Goal: Transaction & Acquisition: Purchase product/service

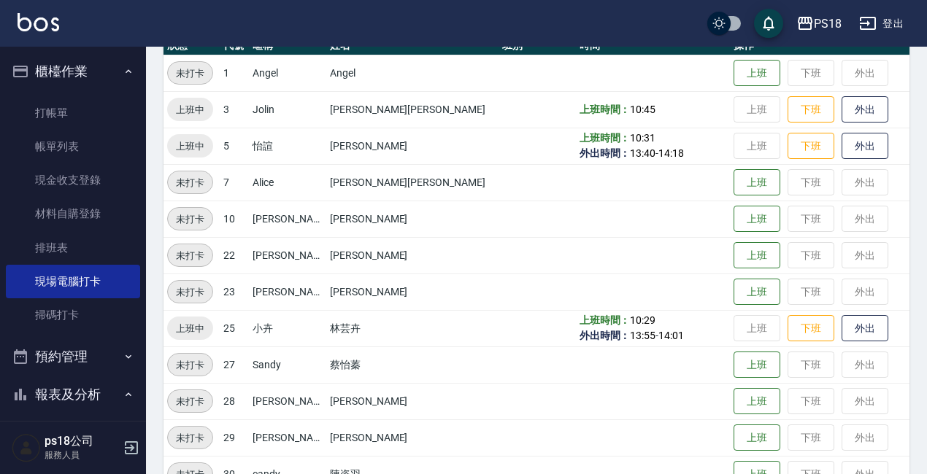
scroll to position [152, 0]
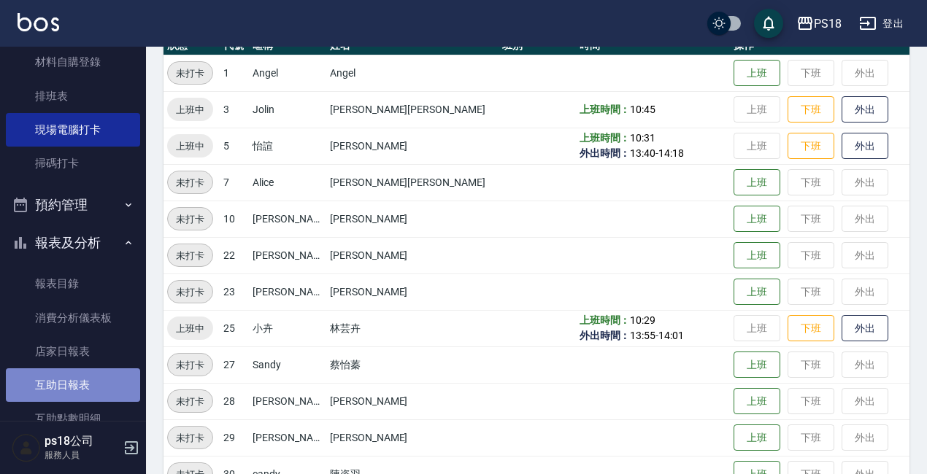
click at [74, 371] on link "互助日報表" at bounding box center [73, 386] width 134 height 34
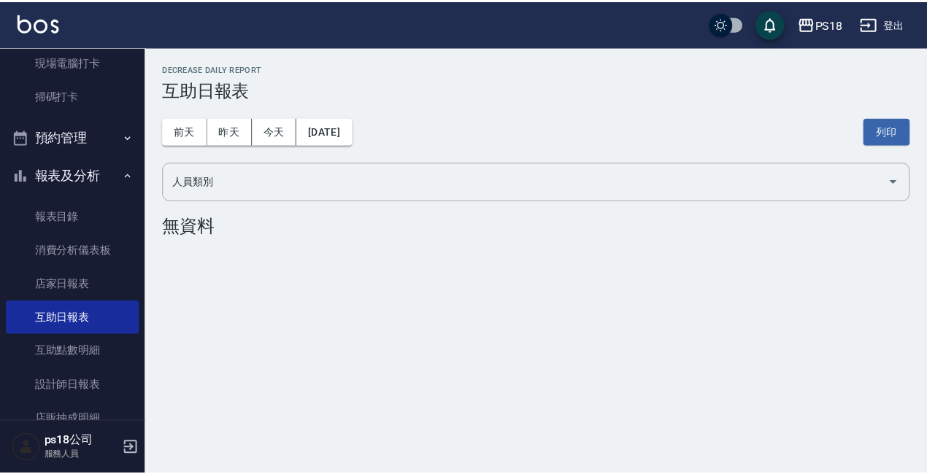
scroll to position [371, 0]
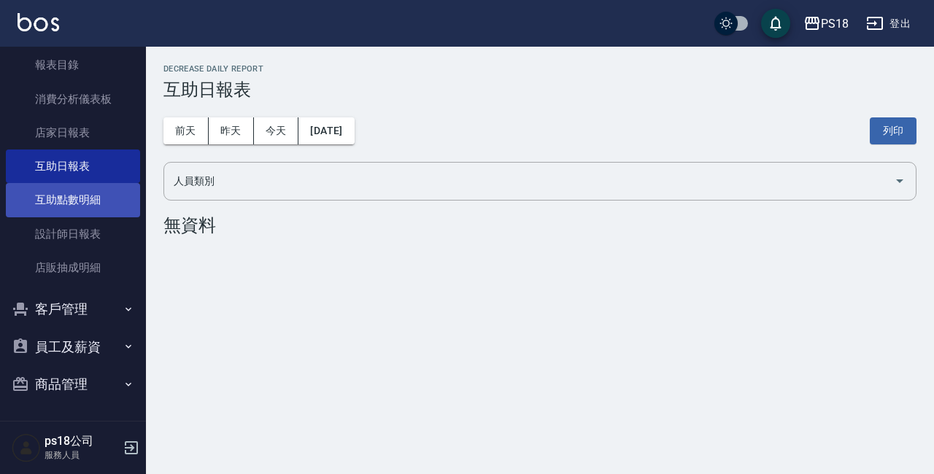
click at [64, 197] on link "互助點數明細" at bounding box center [73, 200] width 134 height 34
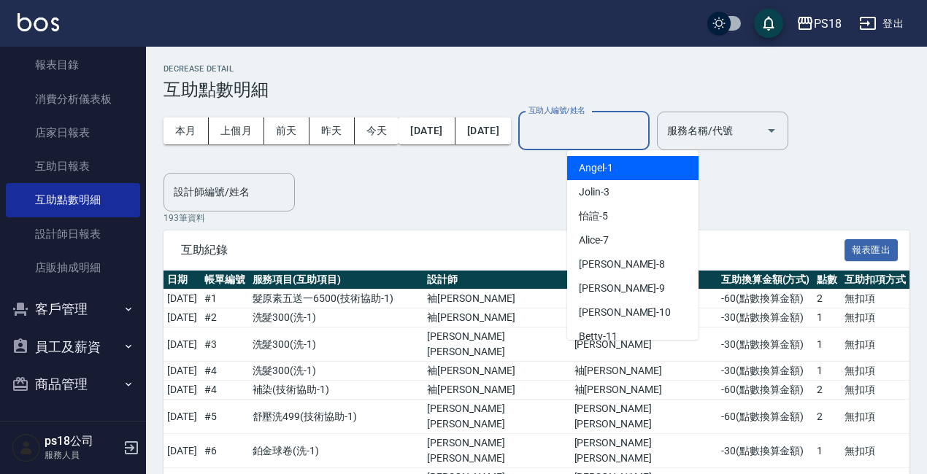
click at [578, 121] on input "互助人編號/姓名" at bounding box center [584, 131] width 118 height 26
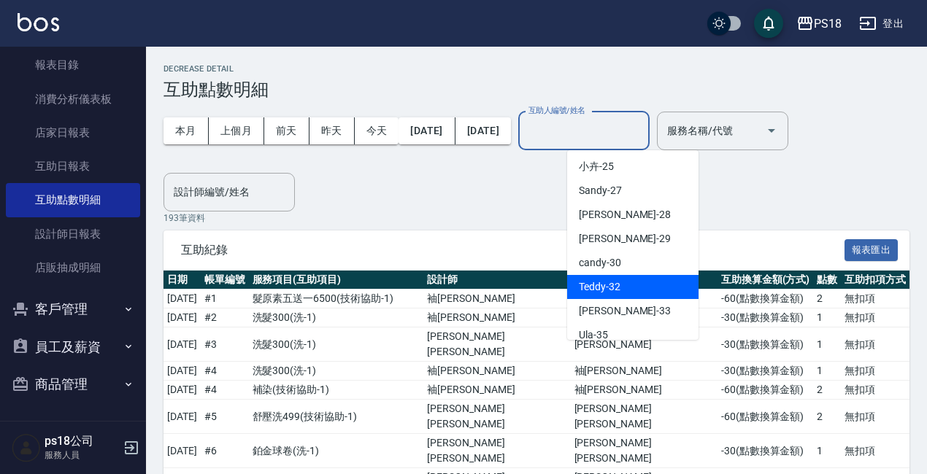
scroll to position [292, 0]
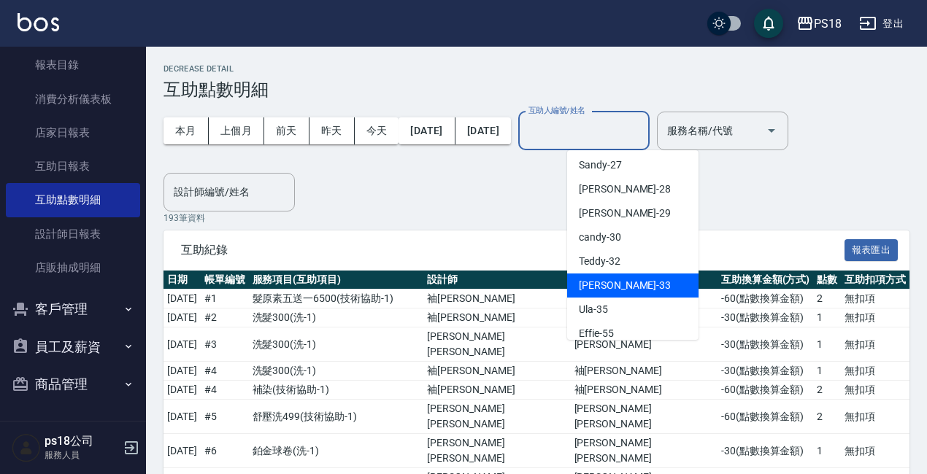
click at [593, 284] on span "[PERSON_NAME] -33" at bounding box center [625, 285] width 92 height 15
type input "[PERSON_NAME]-33"
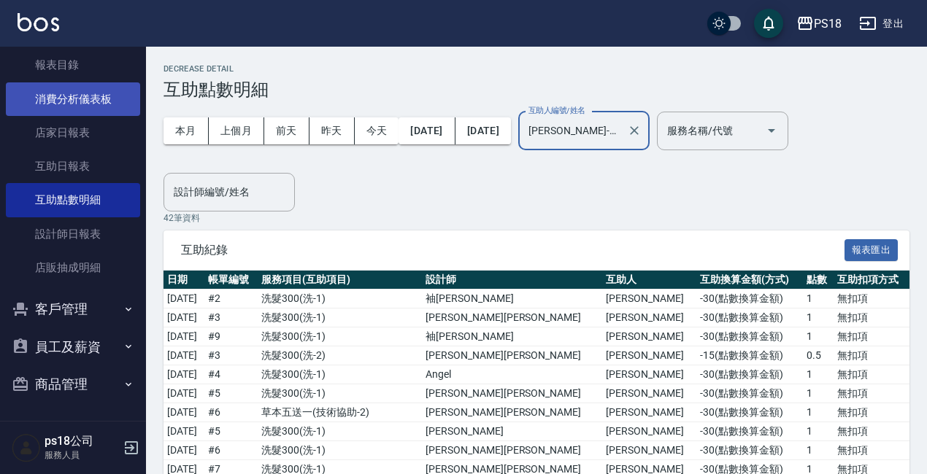
scroll to position [152, 0]
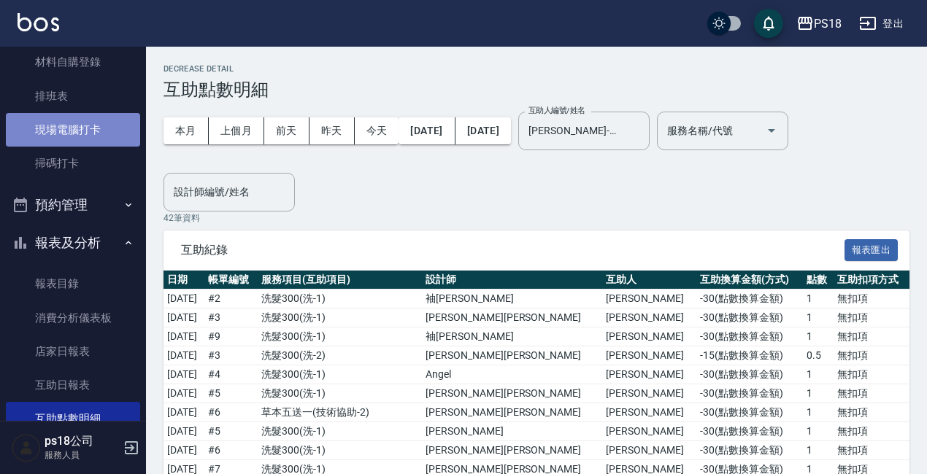
click at [90, 142] on link "現場電腦打卡" at bounding box center [73, 130] width 134 height 34
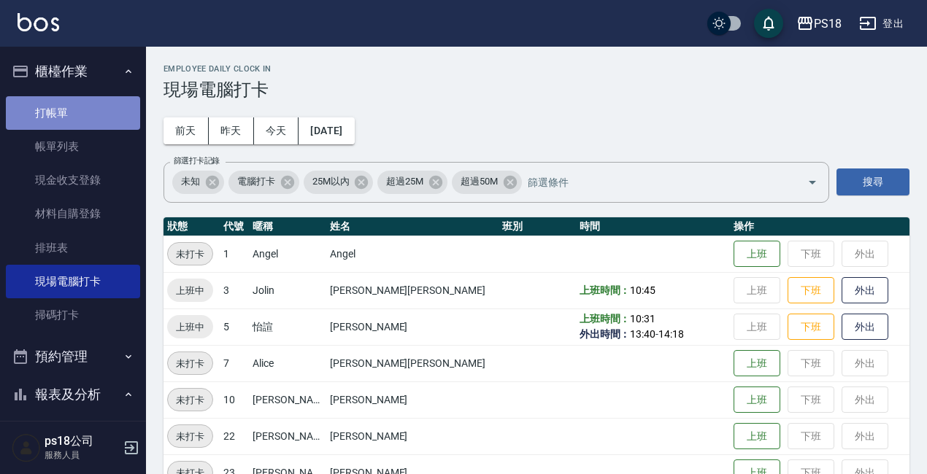
click at [95, 113] on link "打帳單" at bounding box center [73, 113] width 134 height 34
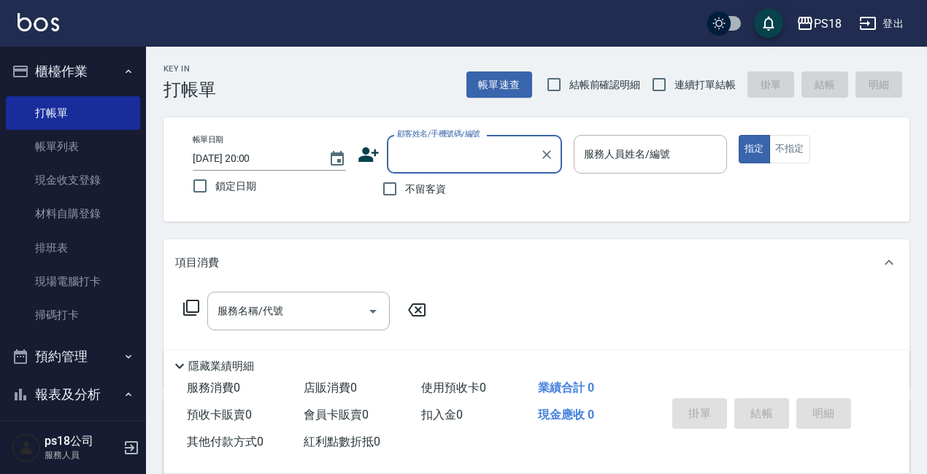
click at [663, 153] on div "服務人員姓名/編號 服務人員姓名/編號" at bounding box center [650, 154] width 153 height 39
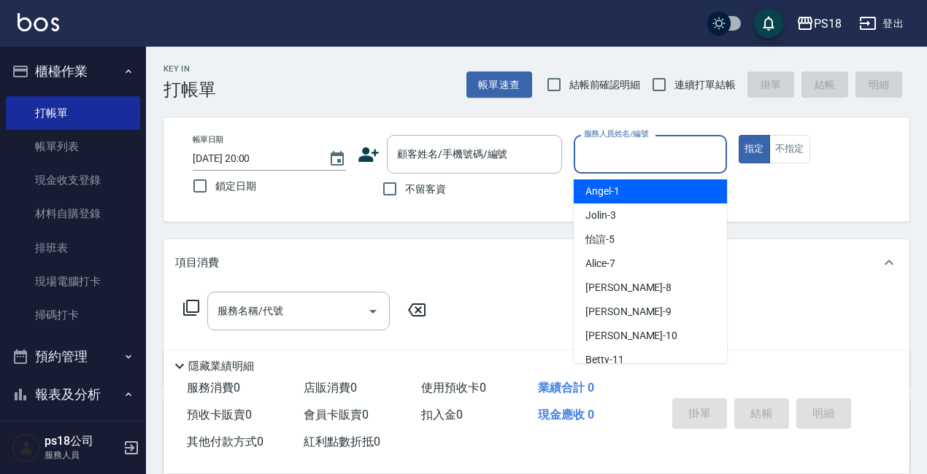
type button "true"
type input "[PERSON_NAME]-1"
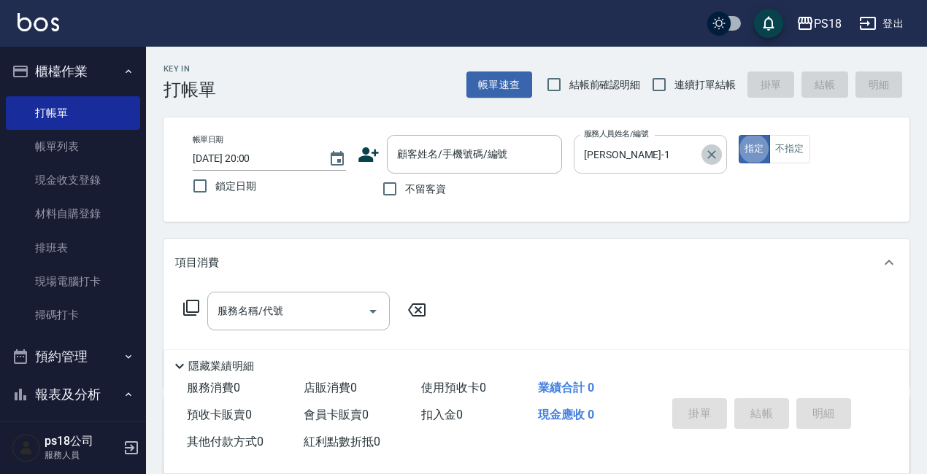
click at [714, 153] on icon "Clear" at bounding box center [711, 154] width 15 height 15
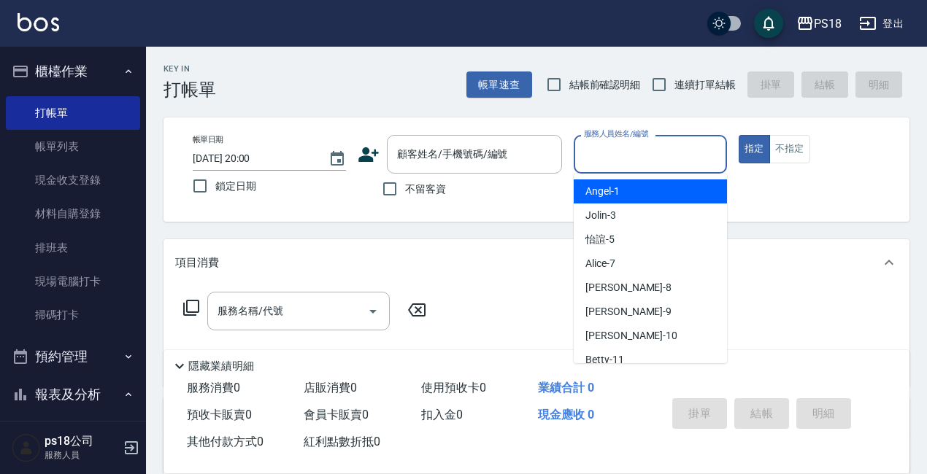
click at [661, 158] on input "服務人員姓名/編號" at bounding box center [650, 155] width 140 height 26
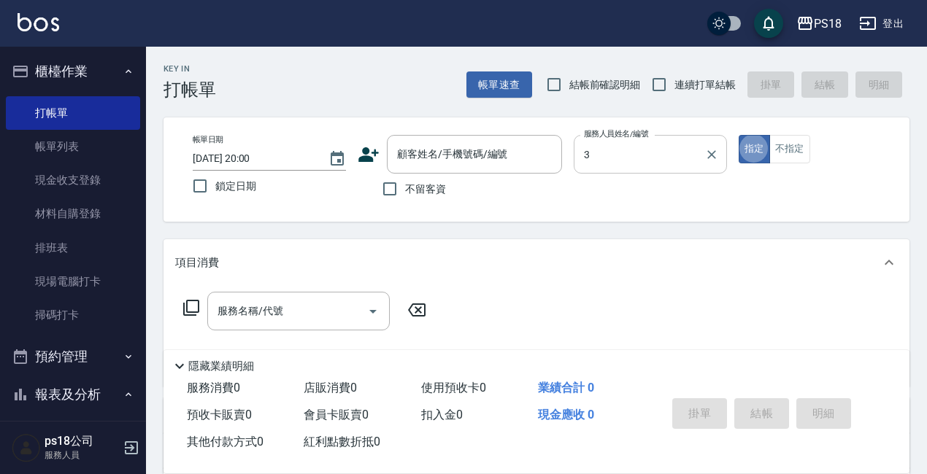
type input "Jolin-3"
click at [192, 308] on icon at bounding box center [191, 308] width 18 height 18
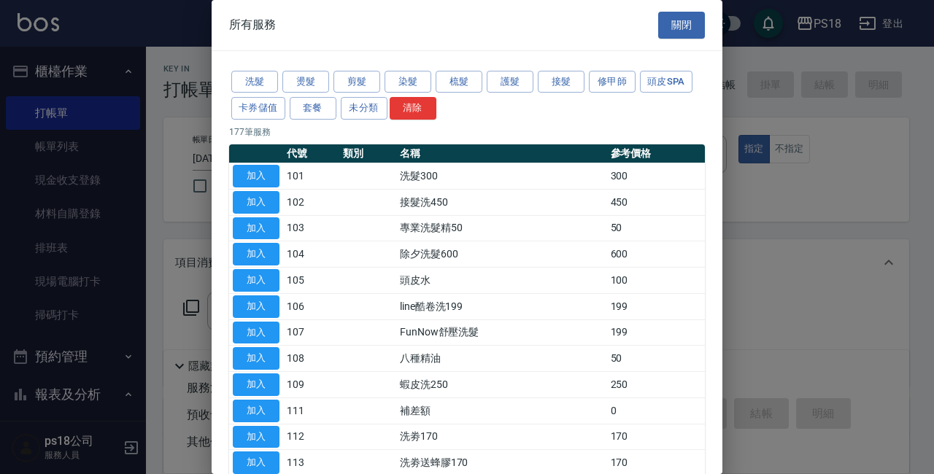
drag, startPoint x: 670, startPoint y: 85, endPoint x: 536, endPoint y: 123, distance: 139.3
click at [669, 85] on button "頭皮SPA" at bounding box center [666, 82] width 53 height 23
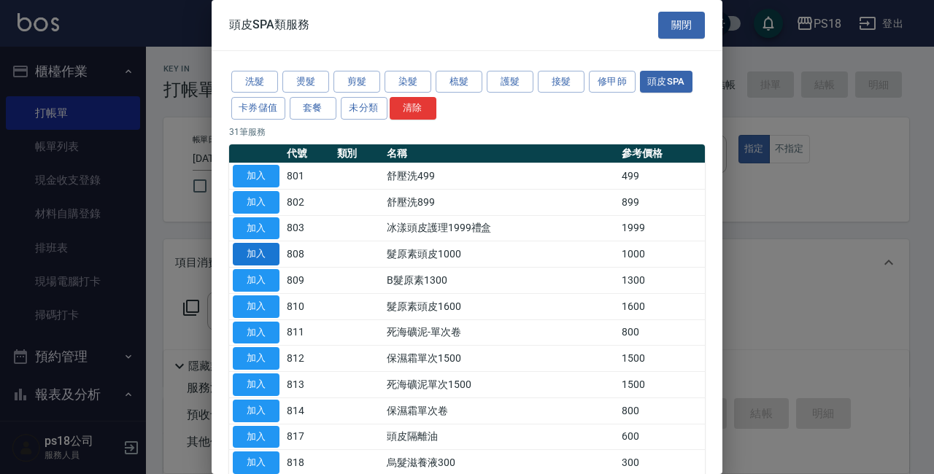
click at [264, 255] on button "加入" at bounding box center [256, 254] width 47 height 23
type input "髮原素頭皮1000(808)"
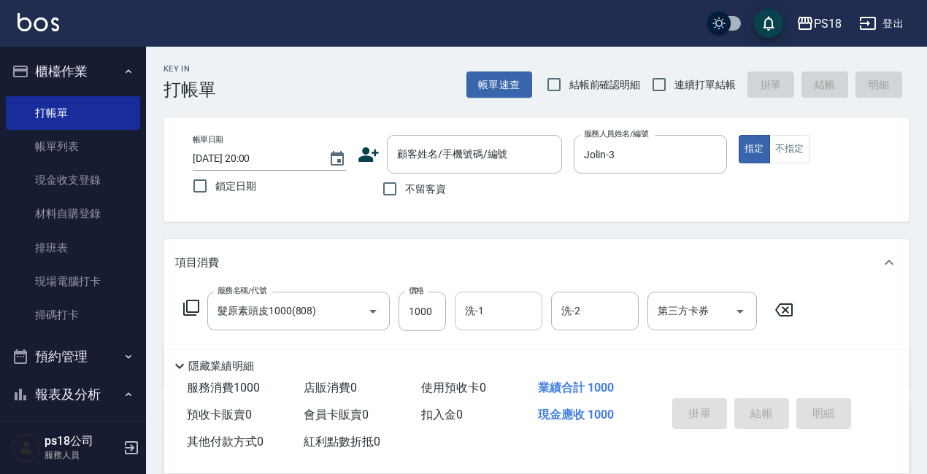
click at [470, 310] on input "洗-1" at bounding box center [498, 311] width 74 height 26
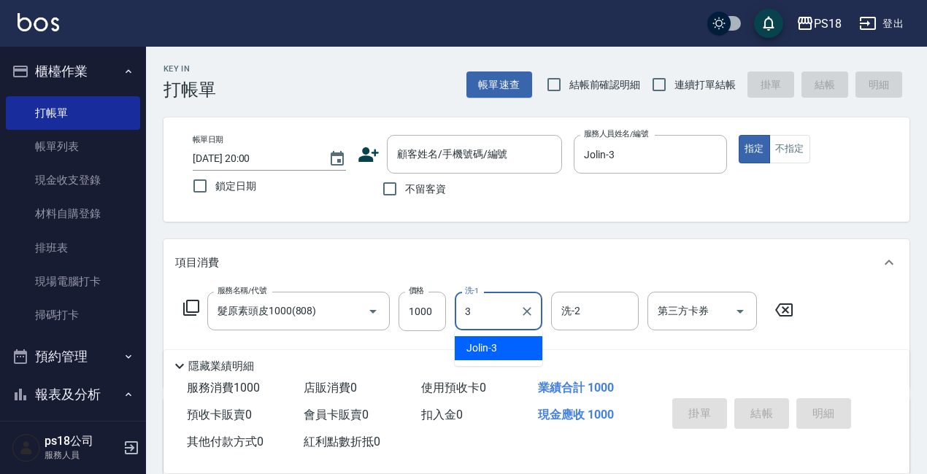
type input "Jolin-3"
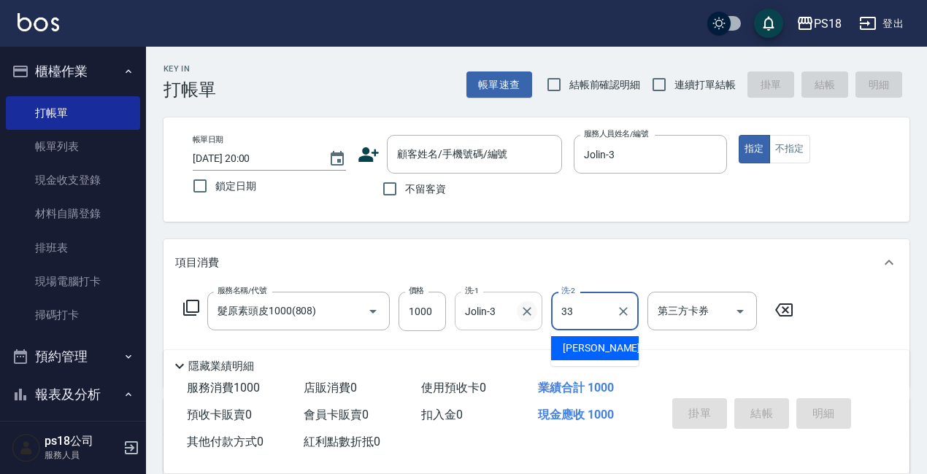
type input "[PERSON_NAME]-33"
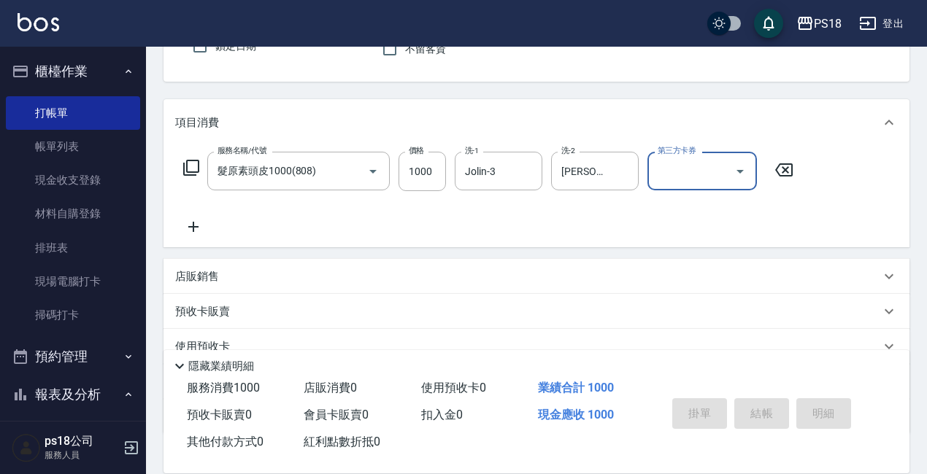
scroll to position [146, 0]
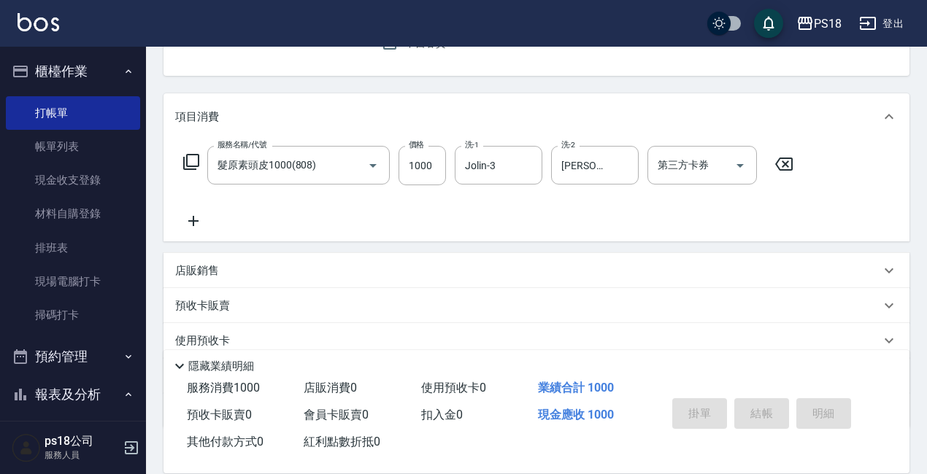
click at [189, 162] on icon at bounding box center [191, 162] width 18 height 18
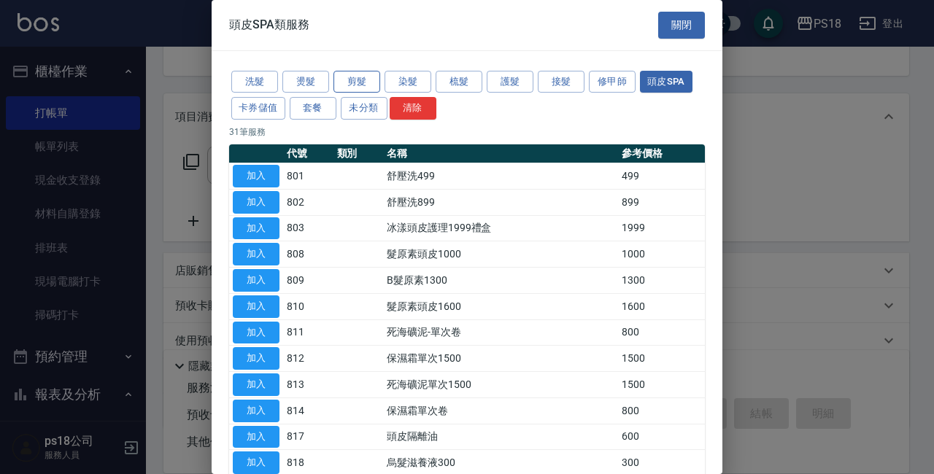
click at [359, 72] on button "剪髮" at bounding box center [357, 82] width 47 height 23
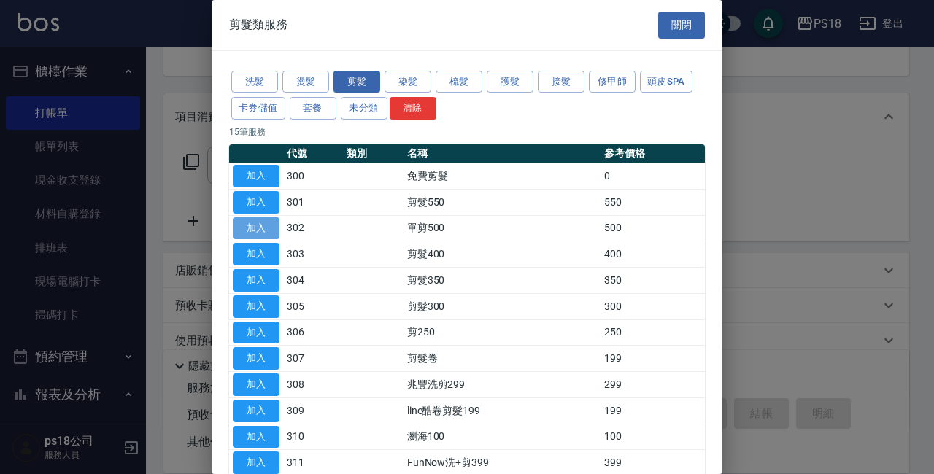
click at [258, 228] on button "加入" at bounding box center [256, 228] width 47 height 23
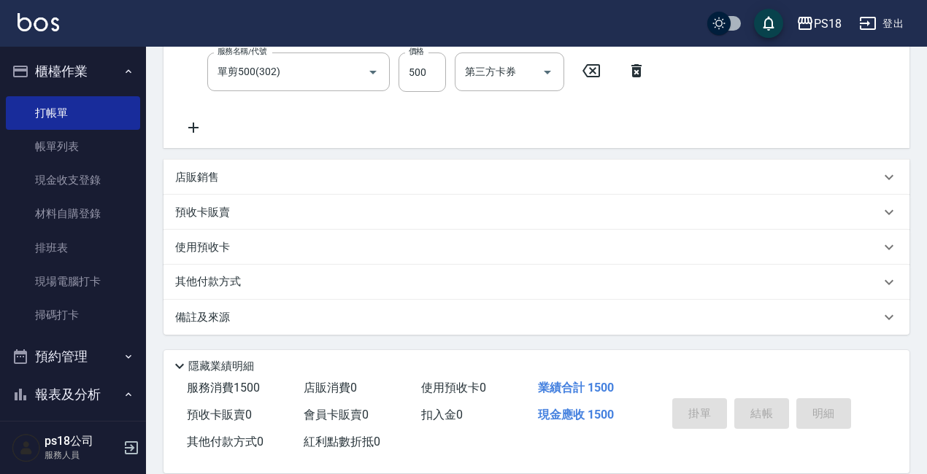
scroll to position [297, 0]
click at [355, 322] on div "備註及來源" at bounding box center [527, 316] width 705 height 15
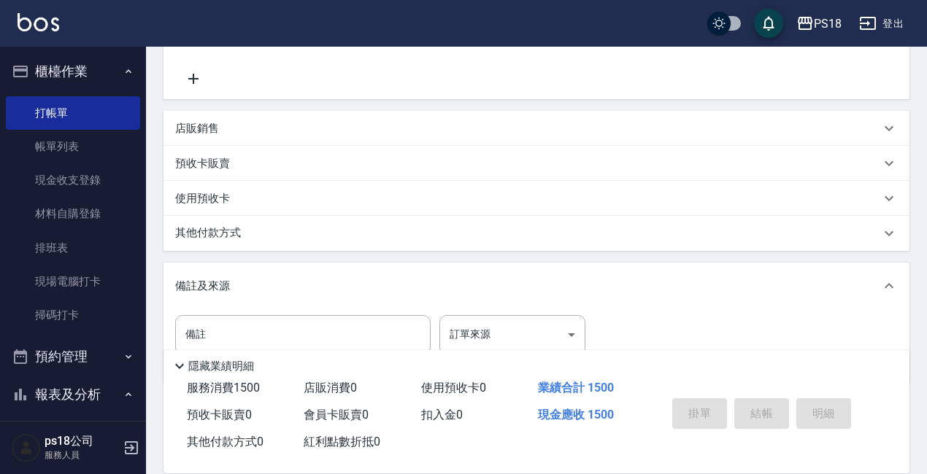
scroll to position [396, 0]
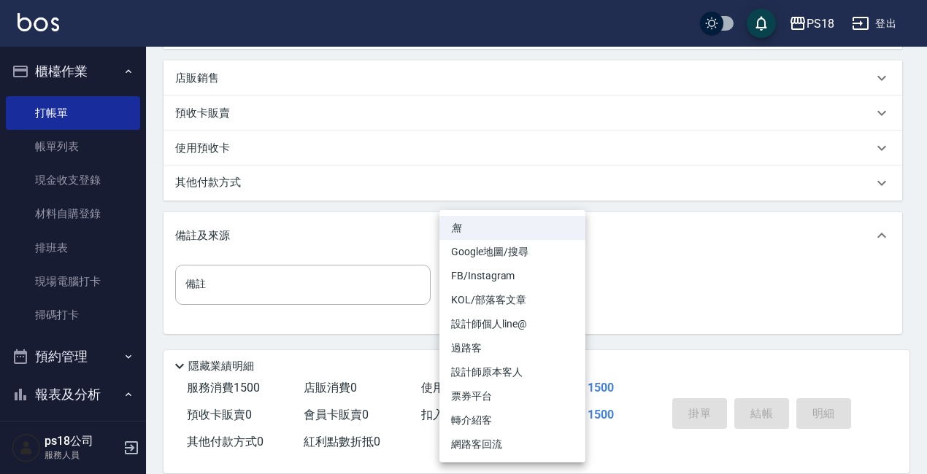
click at [499, 276] on body "PS18 登出 櫃檯作業 打帳單 帳單列表 現金收支登錄 材料自購登錄 排班表 現場電腦打卡 掃碼打卡 預約管理 預約管理 單日預約紀錄 單週預約紀錄 報表及…" at bounding box center [463, 39] width 927 height 870
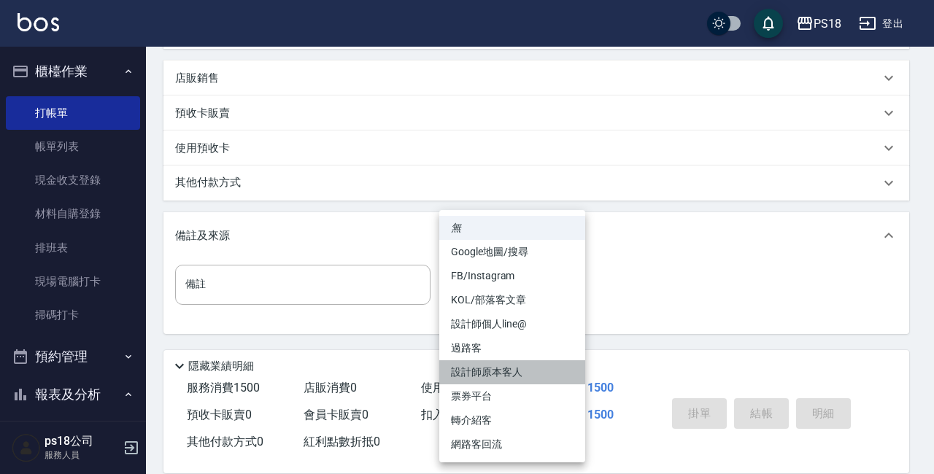
click at [521, 369] on li "設計師原本客人" at bounding box center [512, 373] width 146 height 24
type input "設計師原本客人"
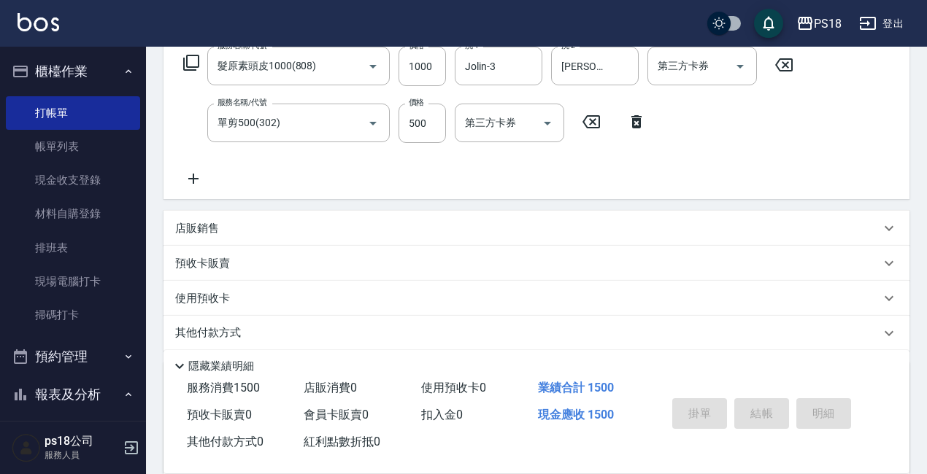
scroll to position [31, 0]
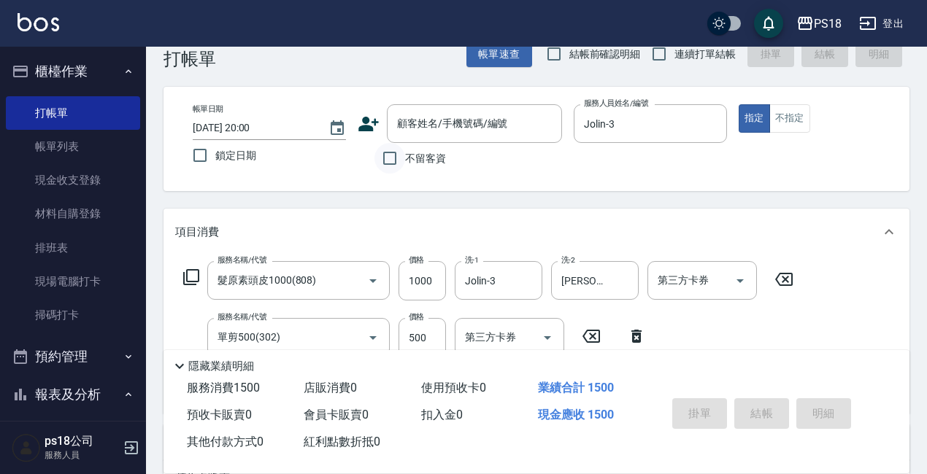
click at [391, 153] on input "不留客資" at bounding box center [389, 158] width 31 height 31
checkbox input "true"
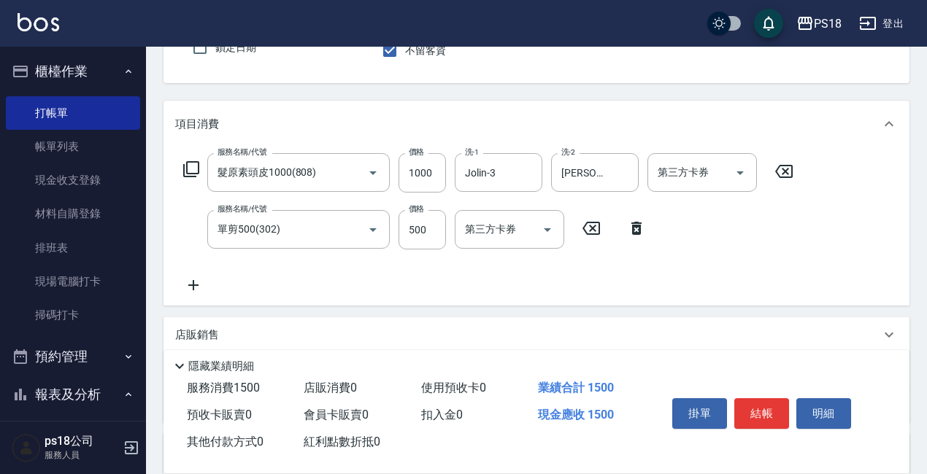
scroll to position [250, 0]
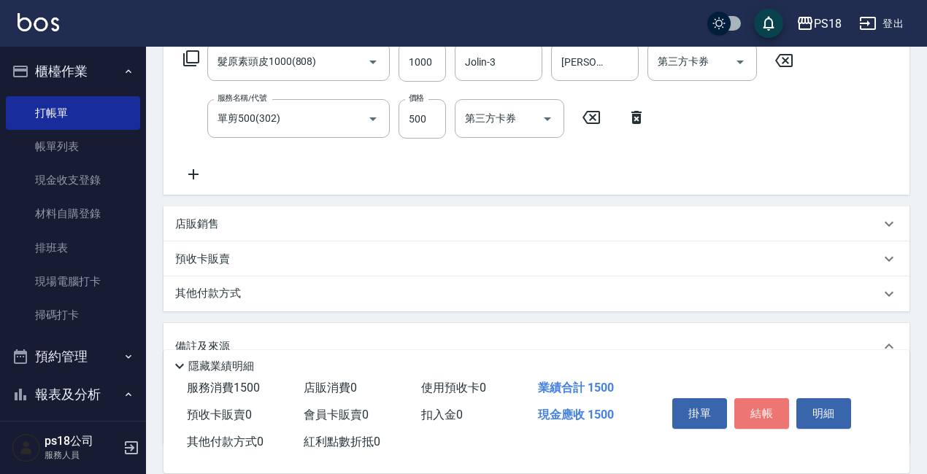
drag, startPoint x: 769, startPoint y: 414, endPoint x: 777, endPoint y: 415, distance: 7.4
click at [774, 415] on button "結帳" at bounding box center [761, 413] width 55 height 31
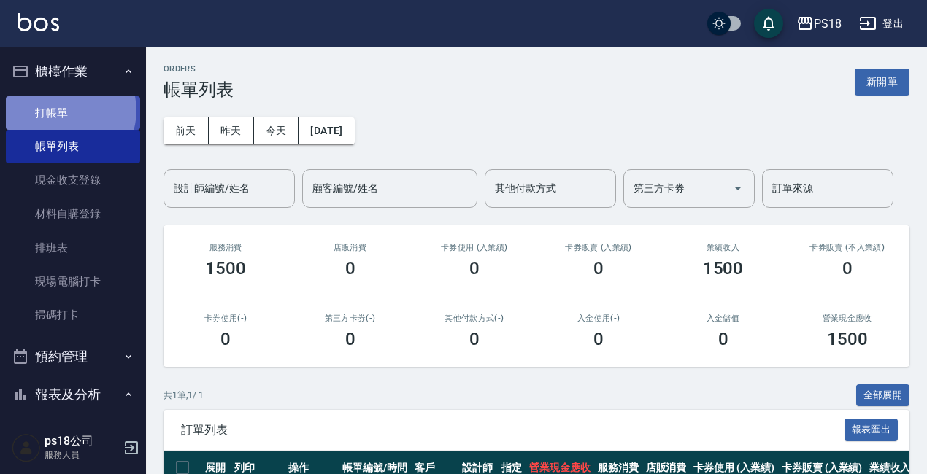
click at [66, 110] on link "打帳單" at bounding box center [73, 113] width 134 height 34
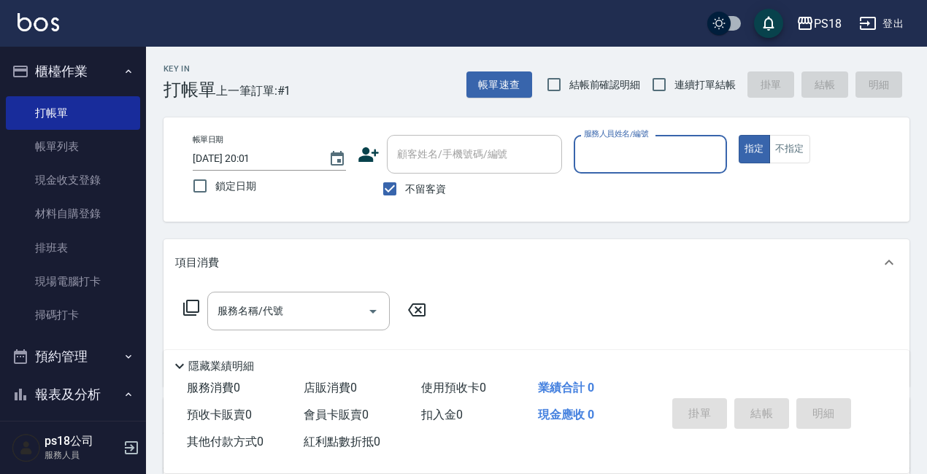
click at [620, 139] on label "服務人員姓名/編號" at bounding box center [616, 133] width 64 height 11
click at [620, 142] on input "服務人員姓名/編號" at bounding box center [650, 155] width 140 height 26
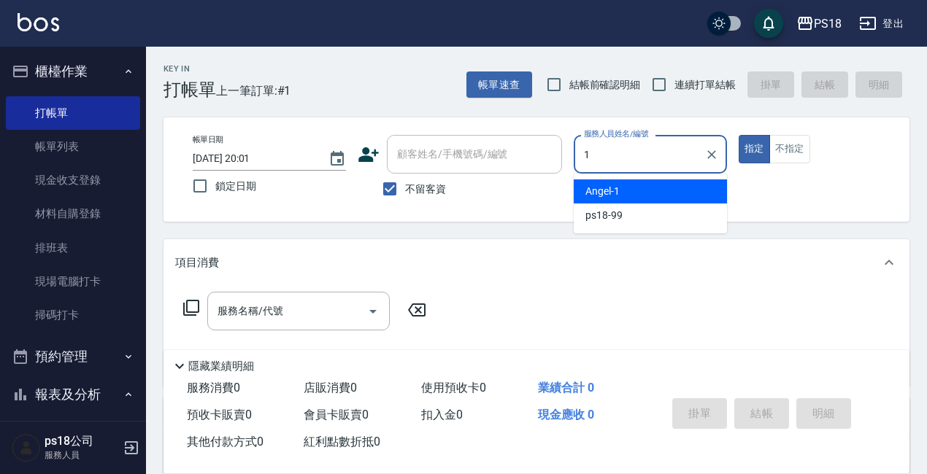
type input "1"
type button "true"
type input "[PERSON_NAME]-1"
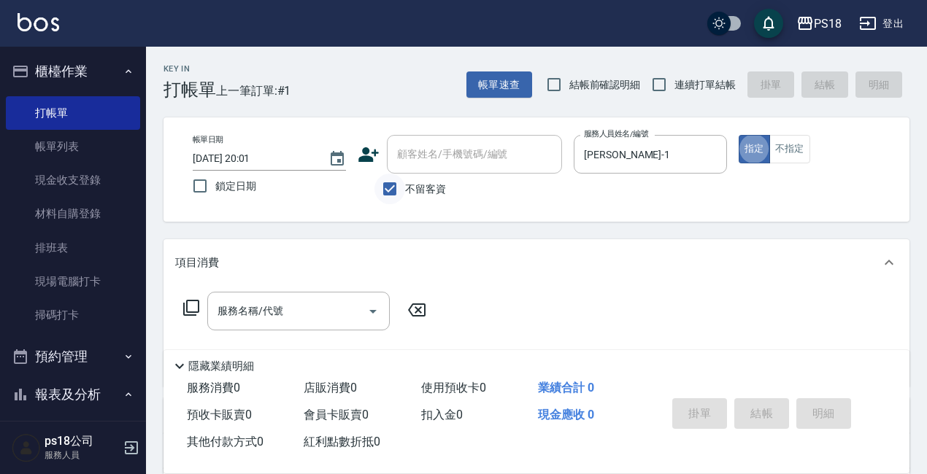
click at [391, 186] on input "不留客資" at bounding box center [389, 189] width 31 height 31
checkbox input "false"
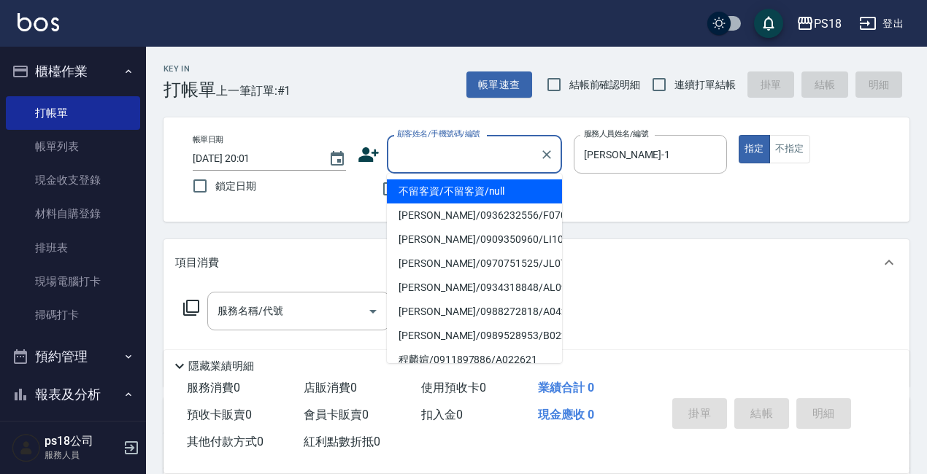
click at [420, 153] on input "顧客姓名/手機號碼/編號" at bounding box center [463, 155] width 140 height 26
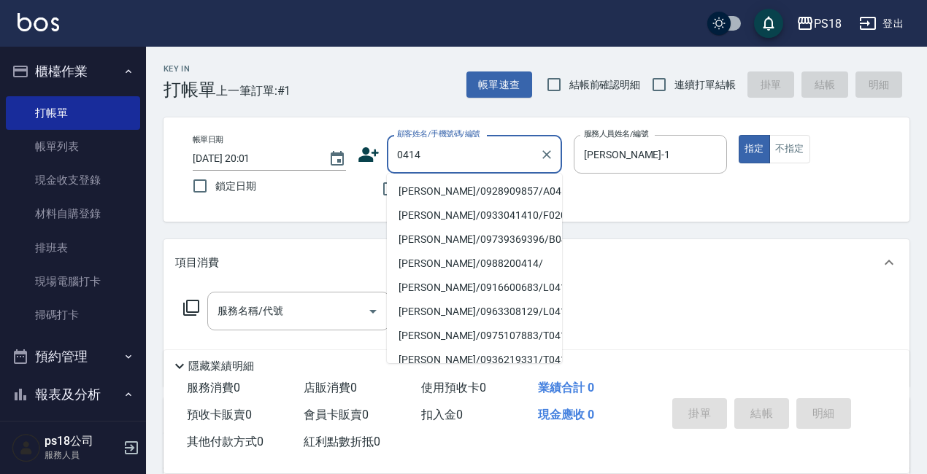
click at [411, 190] on li "[PERSON_NAME]/0928909857/A041421" at bounding box center [474, 192] width 175 height 24
type input "[PERSON_NAME]/0928909857/A041421"
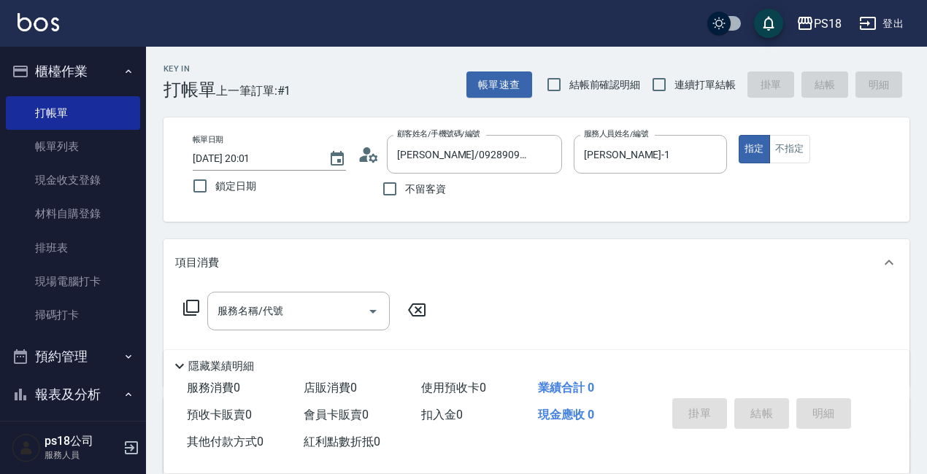
click at [367, 151] on circle at bounding box center [366, 150] width 7 height 7
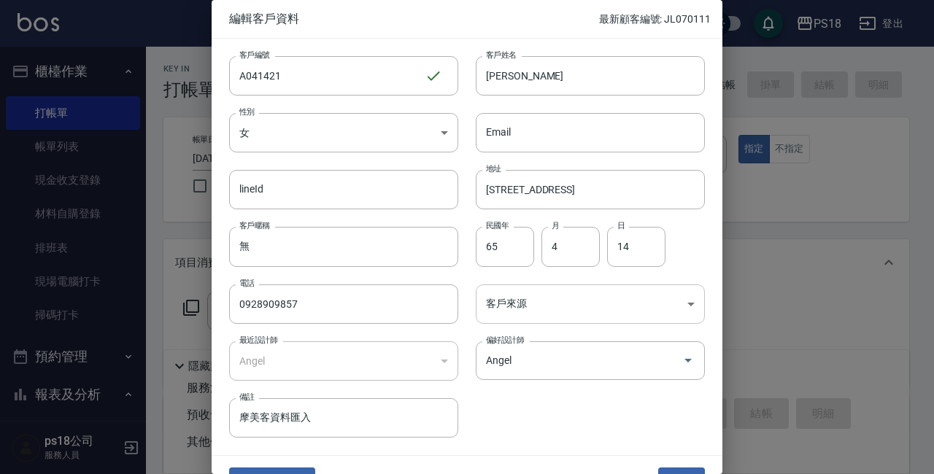
click at [664, 298] on body "PS18 登出 櫃檯作業 打帳單 帳單列表 現金收支登錄 材料自購登錄 排班表 現場電腦打卡 掃碼打卡 預約管理 預約管理 單日預約紀錄 單週預約紀錄 報表及…" at bounding box center [467, 357] width 934 height 714
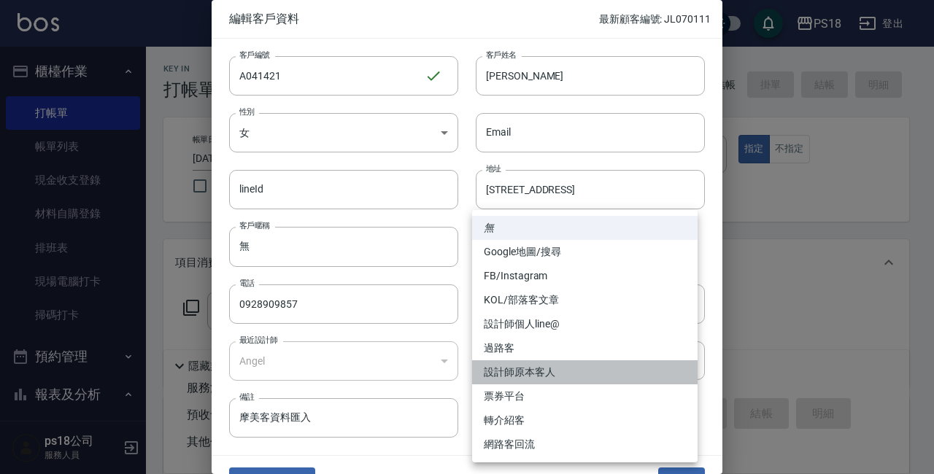
click at [531, 376] on li "設計師原本客人" at bounding box center [585, 373] width 226 height 24
type input "設計師原本客人"
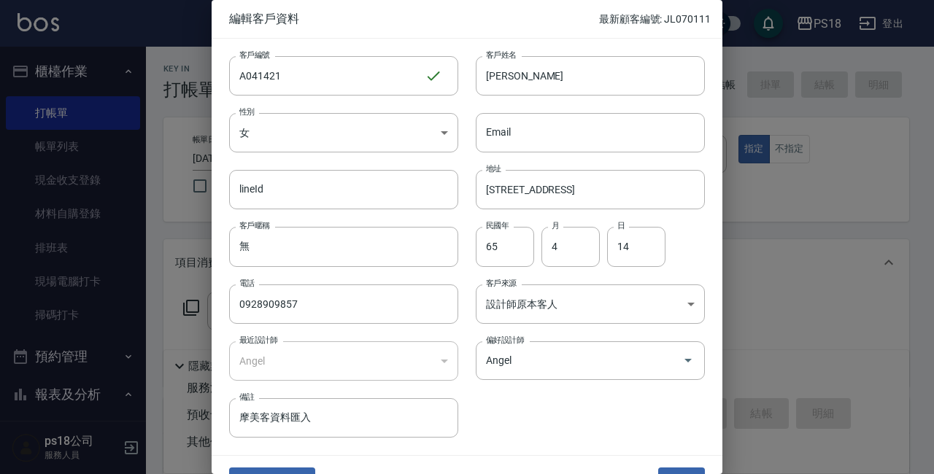
scroll to position [31, 0]
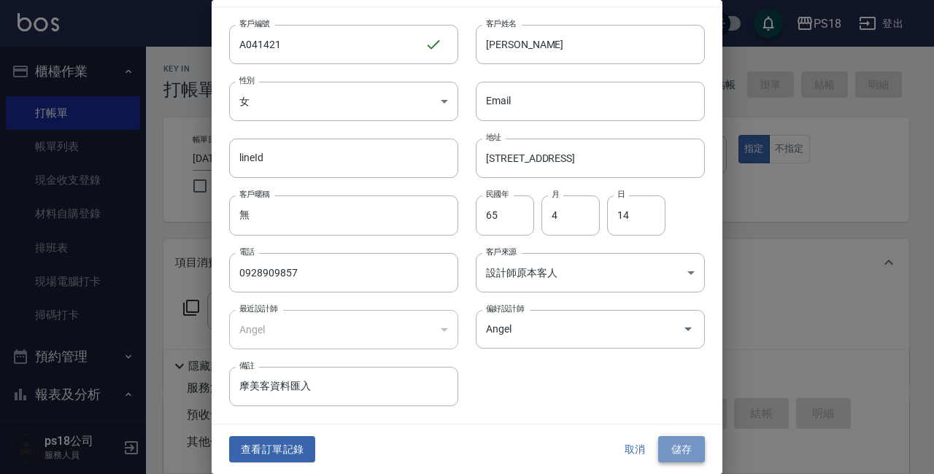
click at [678, 451] on button "儲存" at bounding box center [681, 449] width 47 height 27
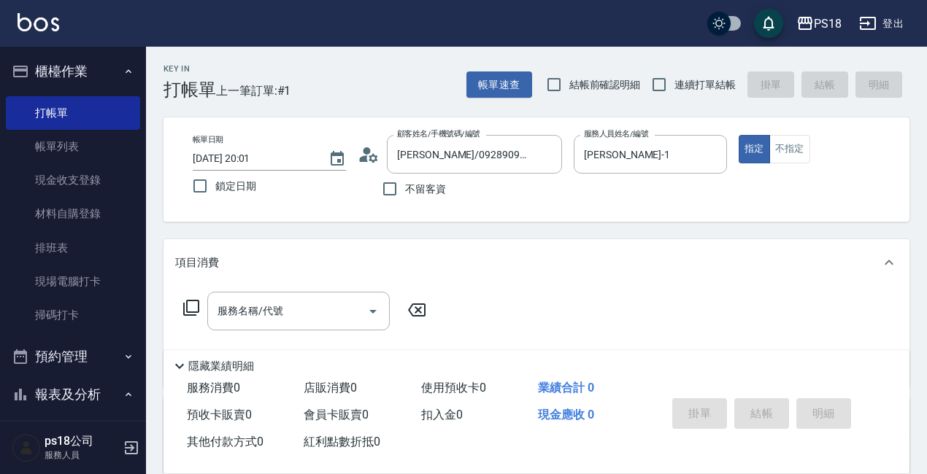
click at [194, 305] on icon at bounding box center [191, 308] width 18 height 18
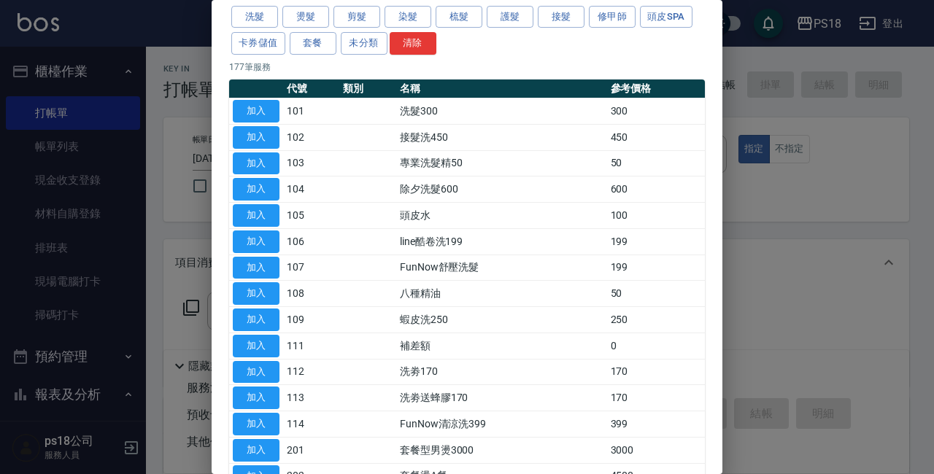
scroll to position [0, 0]
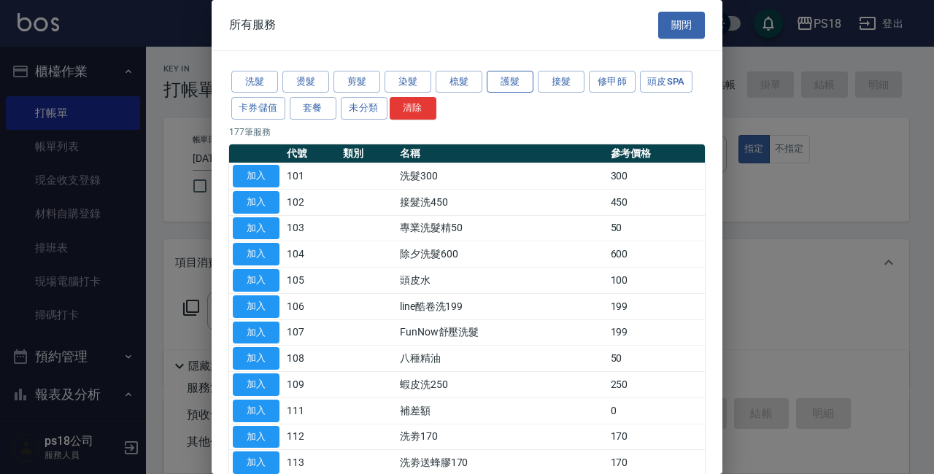
click at [521, 80] on button "護髮" at bounding box center [510, 82] width 47 height 23
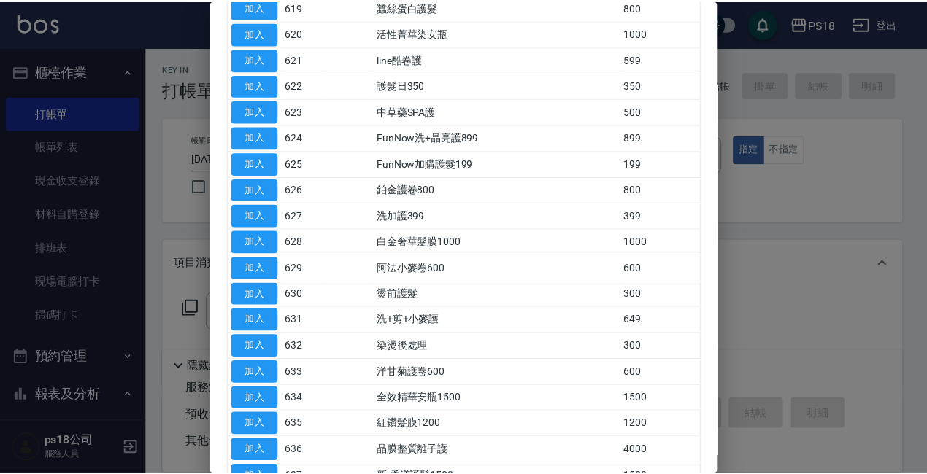
scroll to position [730, 0]
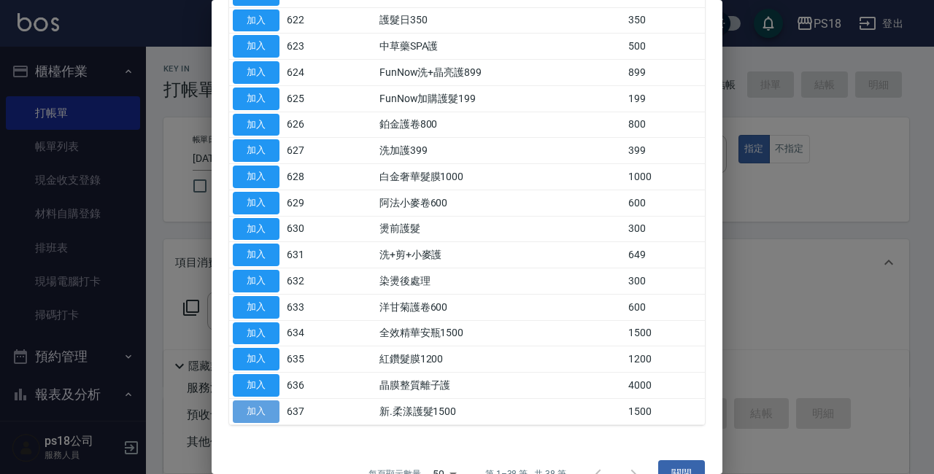
click at [261, 410] on button "加入" at bounding box center [256, 412] width 47 height 23
type input "新.柔漾護髮1500(637)"
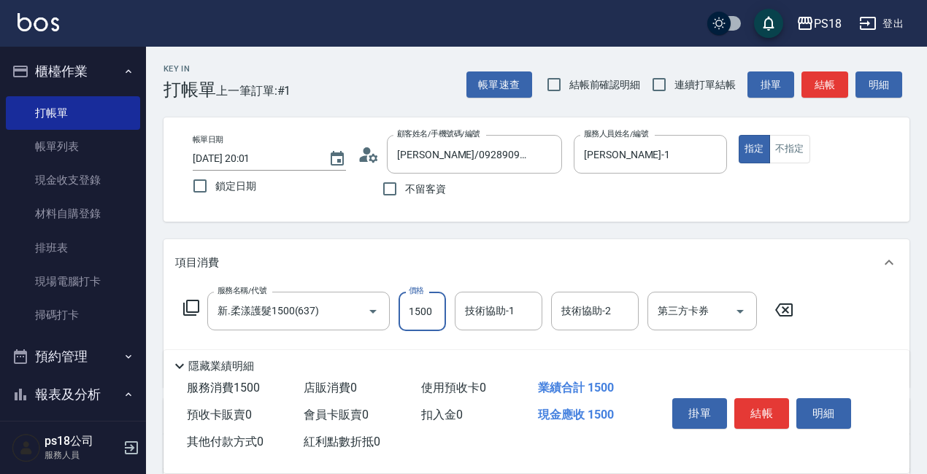
click at [413, 323] on input "1500" at bounding box center [421, 311] width 47 height 39
type input "1200"
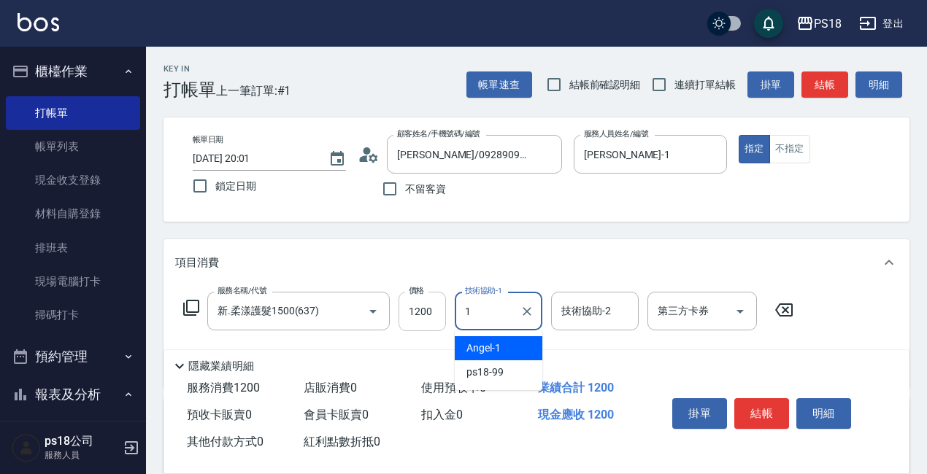
type input "[PERSON_NAME]-1"
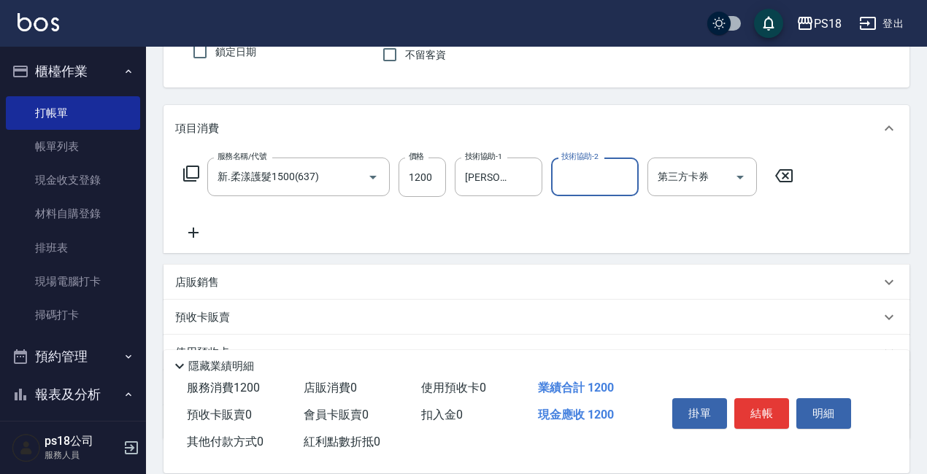
scroll to position [240, 0]
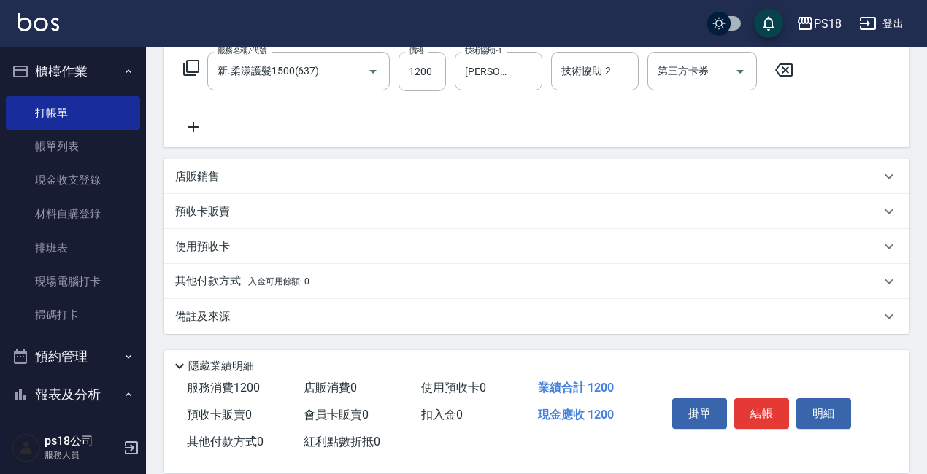
click at [501, 326] on div "備註及來源" at bounding box center [536, 316] width 746 height 35
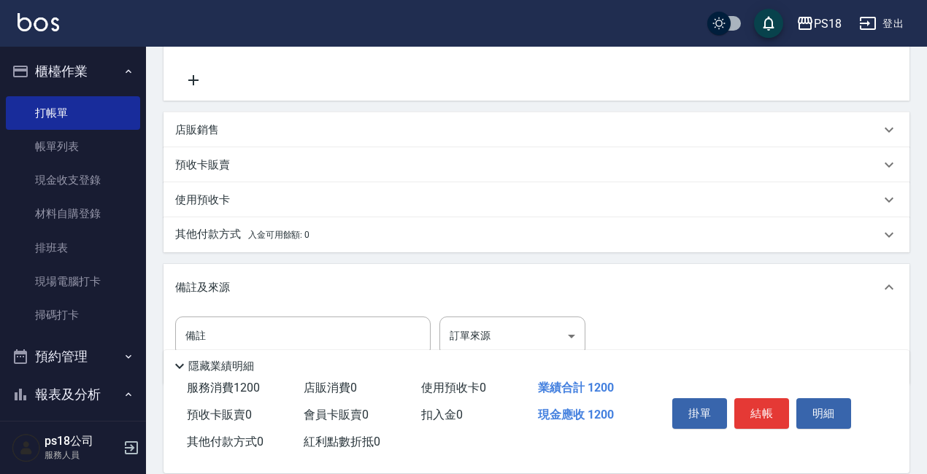
scroll to position [338, 0]
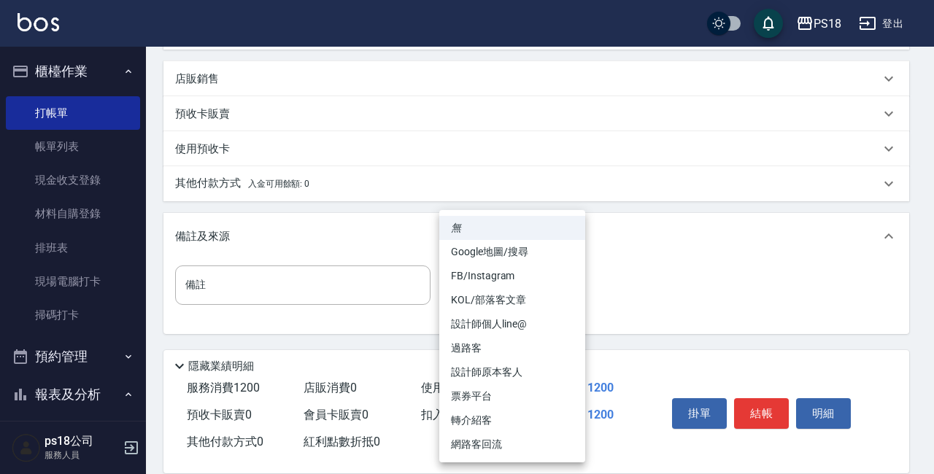
click at [484, 293] on body "PS18 登出 櫃檯作業 打帳單 帳單列表 現金收支登錄 材料自購登錄 排班表 現場電腦打卡 掃碼打卡 預約管理 預約管理 單日預約紀錄 單週預約紀錄 報表及…" at bounding box center [467, 68] width 934 height 812
click at [486, 371] on li "設計師原本客人" at bounding box center [512, 373] width 146 height 24
type input "設計師原本客人"
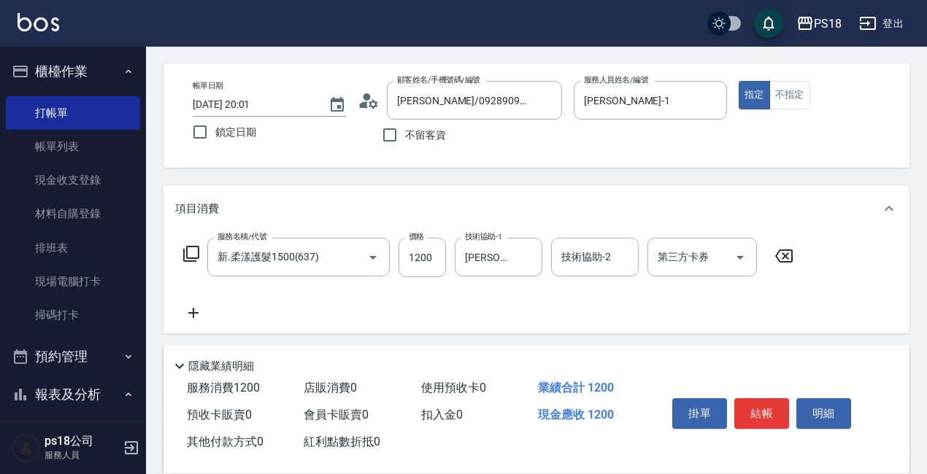
scroll to position [0, 0]
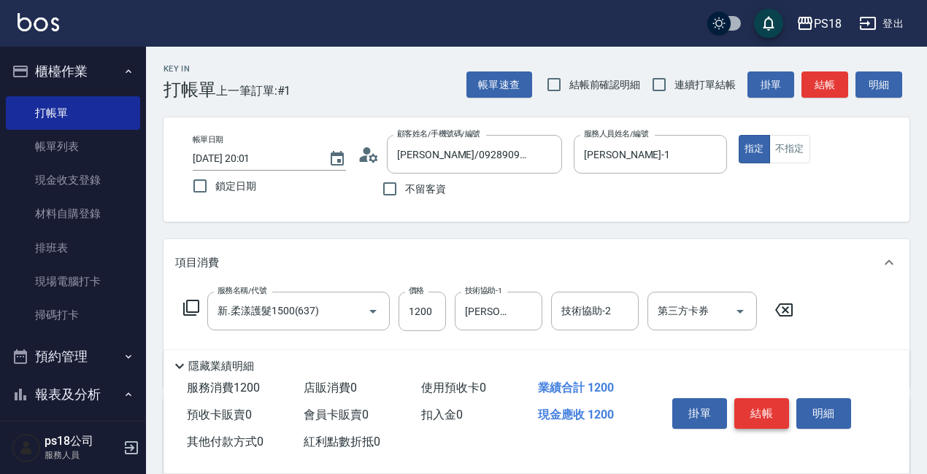
click at [767, 406] on button "結帳" at bounding box center [761, 413] width 55 height 31
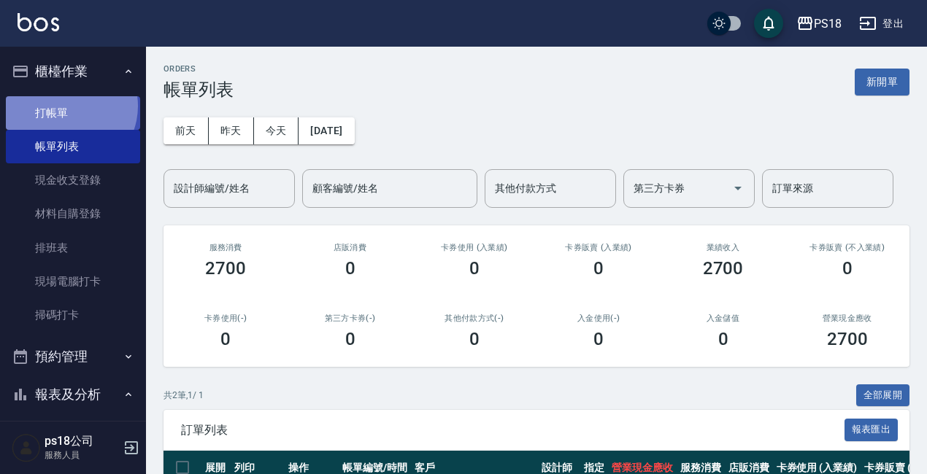
click at [67, 106] on link "打帳單" at bounding box center [73, 113] width 134 height 34
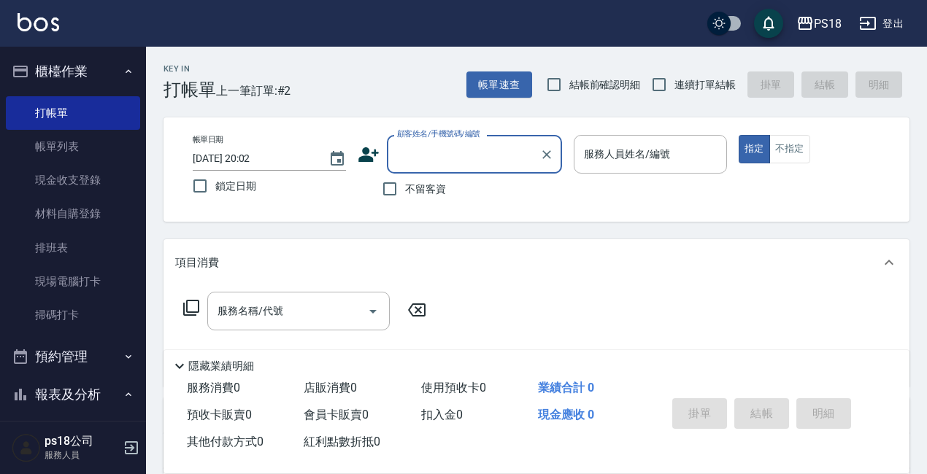
click at [652, 151] on div "服務人員姓名/編號 服務人員姓名/編號" at bounding box center [650, 154] width 153 height 39
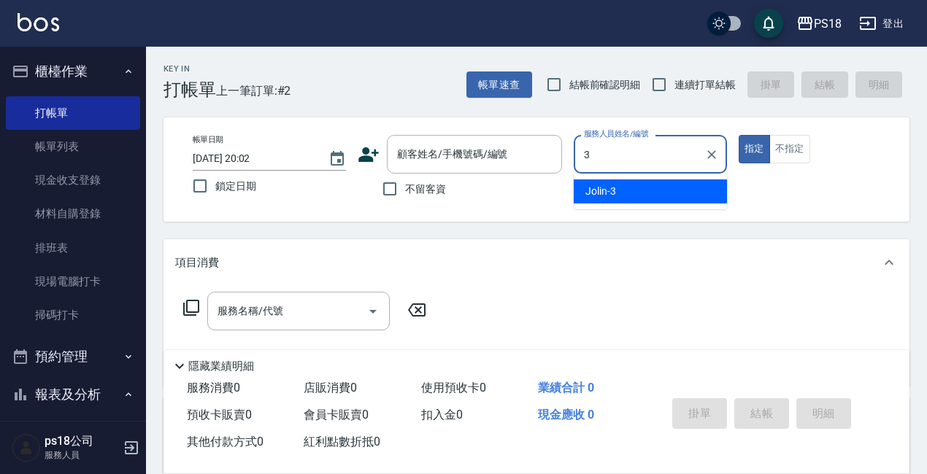
type input "Jolin-3"
type button "true"
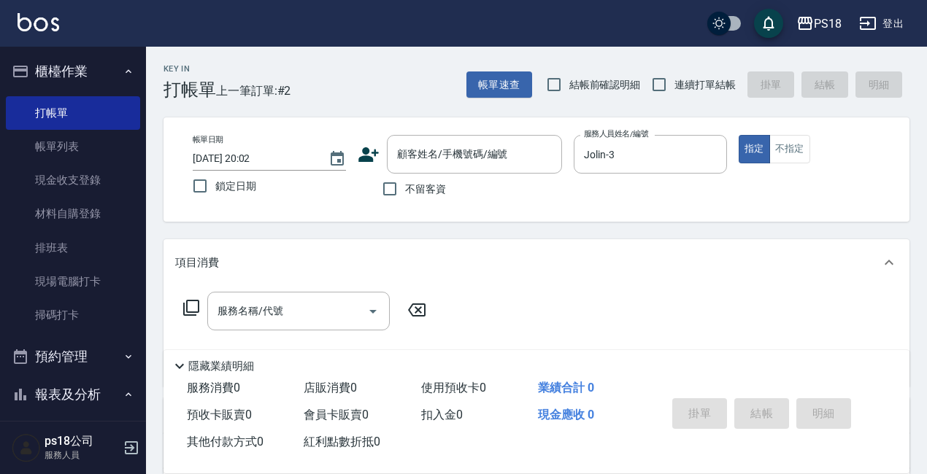
click at [193, 309] on icon at bounding box center [191, 308] width 18 height 18
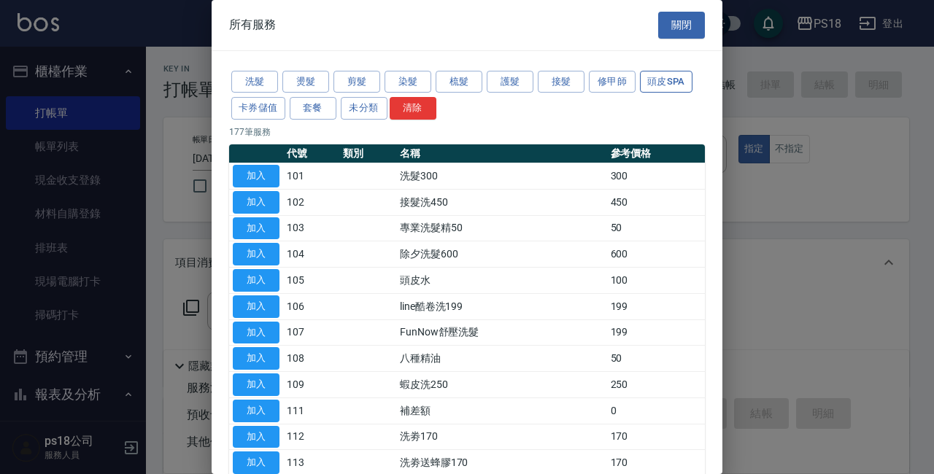
click at [666, 80] on button "頭皮SPA" at bounding box center [666, 82] width 53 height 23
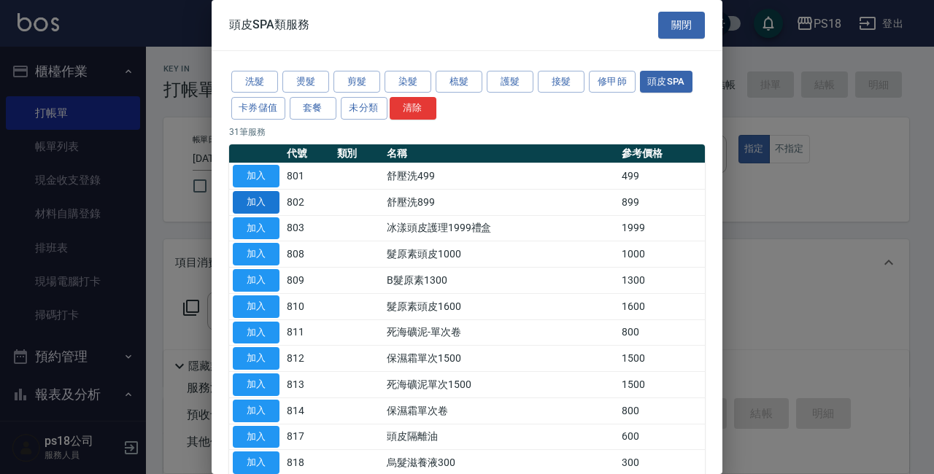
click at [250, 200] on button "加入" at bounding box center [256, 202] width 47 height 23
type input "舒壓洗899(802)"
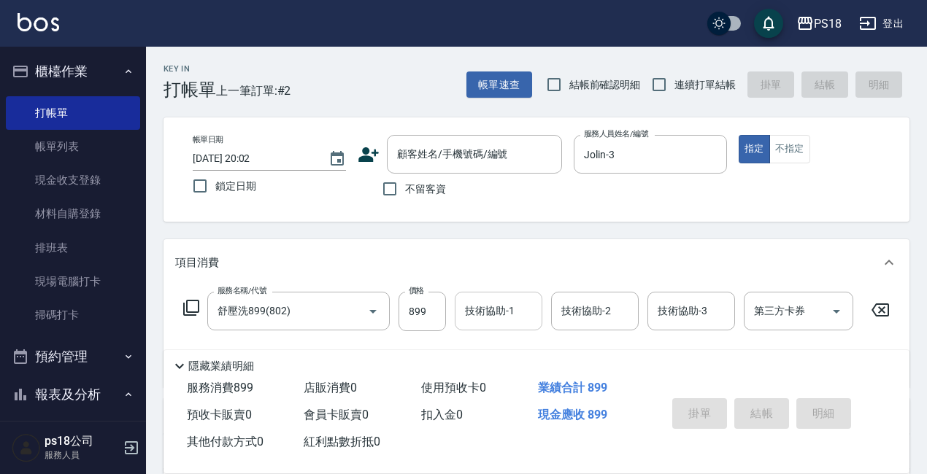
click at [498, 306] on input "技術協助-1" at bounding box center [498, 311] width 74 height 26
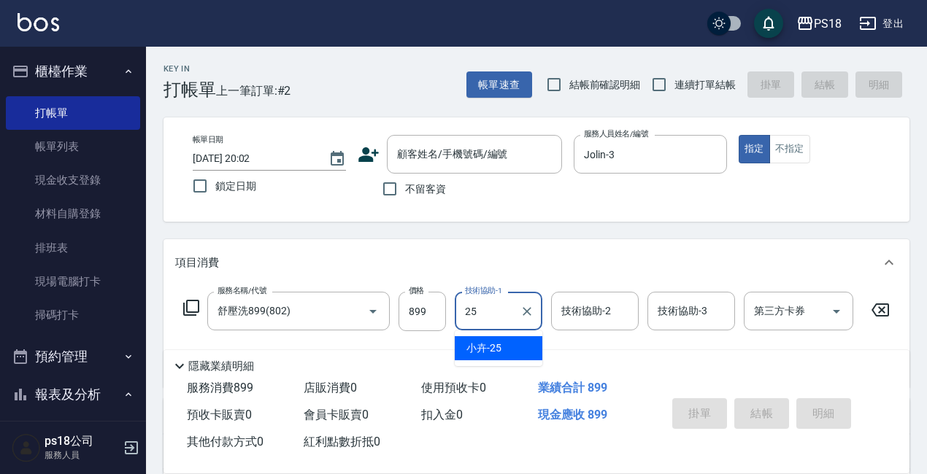
type input "小卉-25"
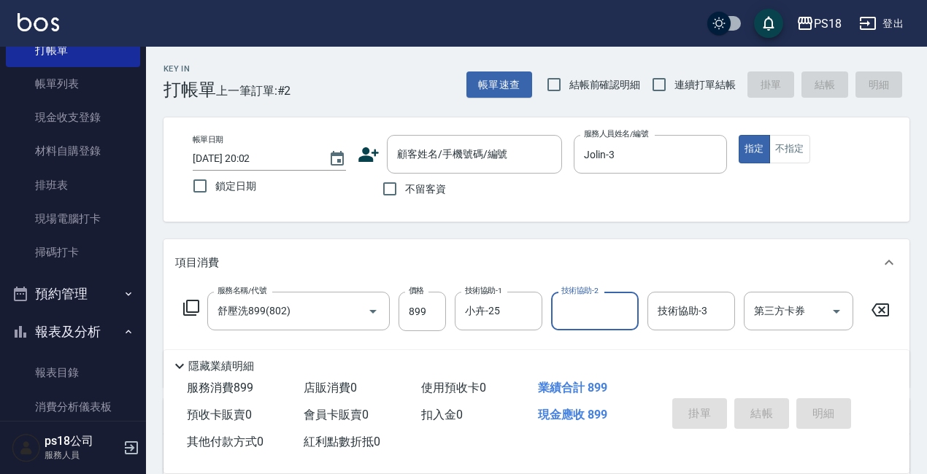
scroll to position [146, 0]
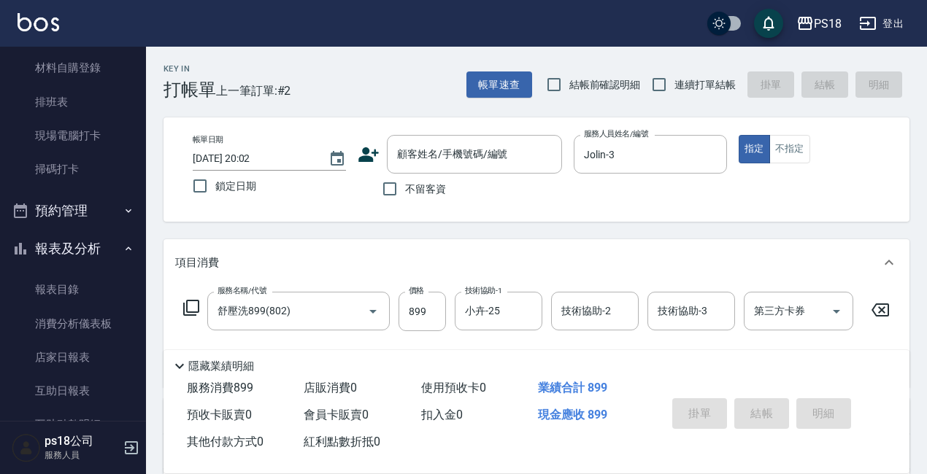
click at [189, 308] on icon at bounding box center [191, 308] width 18 height 18
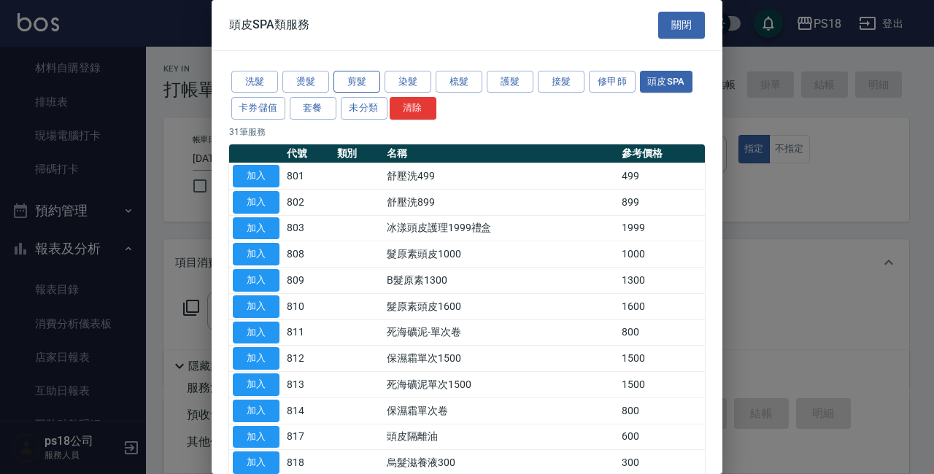
click at [357, 82] on button "剪髮" at bounding box center [357, 82] width 47 height 23
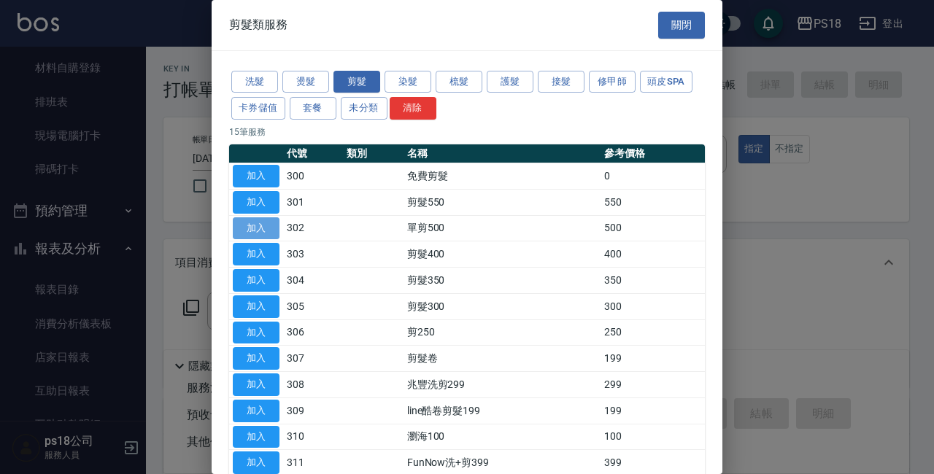
click at [257, 229] on button "加入" at bounding box center [256, 228] width 47 height 23
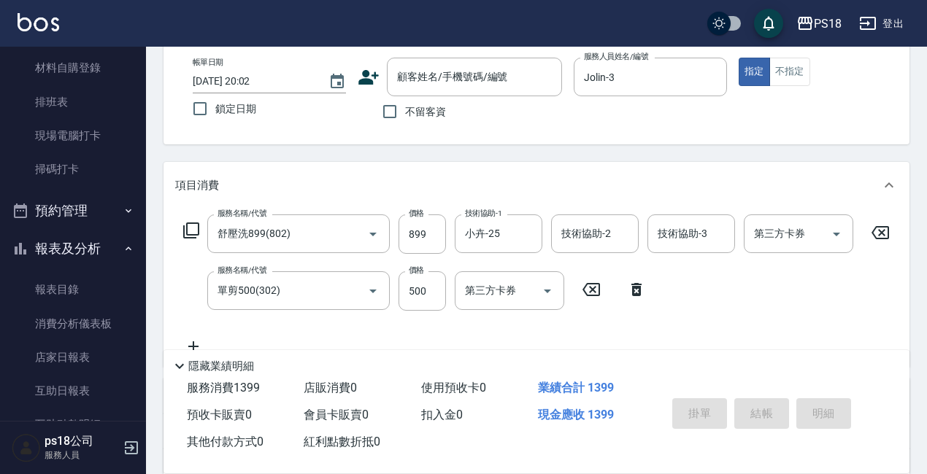
scroll to position [0, 0]
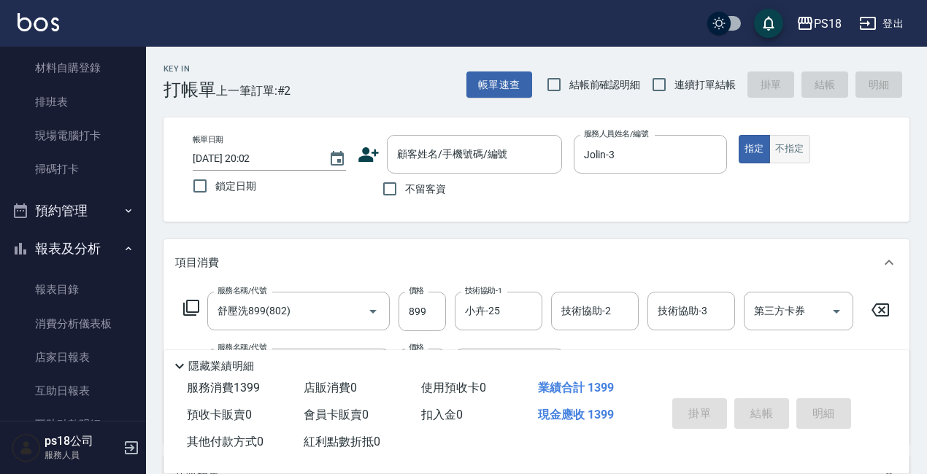
click at [804, 141] on button "不指定" at bounding box center [789, 149] width 41 height 28
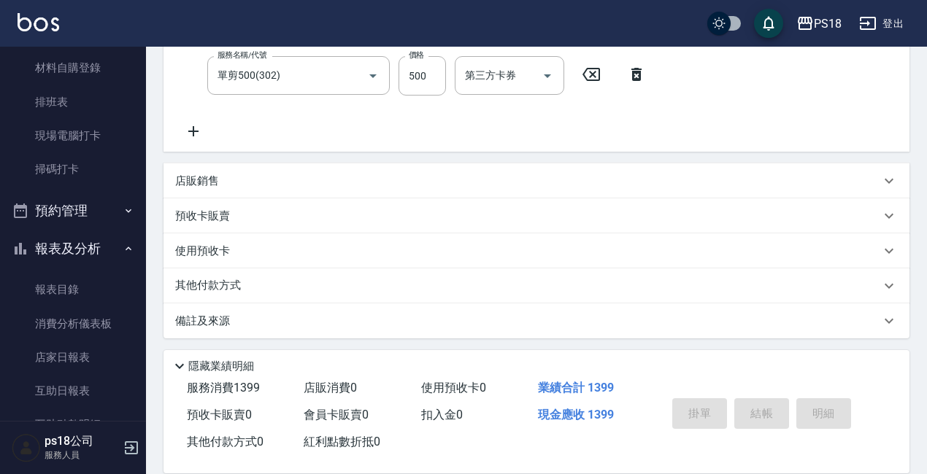
scroll to position [309, 0]
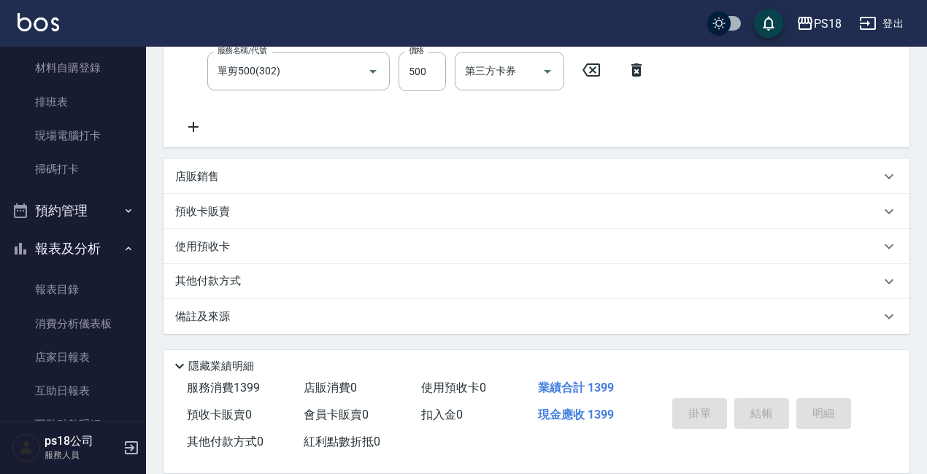
click at [458, 325] on div "備註及來源" at bounding box center [536, 316] width 746 height 35
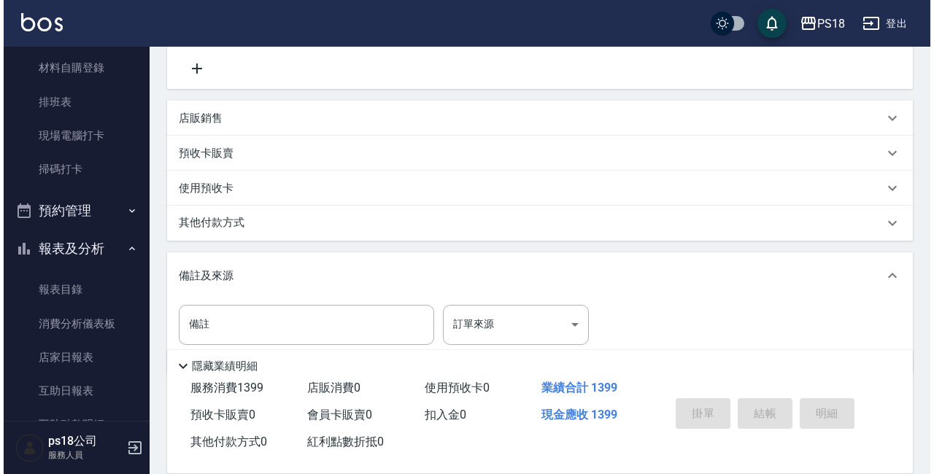
scroll to position [408, 0]
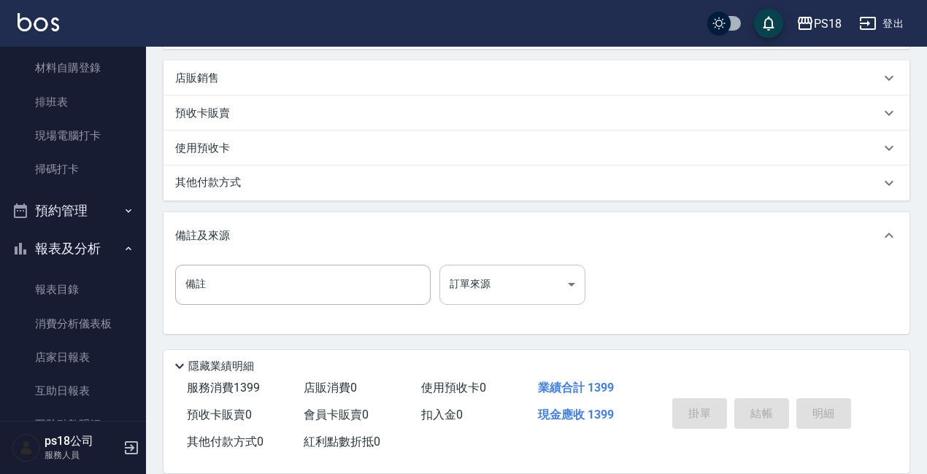
click at [525, 270] on body "PS18 登出 櫃檯作業 打帳單 帳單列表 現金收支登錄 材料自購登錄 排班表 現場電腦打卡 掃碼打卡 預約管理 預約管理 單日預約紀錄 單週預約紀錄 報表及…" at bounding box center [463, 39] width 927 height 870
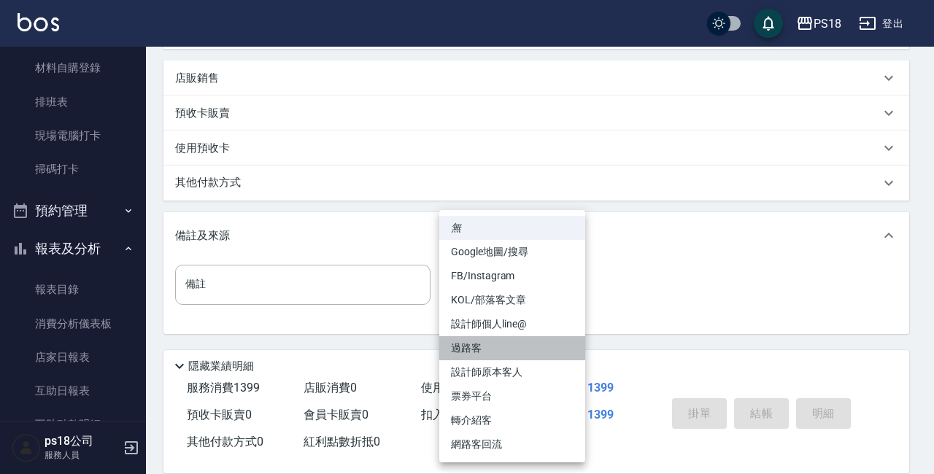
click at [468, 351] on li "過路客" at bounding box center [512, 348] width 146 height 24
type input "過路客"
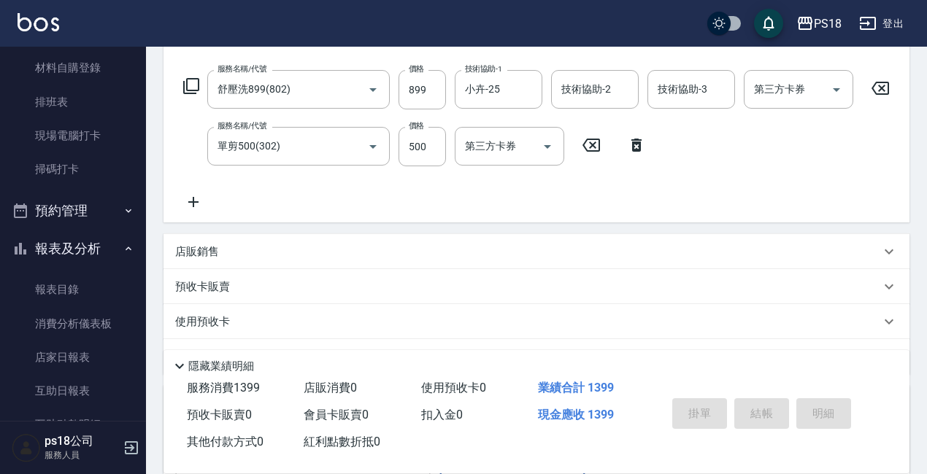
scroll to position [73, 0]
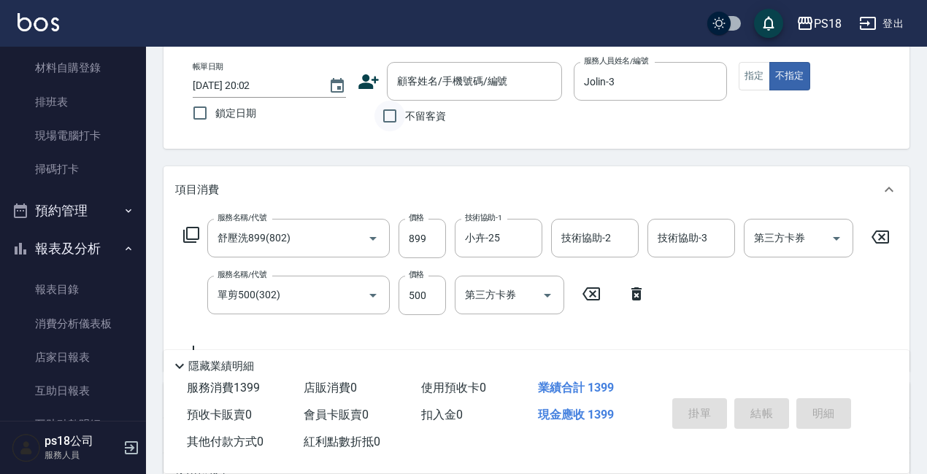
click at [385, 117] on input "不留客資" at bounding box center [389, 116] width 31 height 31
checkbox input "true"
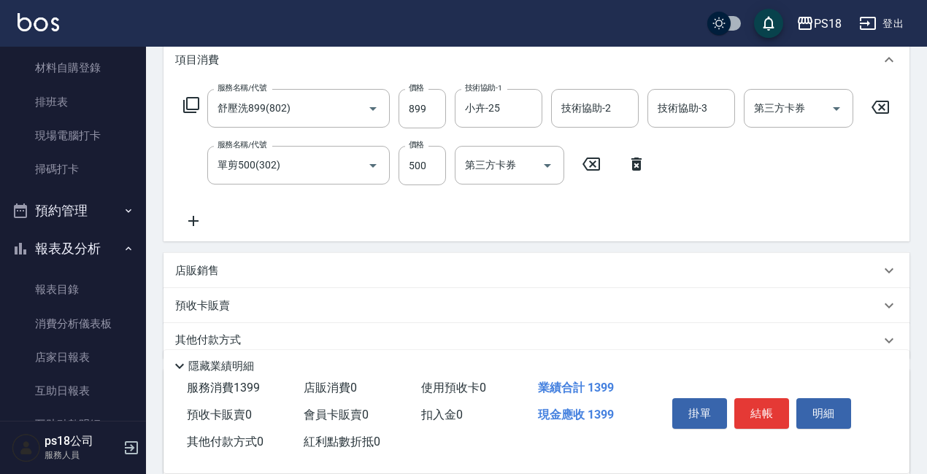
scroll to position [219, 0]
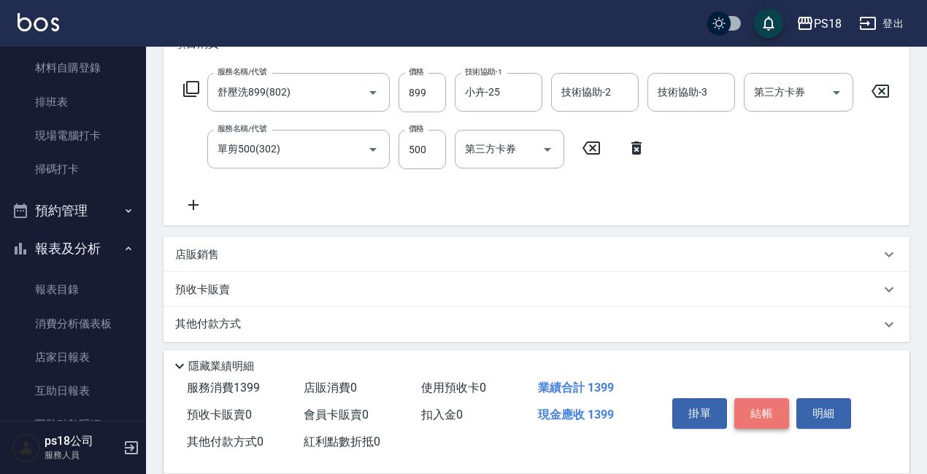
click at [762, 409] on button "結帳" at bounding box center [761, 413] width 55 height 31
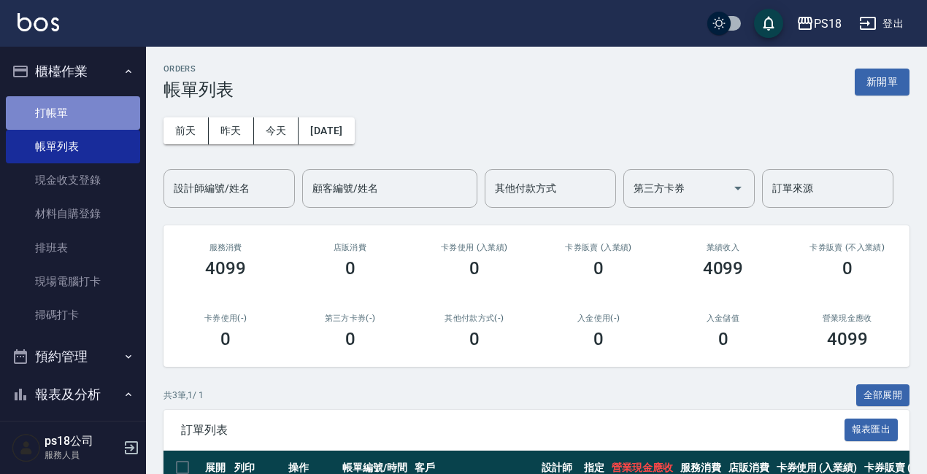
click at [81, 106] on link "打帳單" at bounding box center [73, 113] width 134 height 34
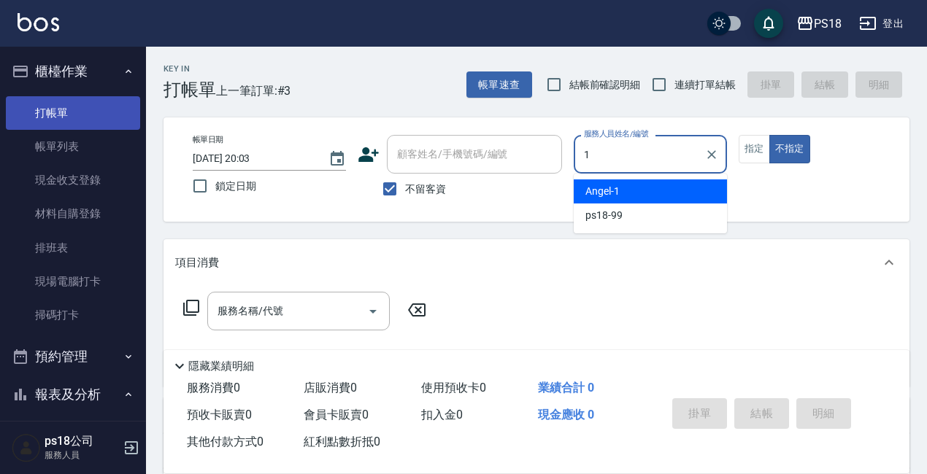
type input "[PERSON_NAME]-1"
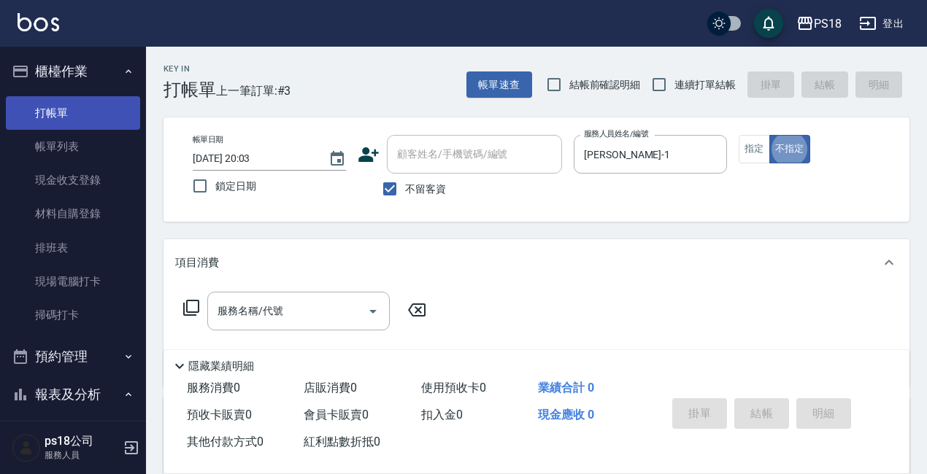
type button "false"
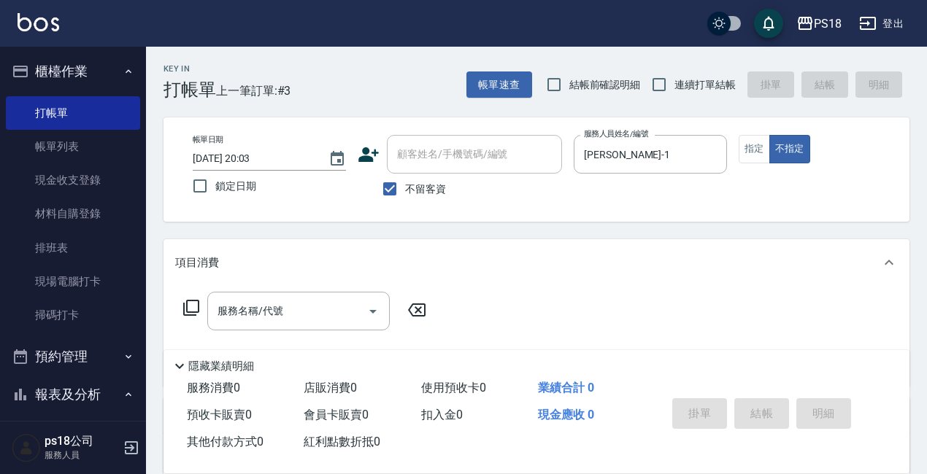
click at [193, 305] on icon at bounding box center [191, 308] width 18 height 18
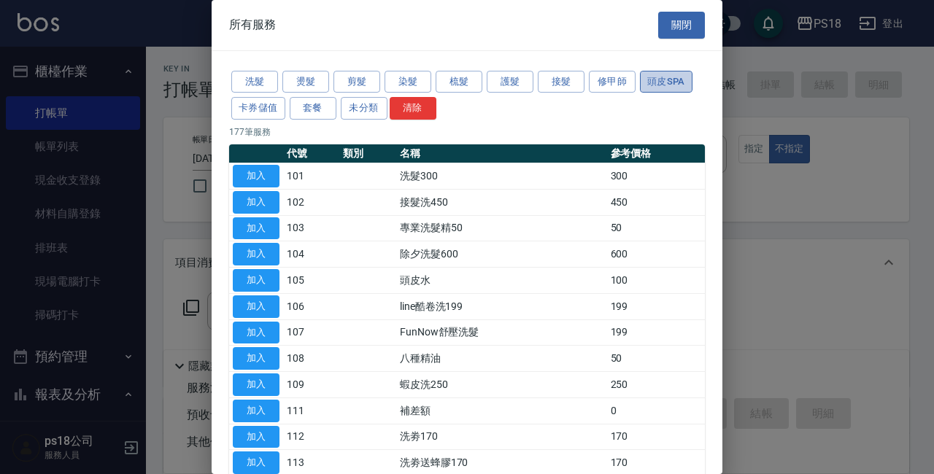
click at [650, 80] on button "頭皮SPA" at bounding box center [666, 82] width 53 height 23
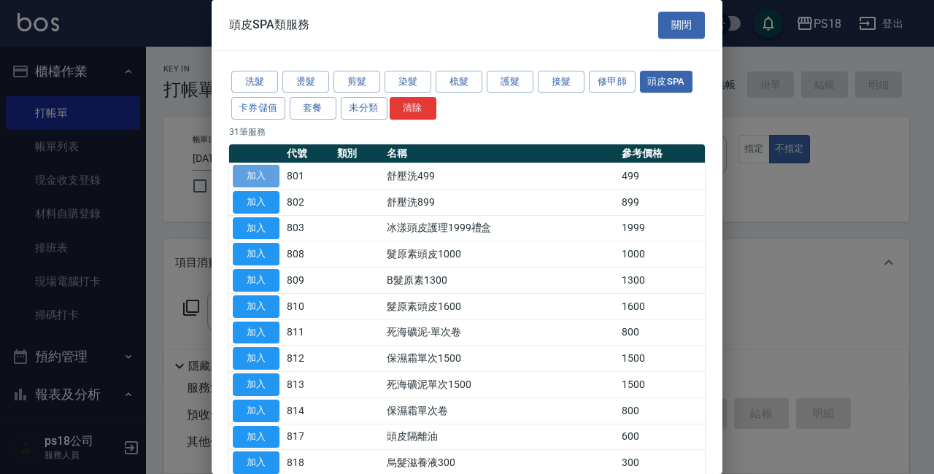
click at [260, 175] on button "加入" at bounding box center [256, 176] width 47 height 23
type input "舒壓洗499(801)"
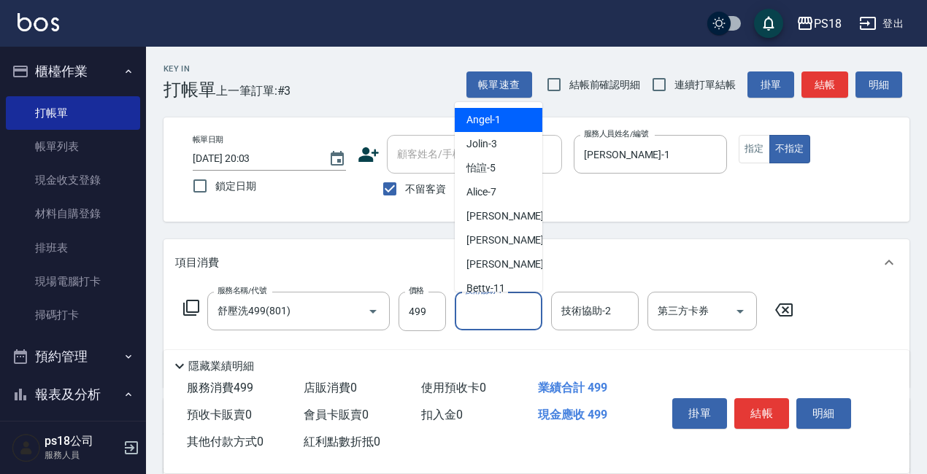
click at [479, 315] on input "技術協助-1" at bounding box center [498, 311] width 74 height 26
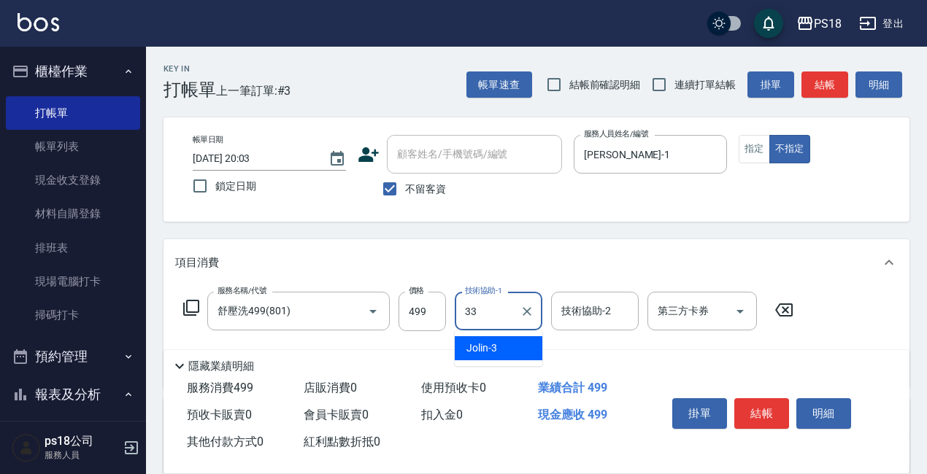
type input "[PERSON_NAME]-33"
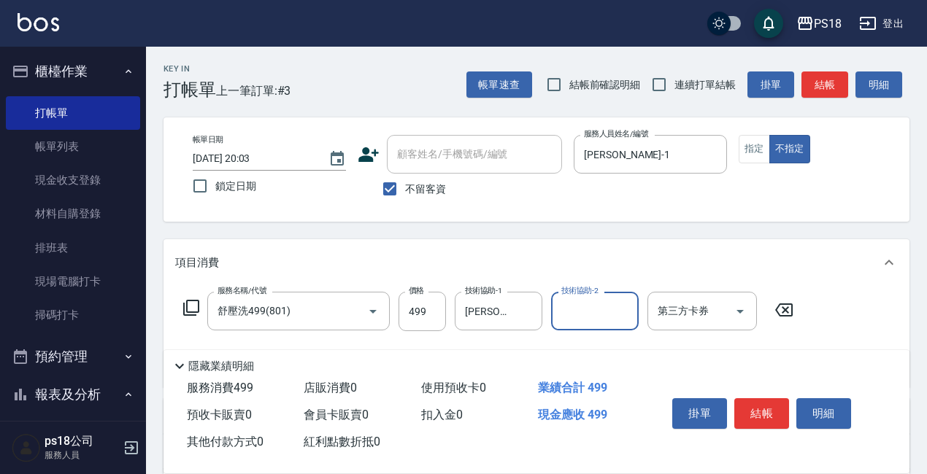
click at [188, 309] on icon at bounding box center [191, 308] width 18 height 18
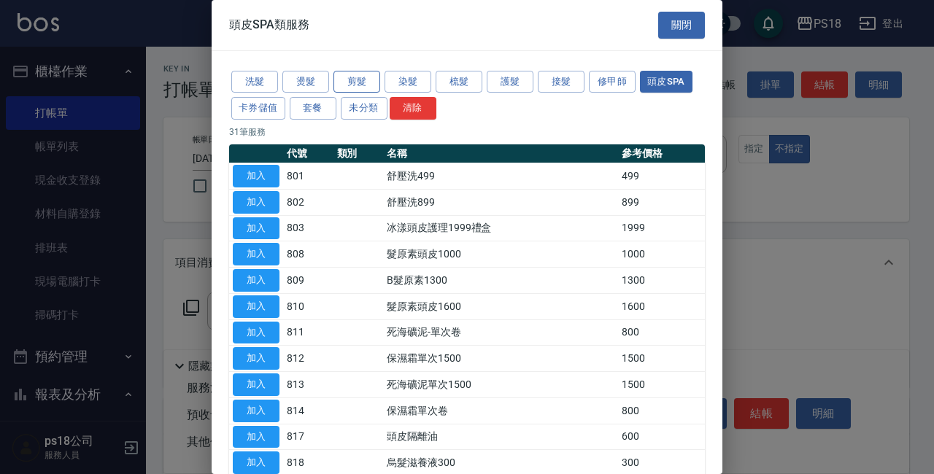
click at [344, 82] on button "剪髮" at bounding box center [357, 82] width 47 height 23
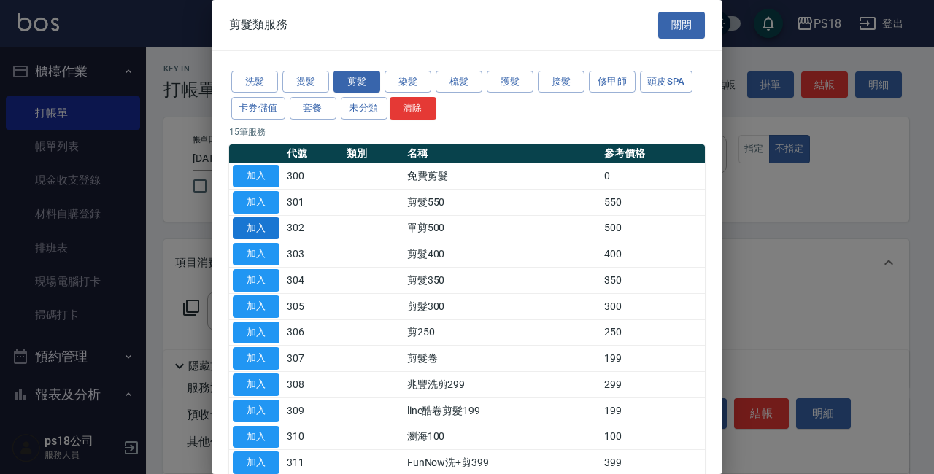
click at [257, 227] on button "加入" at bounding box center [256, 228] width 47 height 23
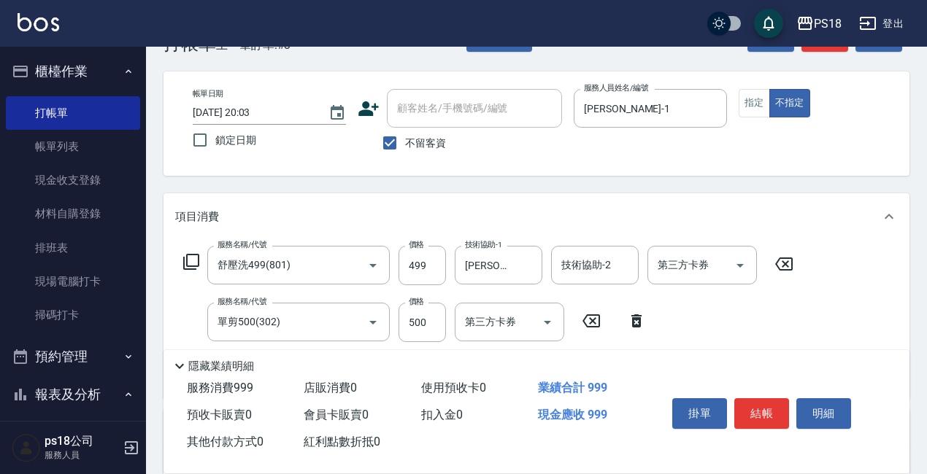
scroll to position [146, 0]
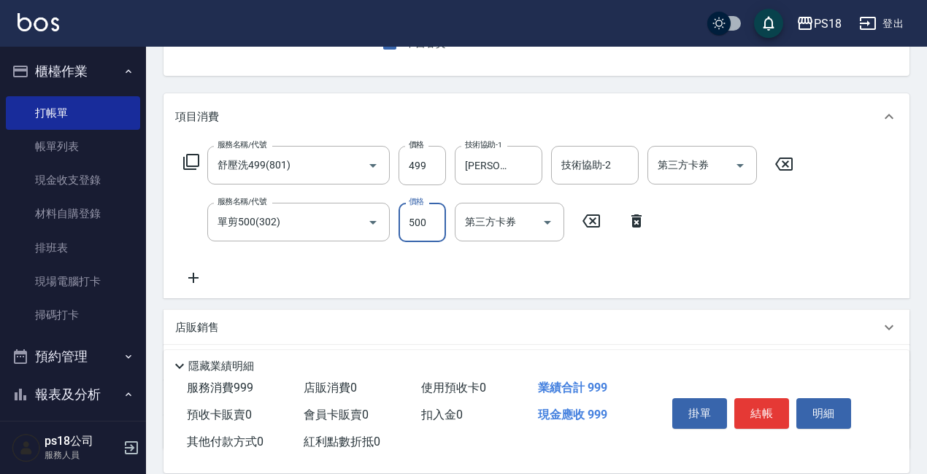
drag, startPoint x: 431, startPoint y: 216, endPoint x: 441, endPoint y: 223, distance: 11.5
click at [432, 215] on input "500" at bounding box center [421, 222] width 47 height 39
type input "450"
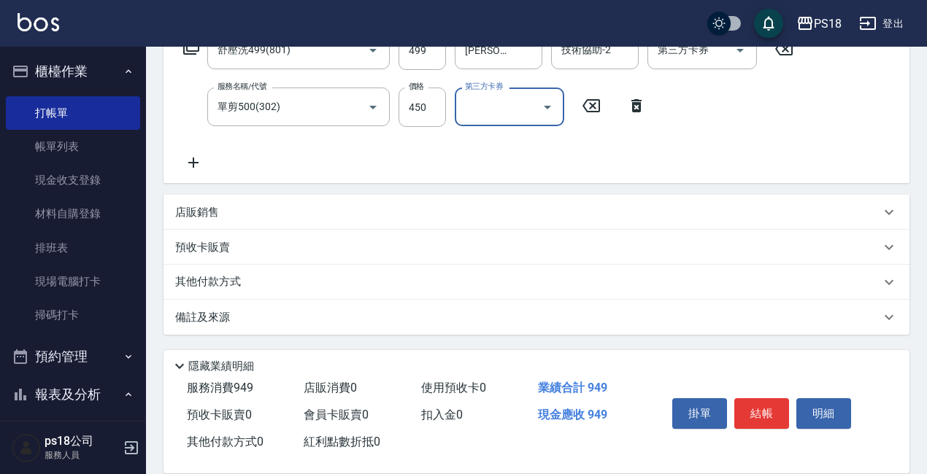
scroll to position [262, 0]
click at [406, 318] on div "備註及來源" at bounding box center [527, 316] width 705 height 15
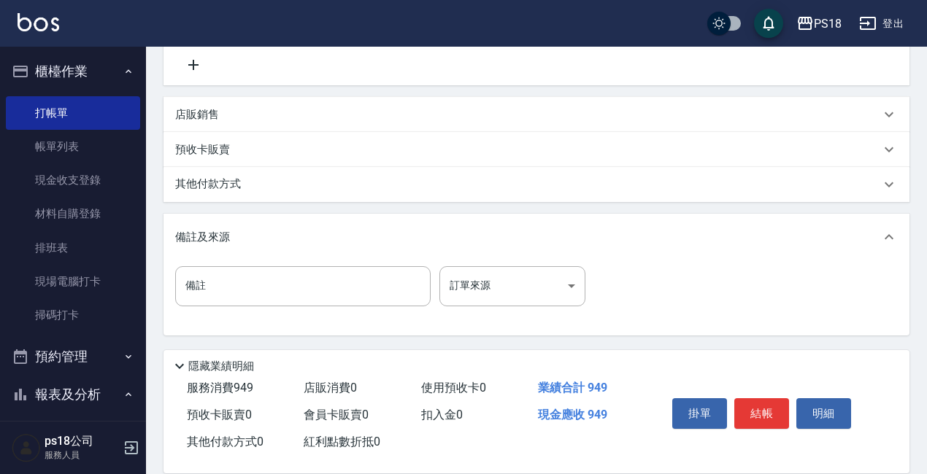
scroll to position [361, 0]
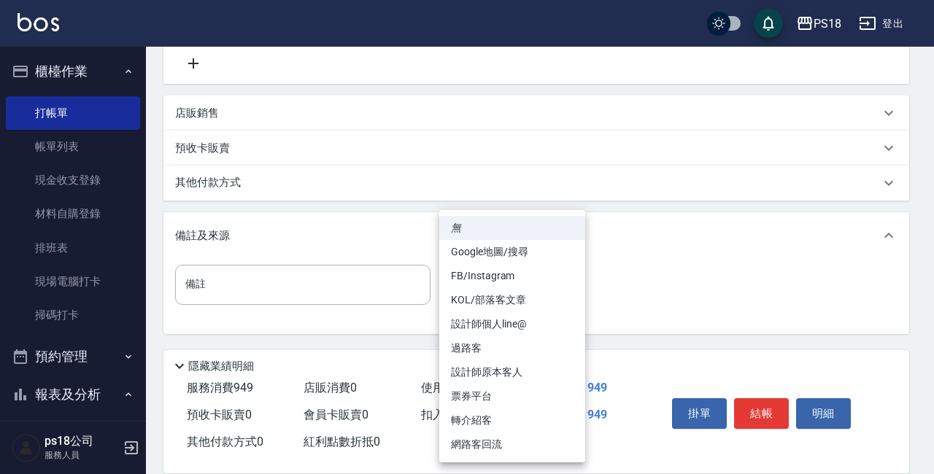
click at [500, 275] on body "PS18 登出 櫃檯作業 打帳單 帳單列表 現金收支登錄 材料自購登錄 排班表 現場電腦打卡 掃碼打卡 預約管理 預約管理 單日預約紀錄 單週預約紀錄 報表及…" at bounding box center [467, 56] width 934 height 835
click at [485, 346] on li "過路客" at bounding box center [512, 348] width 146 height 24
type input "過路客"
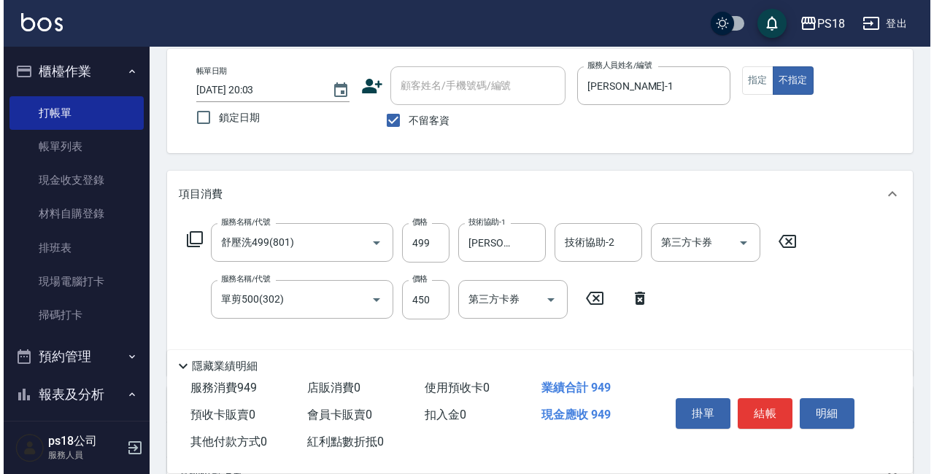
scroll to position [0, 0]
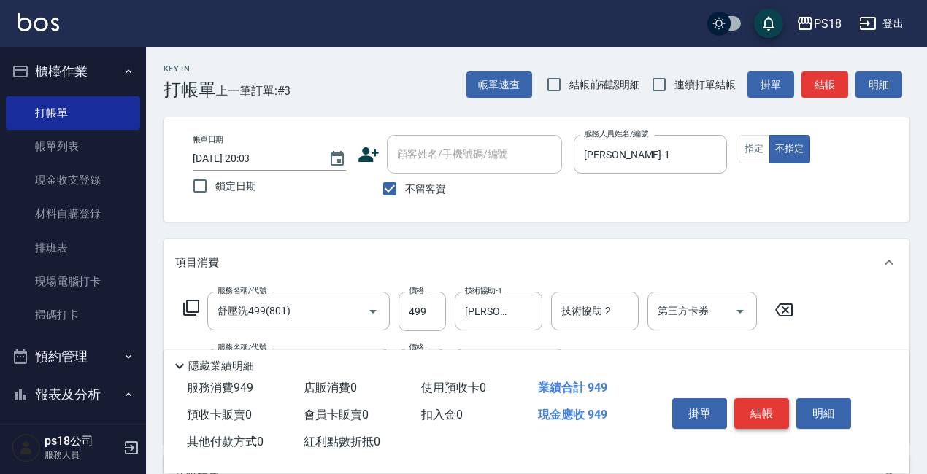
click at [772, 409] on button "結帳" at bounding box center [761, 413] width 55 height 31
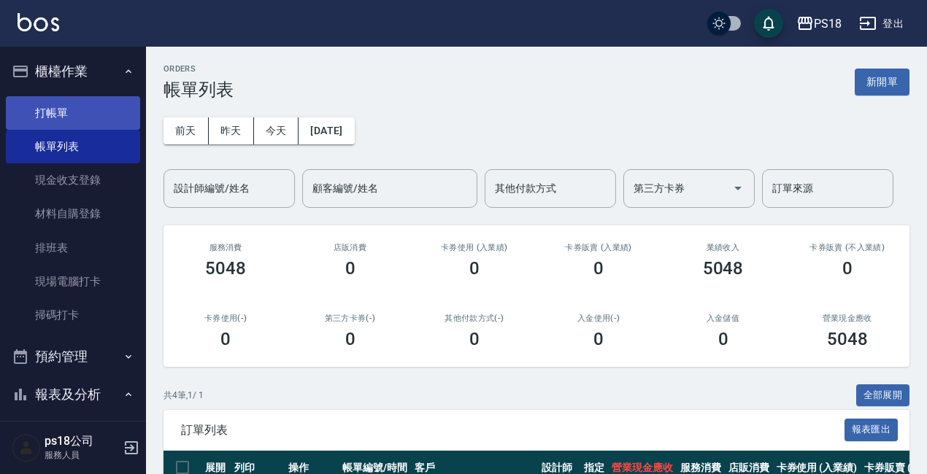
click at [76, 117] on link "打帳單" at bounding box center [73, 113] width 134 height 34
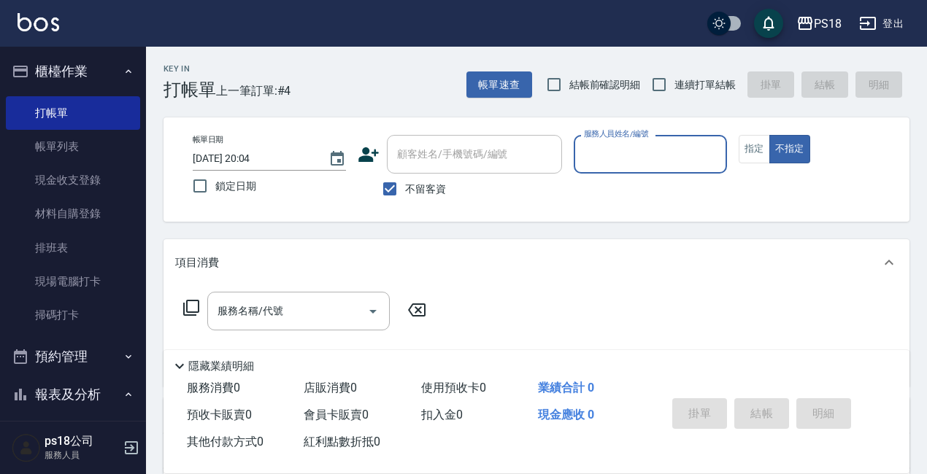
click at [639, 160] on input "服務人員姓名/編號" at bounding box center [650, 155] width 140 height 26
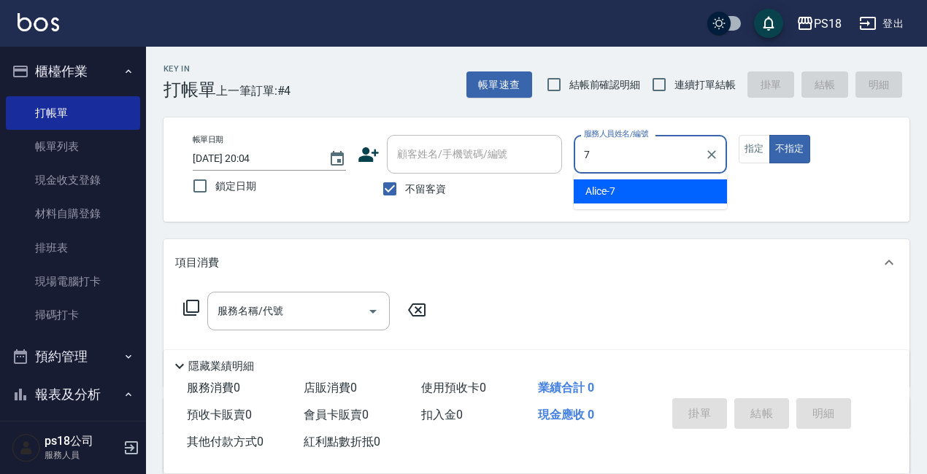
type input "Alice-7"
type button "false"
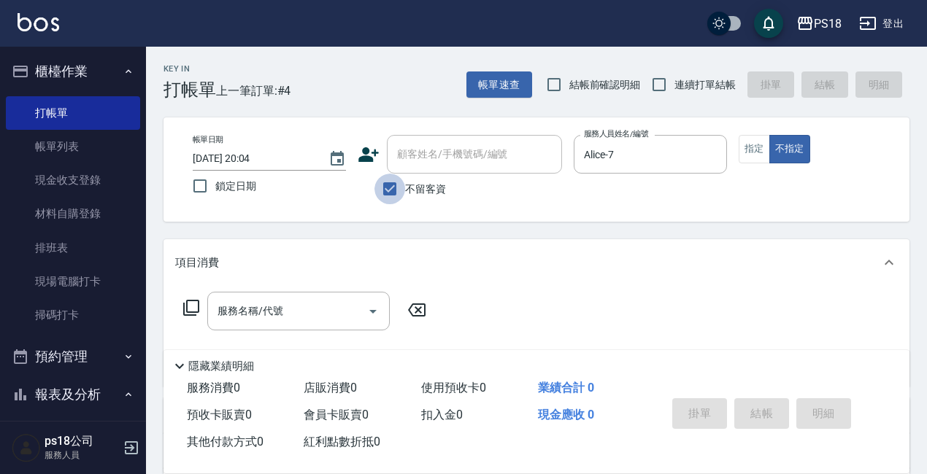
drag, startPoint x: 388, startPoint y: 193, endPoint x: 416, endPoint y: 150, distance: 51.2
click at [390, 192] on input "不留客資" at bounding box center [389, 189] width 31 height 31
checkbox input "false"
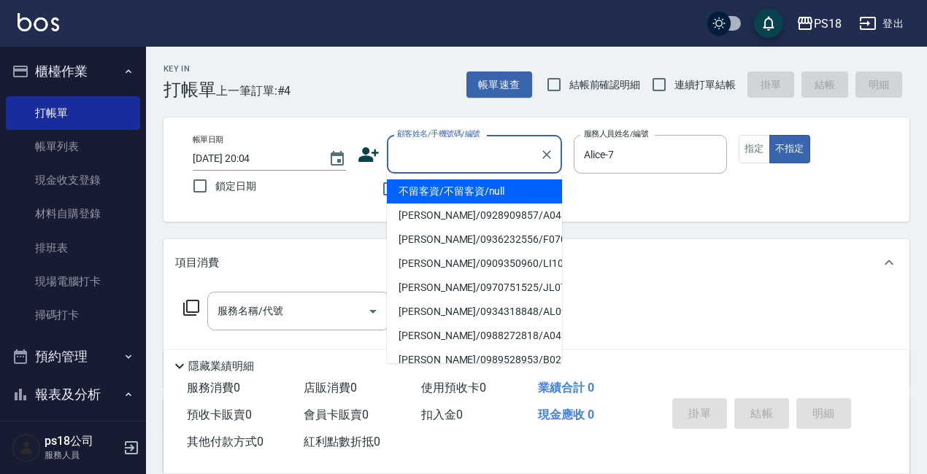
click at [417, 149] on input "顧客姓名/手機號碼/編號" at bounding box center [463, 155] width 140 height 26
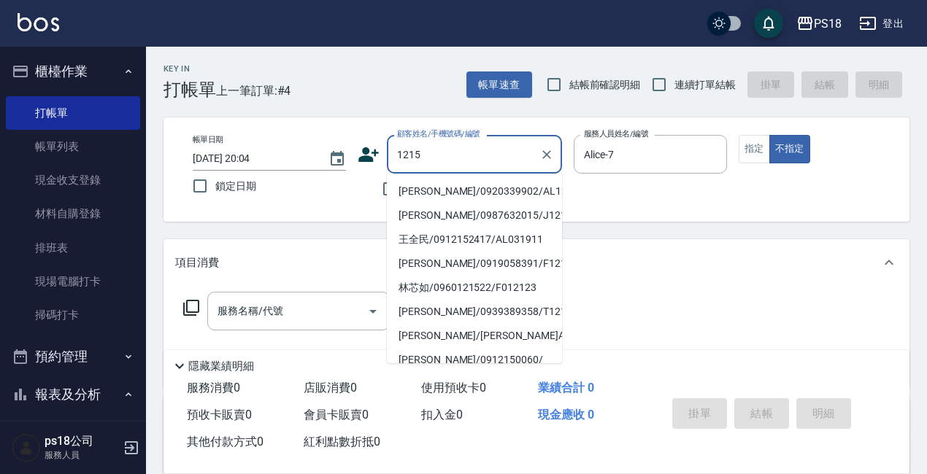
click at [419, 193] on li "[PERSON_NAME]/0920339902/AL121521" at bounding box center [474, 192] width 175 height 24
type input "[PERSON_NAME]/0920339902/AL121521"
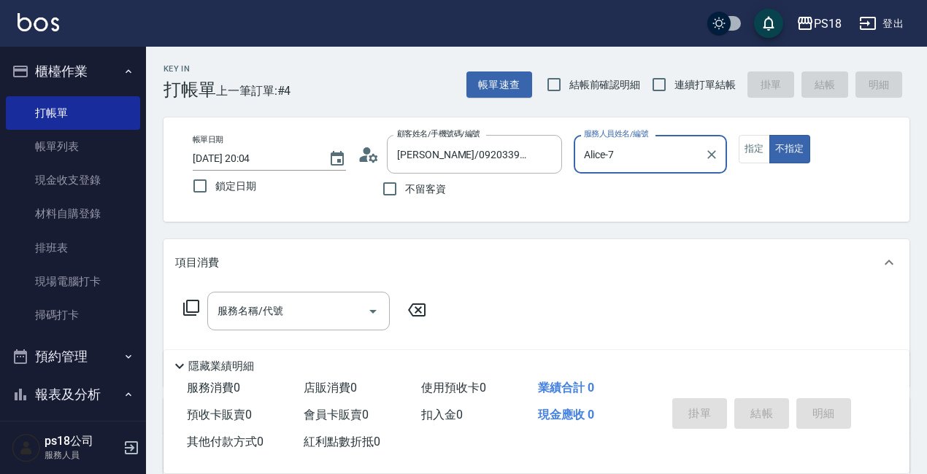
click at [366, 160] on icon at bounding box center [364, 158] width 9 height 7
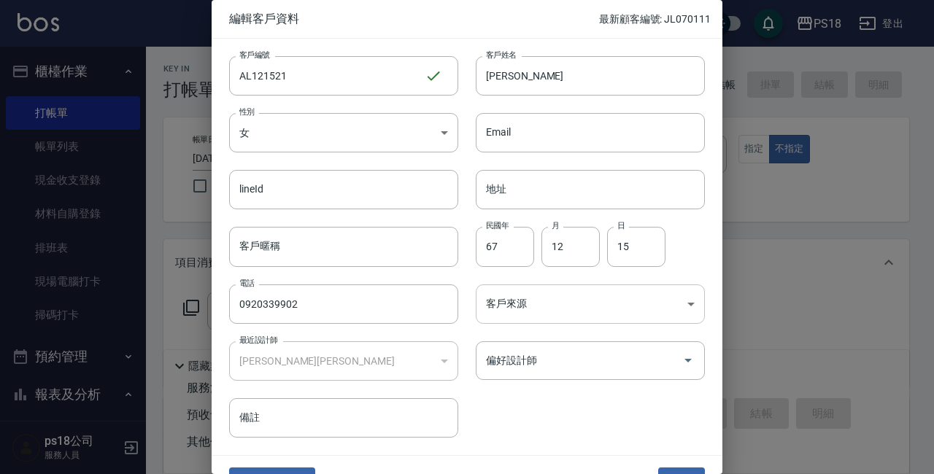
click at [574, 307] on body "PS18 登出 櫃檯作業 打帳單 帳單列表 現金收支登錄 材料自購登錄 排班表 現場電腦打卡 掃碼打卡 預約管理 預約管理 單日預約紀錄 單週預約紀錄 報表及…" at bounding box center [467, 357] width 934 height 714
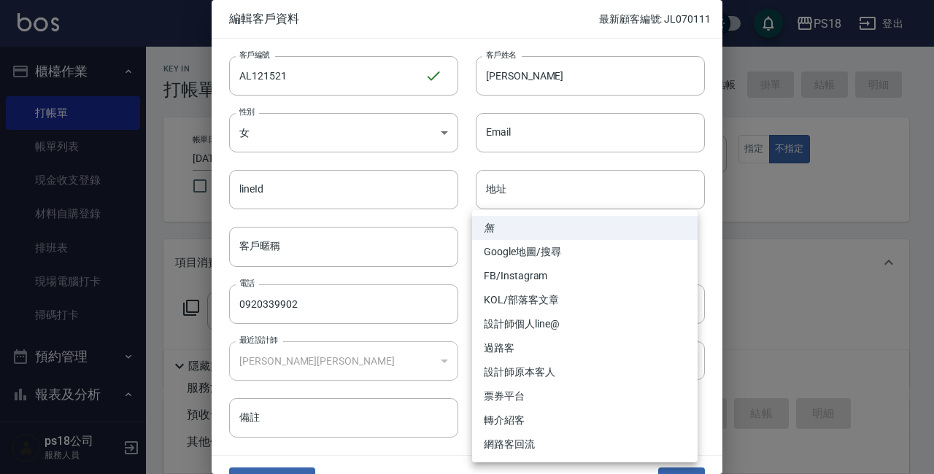
click at [542, 374] on li "設計師原本客人" at bounding box center [585, 373] width 226 height 24
type input "設計師原本客人"
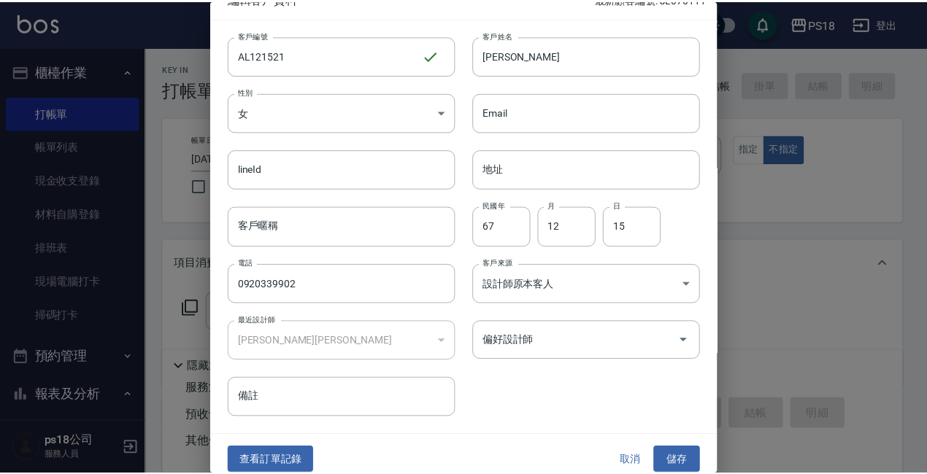
scroll to position [31, 0]
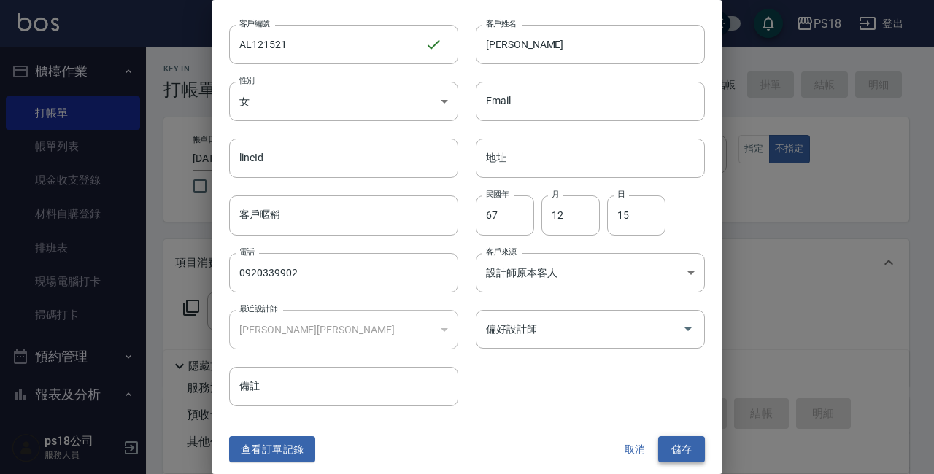
click at [674, 450] on button "儲存" at bounding box center [681, 449] width 47 height 27
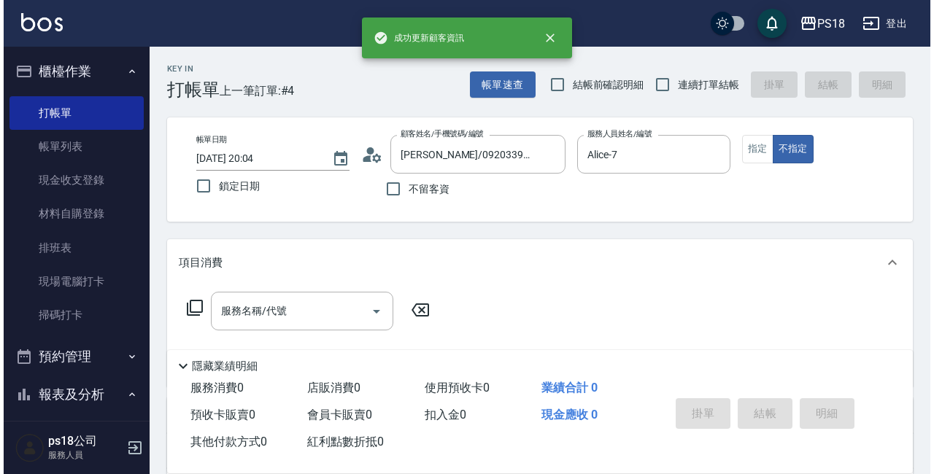
scroll to position [73, 0]
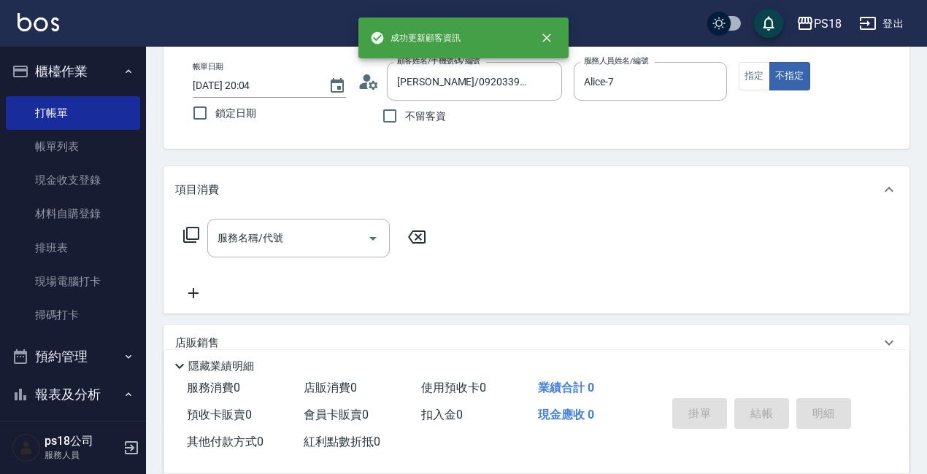
click at [191, 234] on icon at bounding box center [191, 235] width 18 height 18
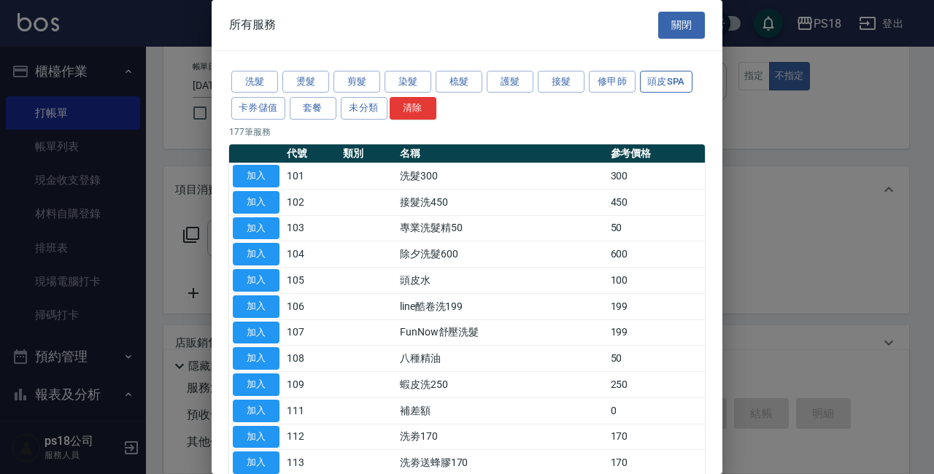
click at [653, 79] on button "頭皮SPA" at bounding box center [666, 82] width 53 height 23
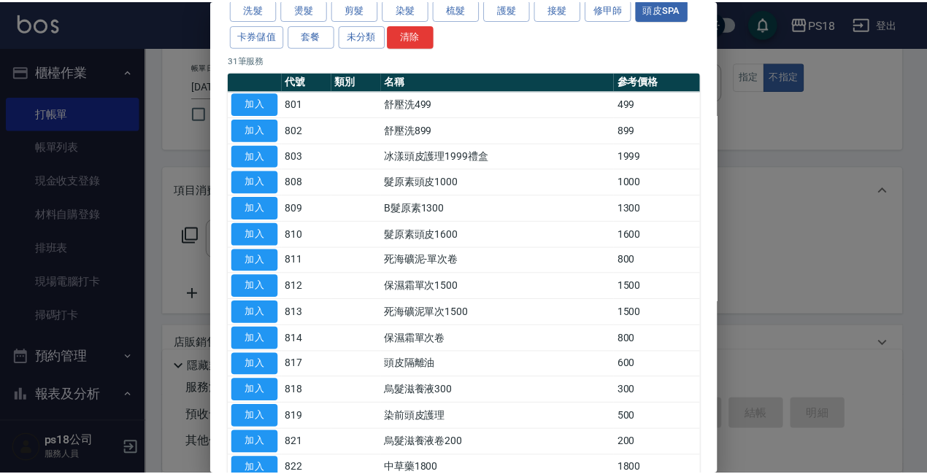
scroll to position [219, 0]
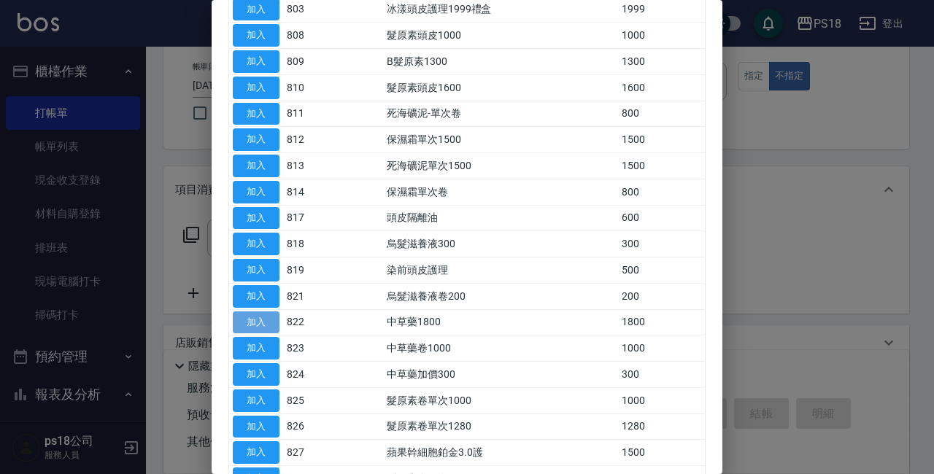
click at [247, 320] on button "加入" at bounding box center [256, 323] width 47 height 23
type input "中草藥1800(822)"
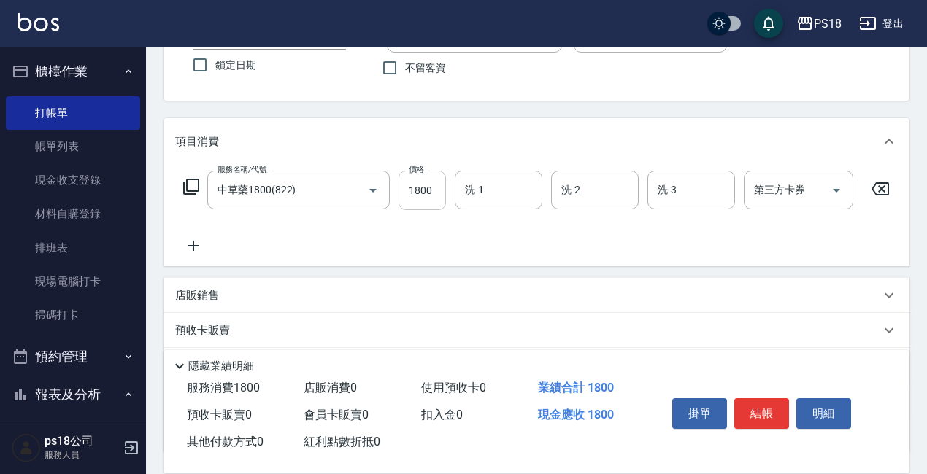
scroll to position [146, 0]
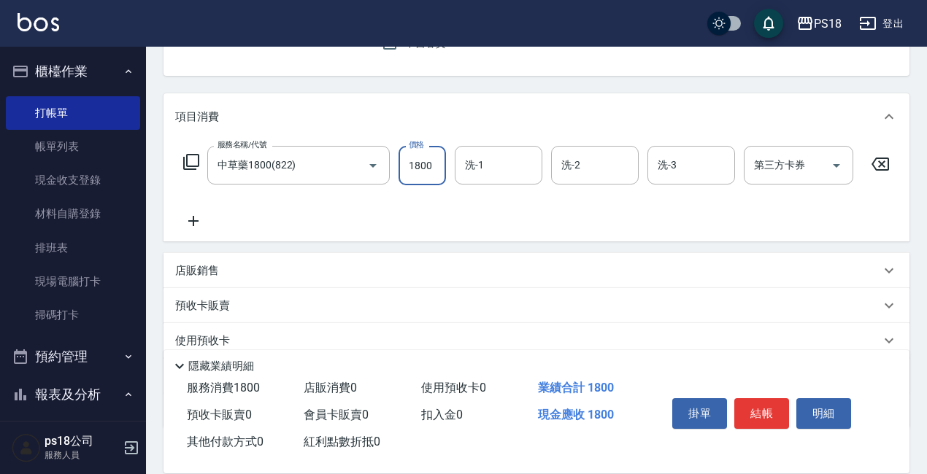
click at [441, 170] on input "1800" at bounding box center [421, 165] width 47 height 39
type input "2040"
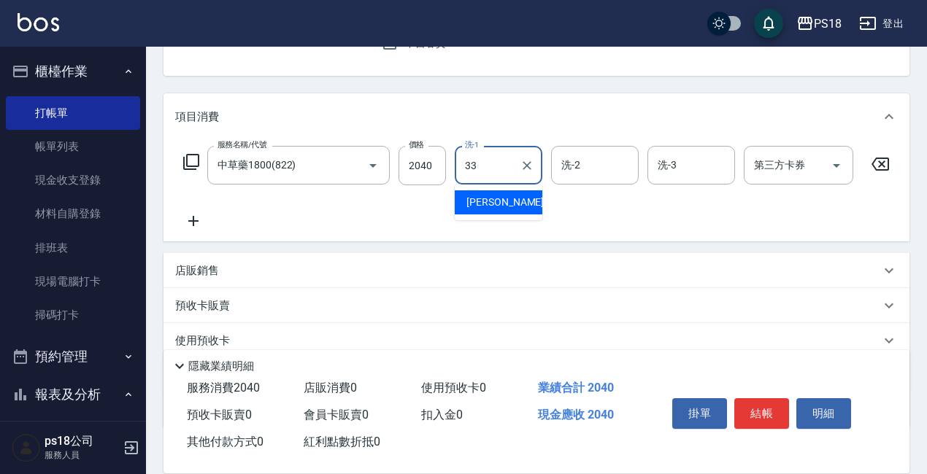
type input "[PERSON_NAME]-33"
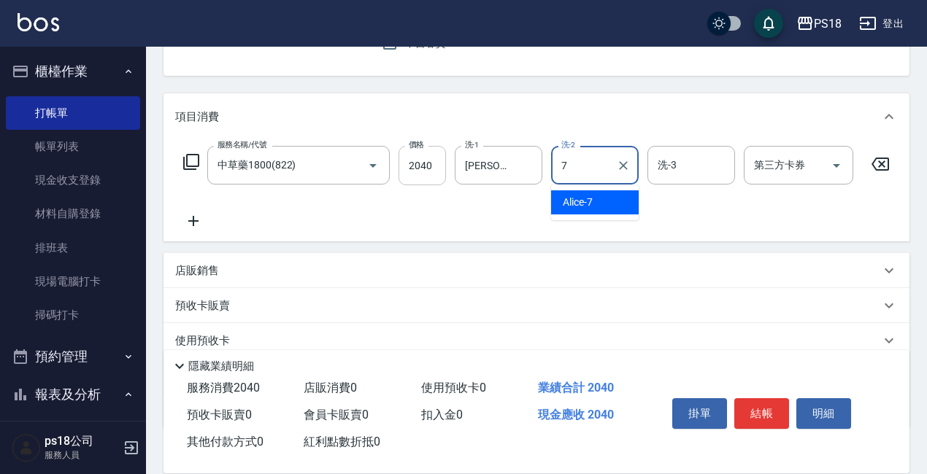
type input "Alice-7"
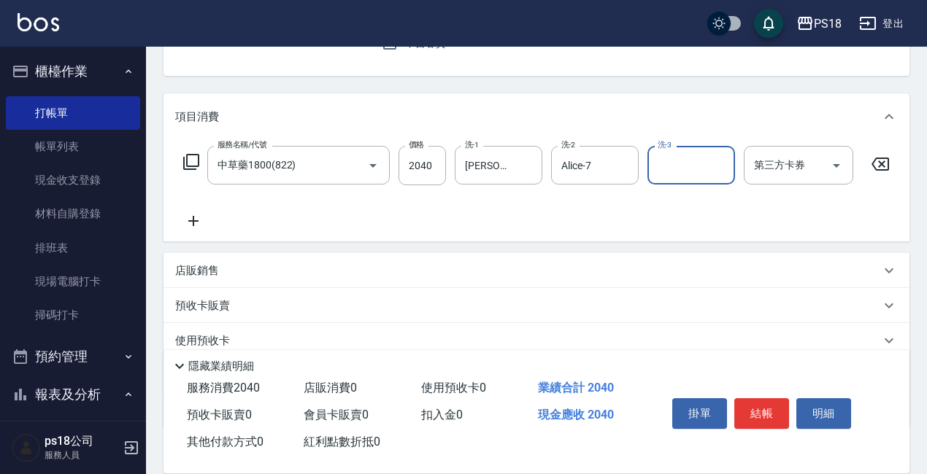
click at [199, 279] on p "店販銷售" at bounding box center [197, 270] width 44 height 15
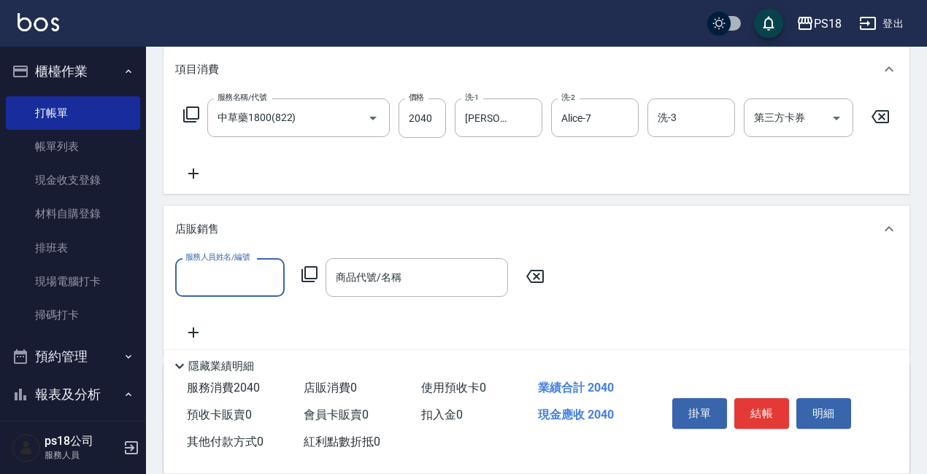
scroll to position [219, 0]
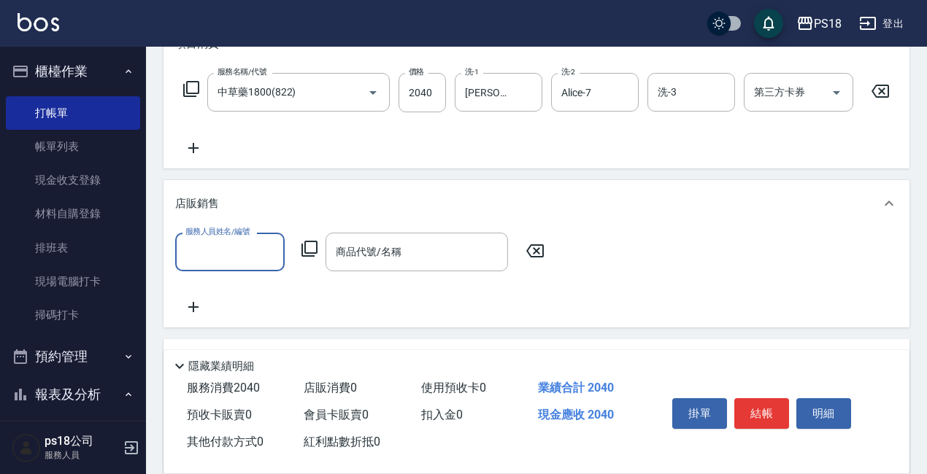
click at [221, 265] on input "服務人員姓名/編號" at bounding box center [230, 252] width 96 height 26
type input "Alice-7"
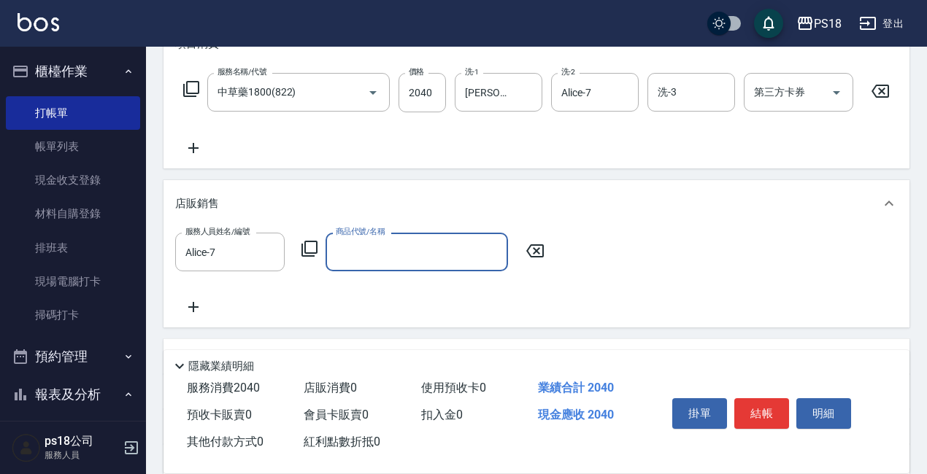
click at [388, 265] on input "商品代號/名稱" at bounding box center [416, 252] width 169 height 26
type input "馮"
type input "鳳"
click at [425, 265] on input "鳳" at bounding box center [405, 252] width 147 height 26
type input "鳳"
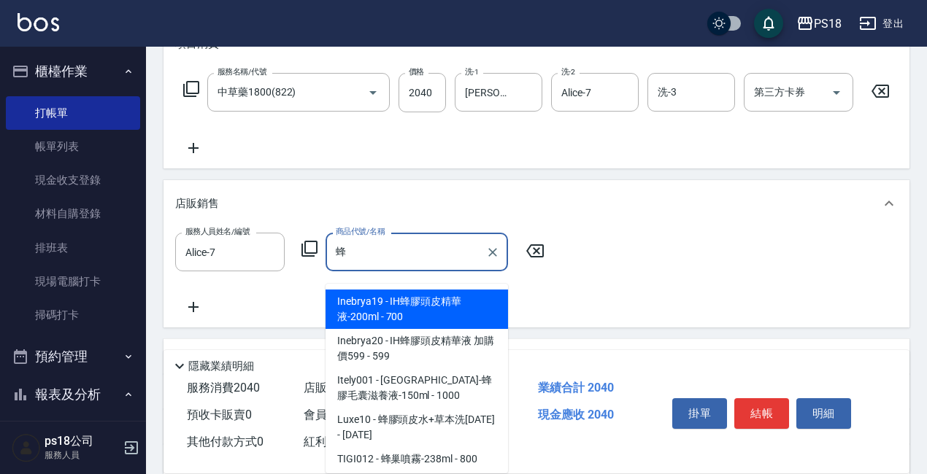
click at [389, 304] on span "Inebrya19 - IH蜂膠頭皮精華液-200ml - 700" at bounding box center [416, 309] width 182 height 39
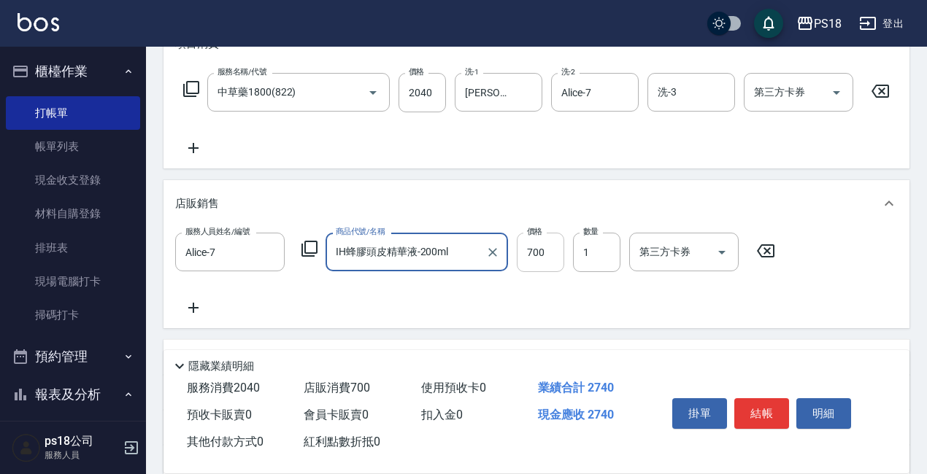
type input "IH蜂膠頭皮精華液-200ml"
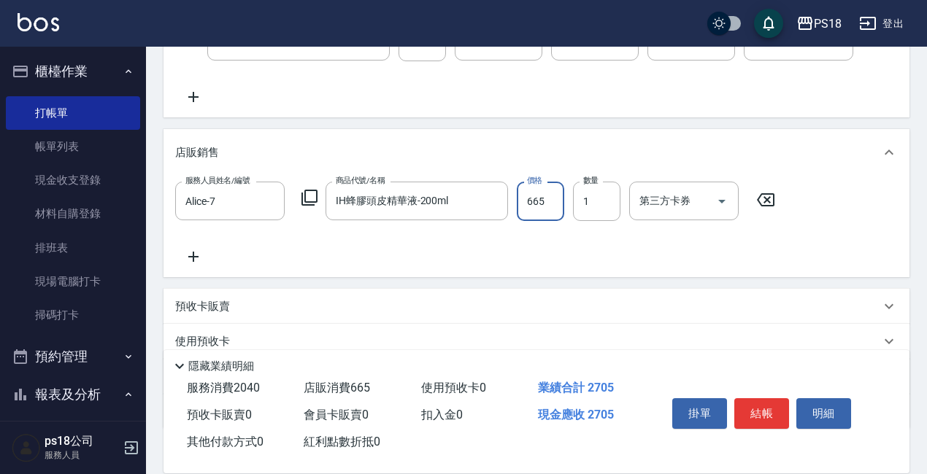
scroll to position [365, 0]
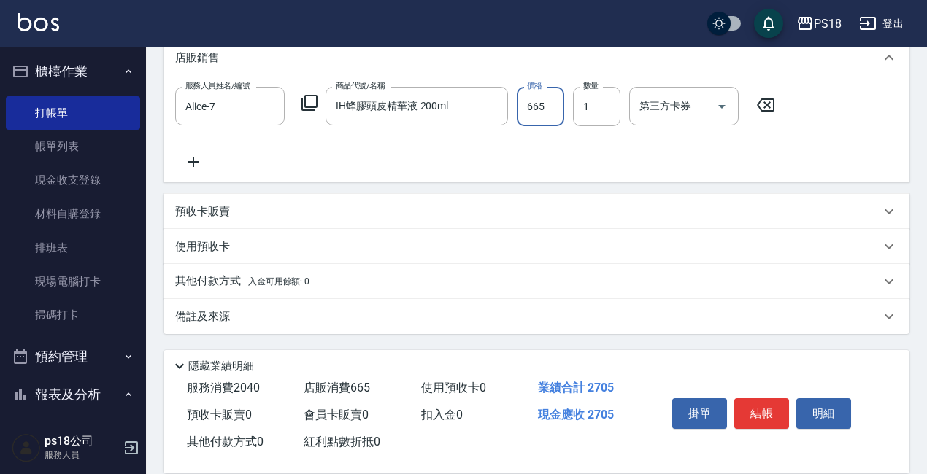
type input "665"
click at [272, 287] on span "入金可用餘額: 0" at bounding box center [279, 282] width 62 height 10
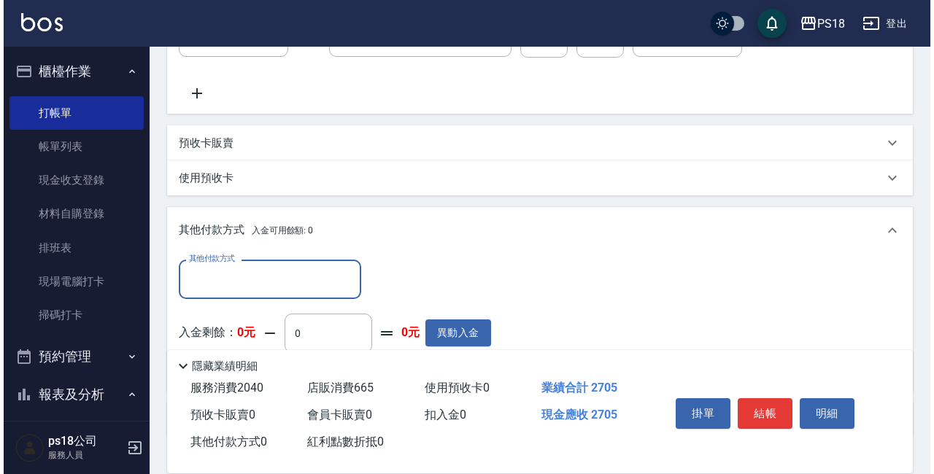
scroll to position [511, 0]
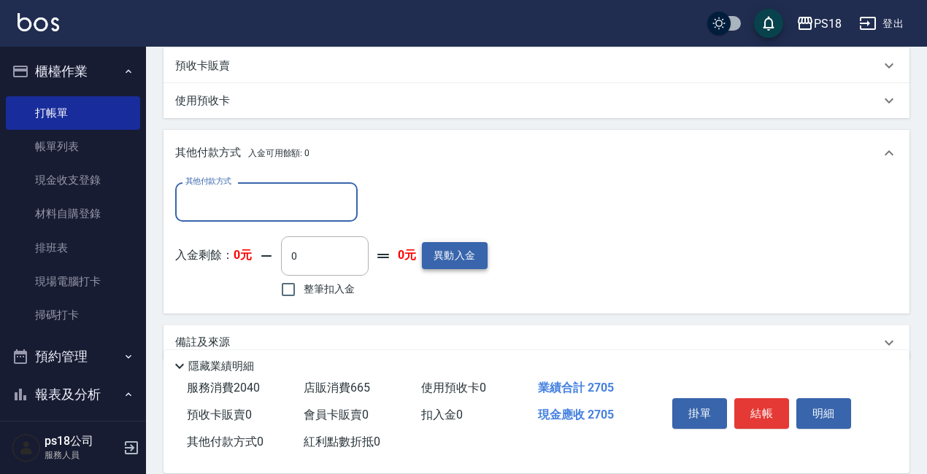
click at [458, 269] on button "異動入金" at bounding box center [455, 255] width 66 height 27
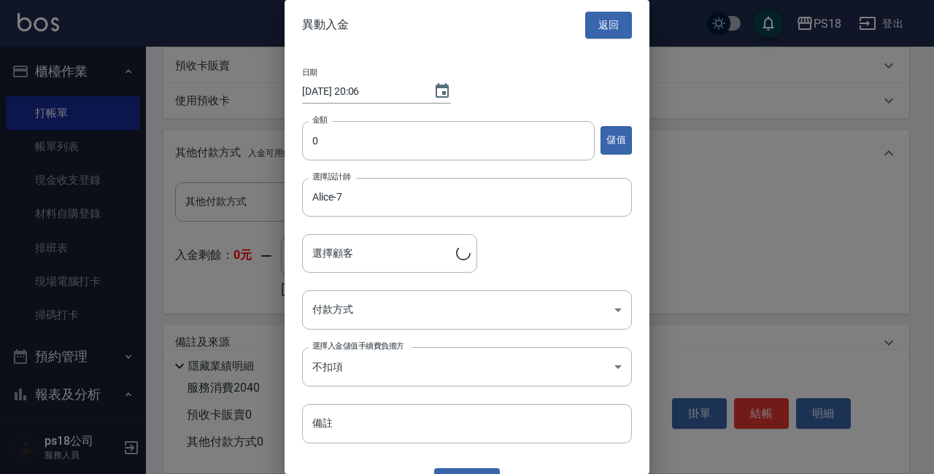
type input "[PERSON_NAME]/0920339902/AL121521"
click at [470, 137] on input "0" at bounding box center [448, 140] width 293 height 39
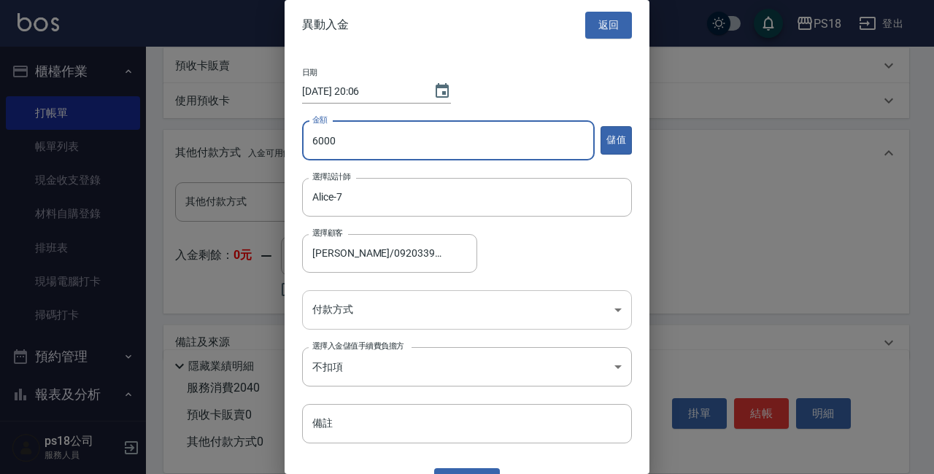
type input "6000"
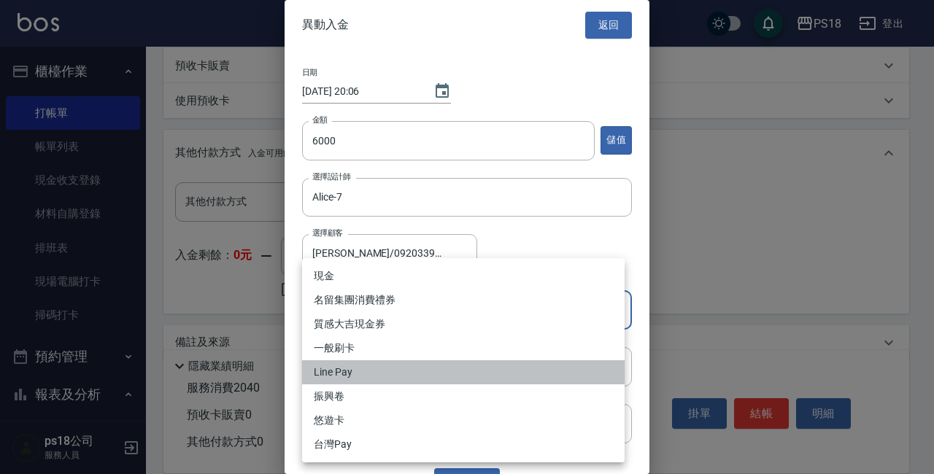
click at [347, 370] on li "Line Pay" at bounding box center [463, 373] width 323 height 24
type input "Line Pay"
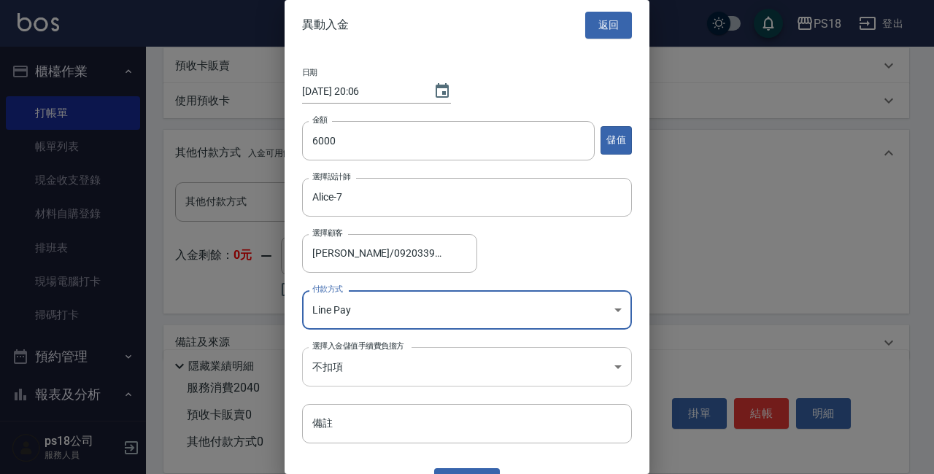
scroll to position [28, 0]
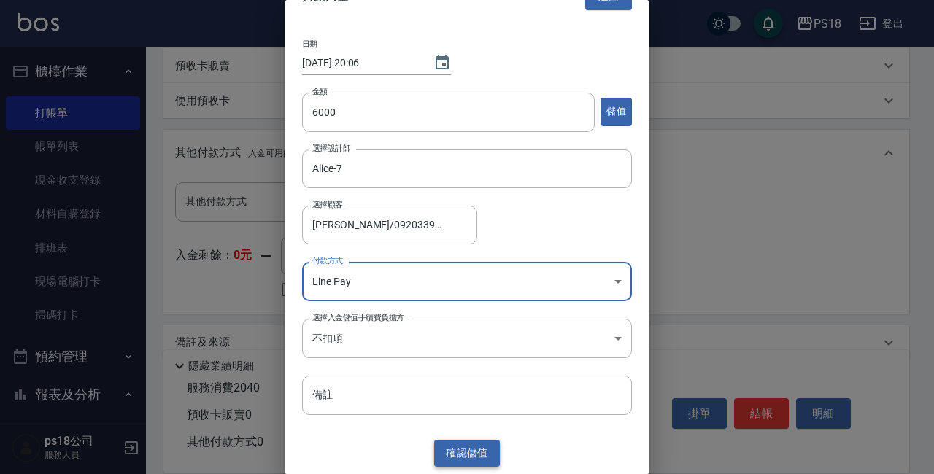
click at [459, 457] on button "確認 儲值" at bounding box center [467, 453] width 66 height 27
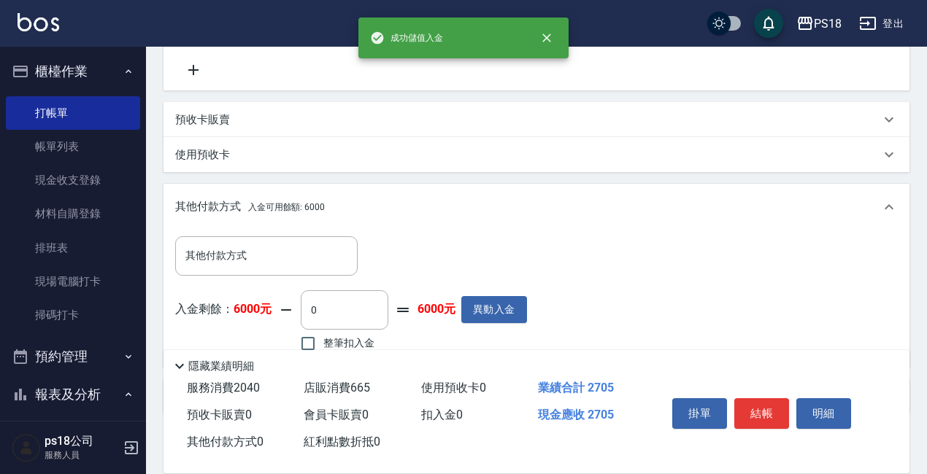
scroll to position [511, 0]
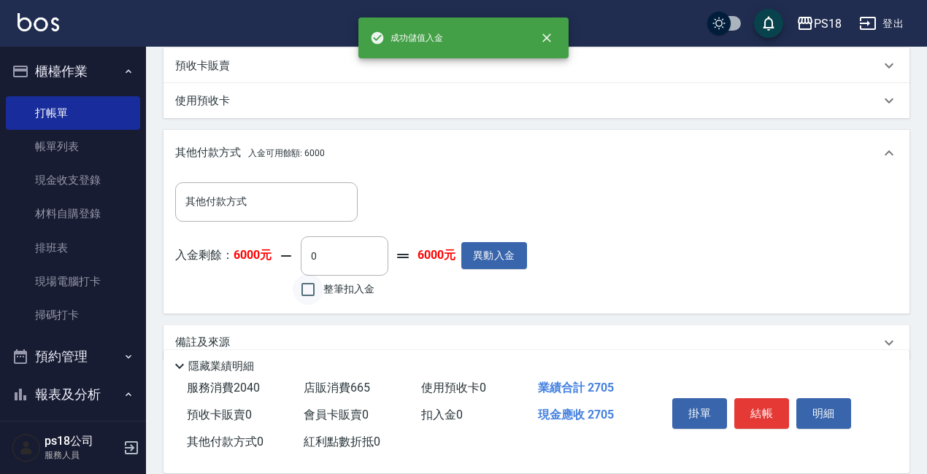
click at [311, 290] on input "整筆扣入金" at bounding box center [308, 289] width 31 height 31
checkbox input "true"
type input "2705"
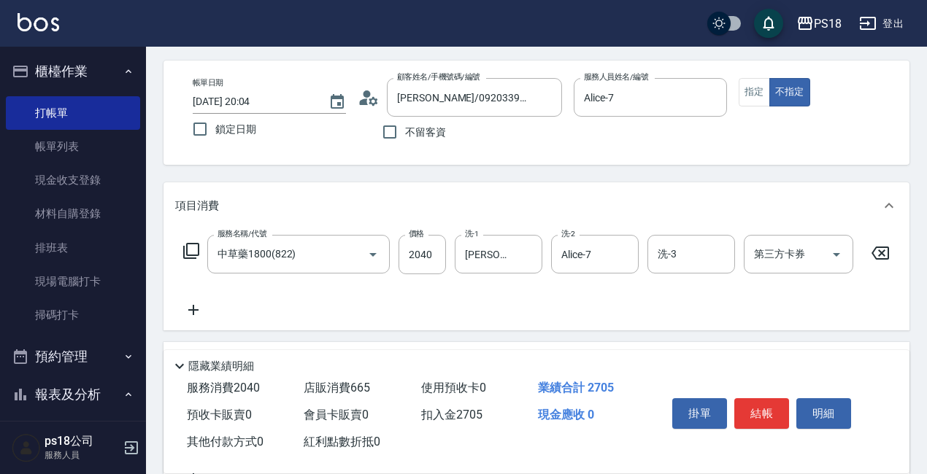
scroll to position [0, 0]
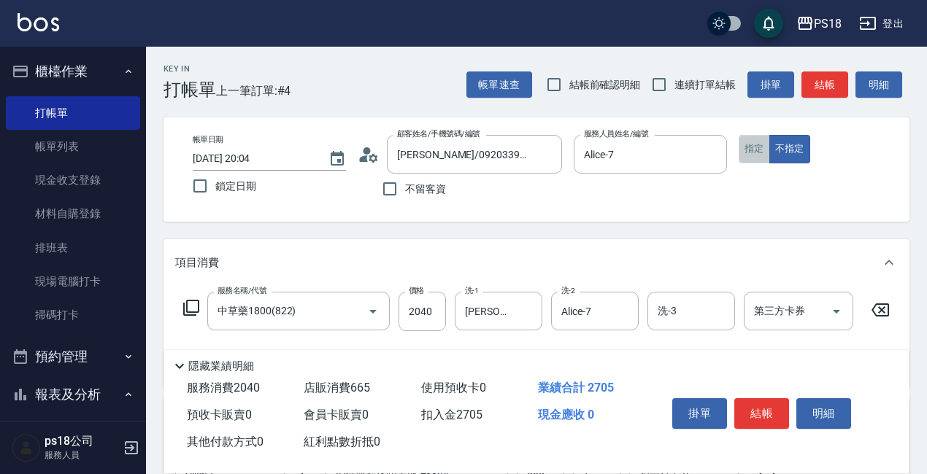
click at [746, 145] on button "指定" at bounding box center [754, 149] width 31 height 28
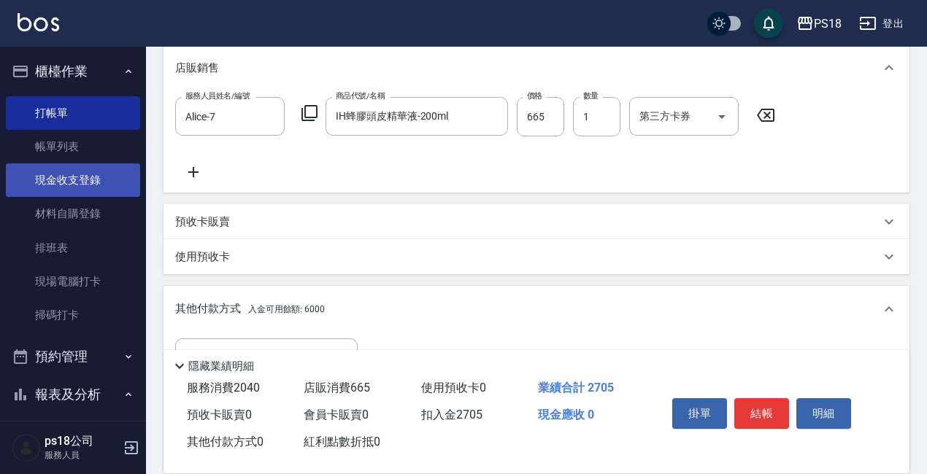
scroll to position [537, 0]
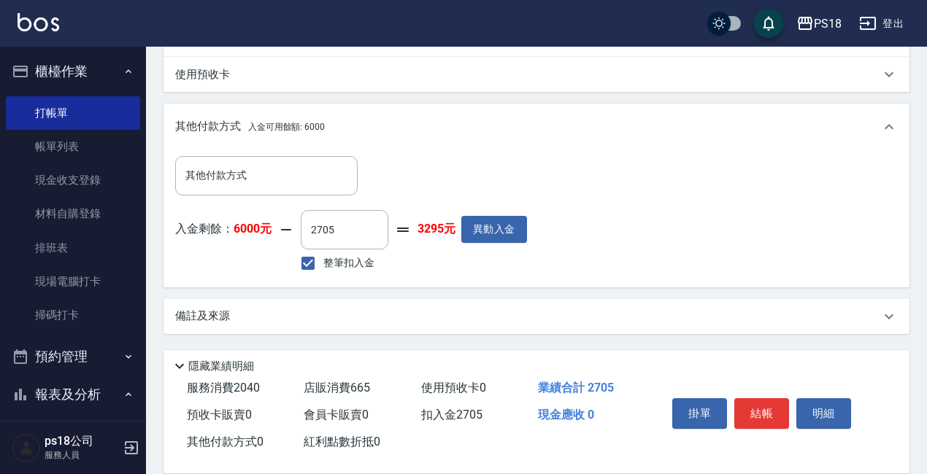
click at [441, 328] on div "備註及來源" at bounding box center [536, 316] width 746 height 35
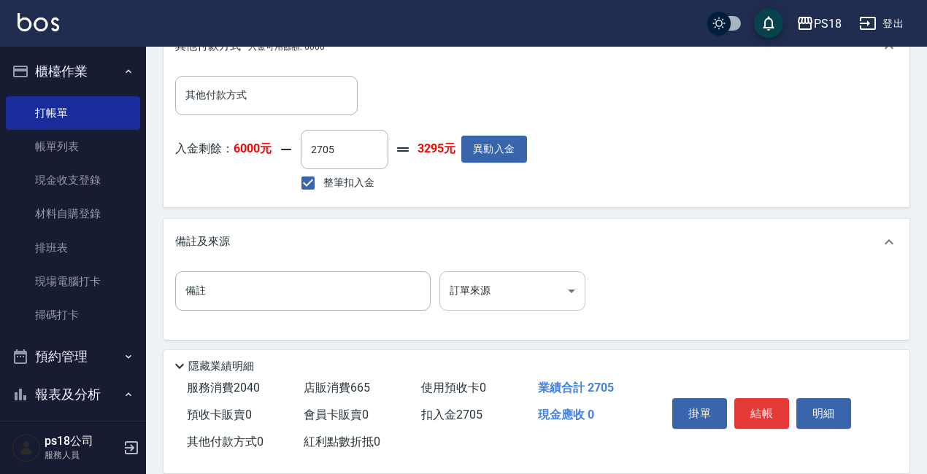
scroll to position [623, 0]
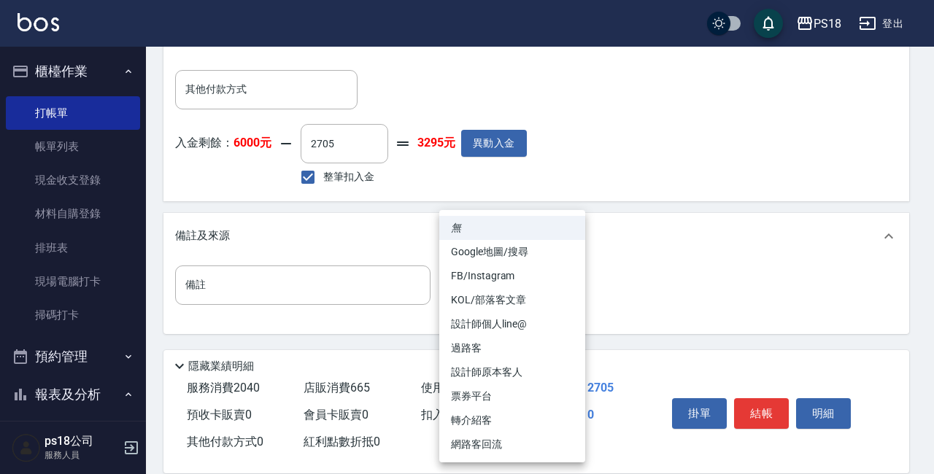
click at [509, 375] on li "設計師原本客人" at bounding box center [512, 373] width 146 height 24
type input "設計師原本客人"
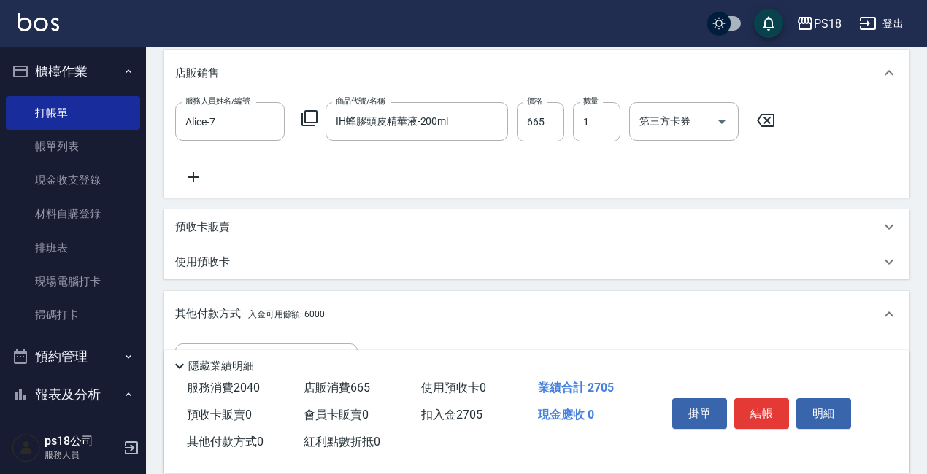
scroll to position [550, 0]
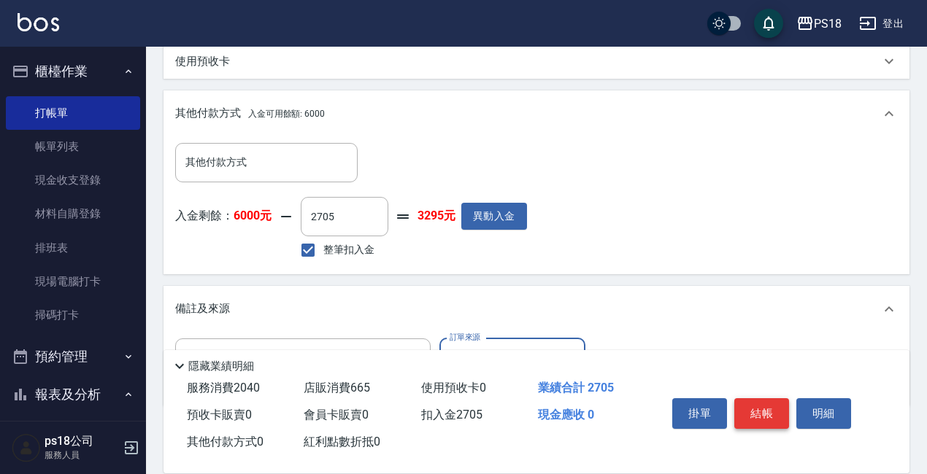
click at [766, 407] on button "結帳" at bounding box center [761, 413] width 55 height 31
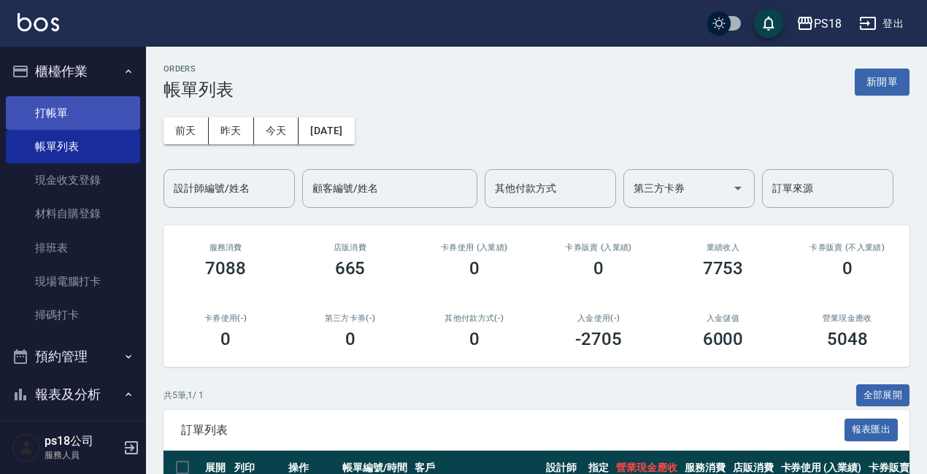
drag, startPoint x: 90, startPoint y: 112, endPoint x: 99, endPoint y: 120, distance: 11.9
click at [90, 112] on link "打帳單" at bounding box center [73, 113] width 134 height 34
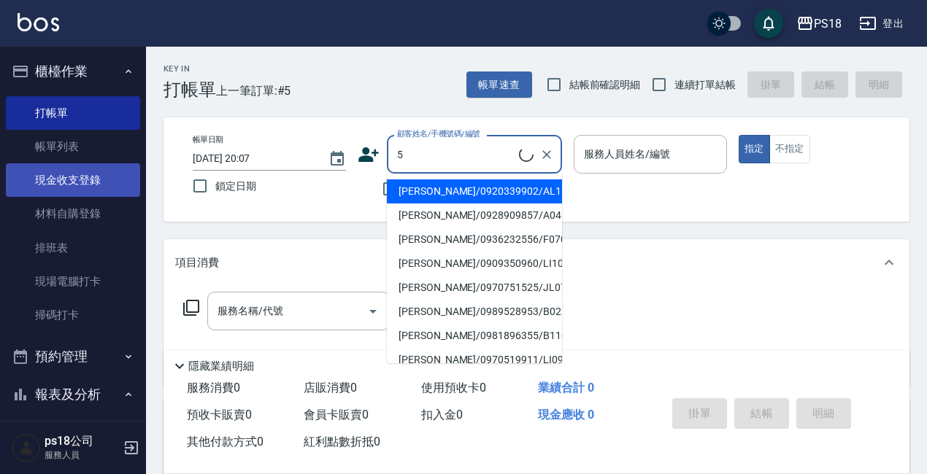
type input "[PERSON_NAME]/0920339902/AL121521"
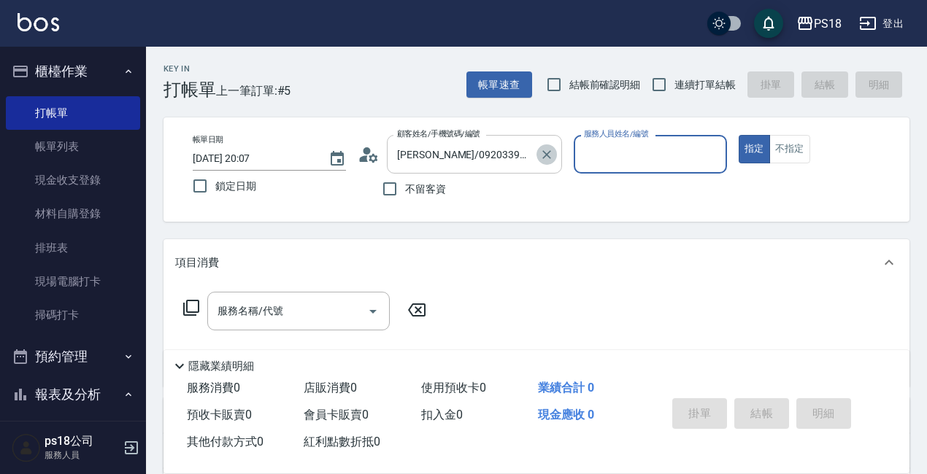
click at [544, 161] on icon "Clear" at bounding box center [546, 154] width 15 height 15
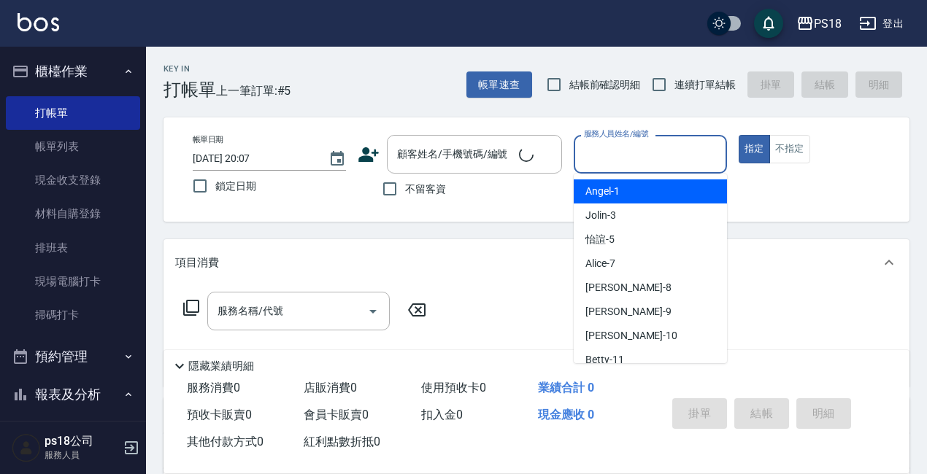
click at [663, 151] on input "服務人員姓名/編號" at bounding box center [650, 155] width 140 height 26
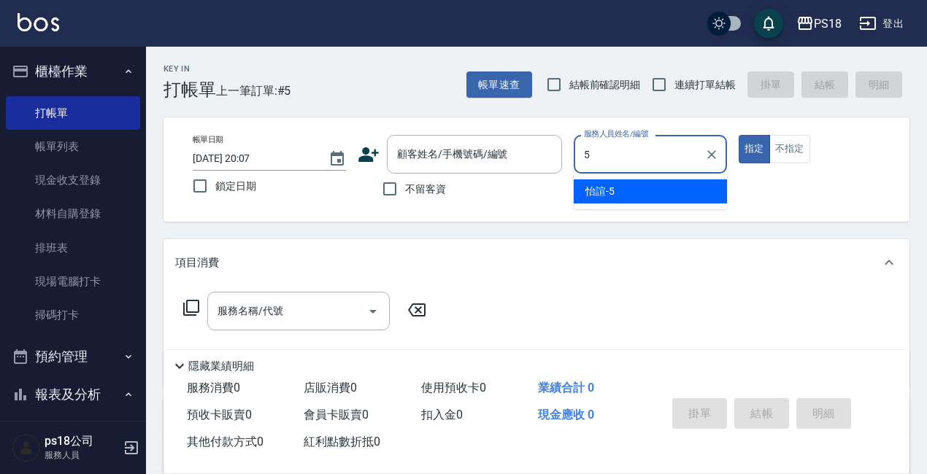
type input "怡諠-5"
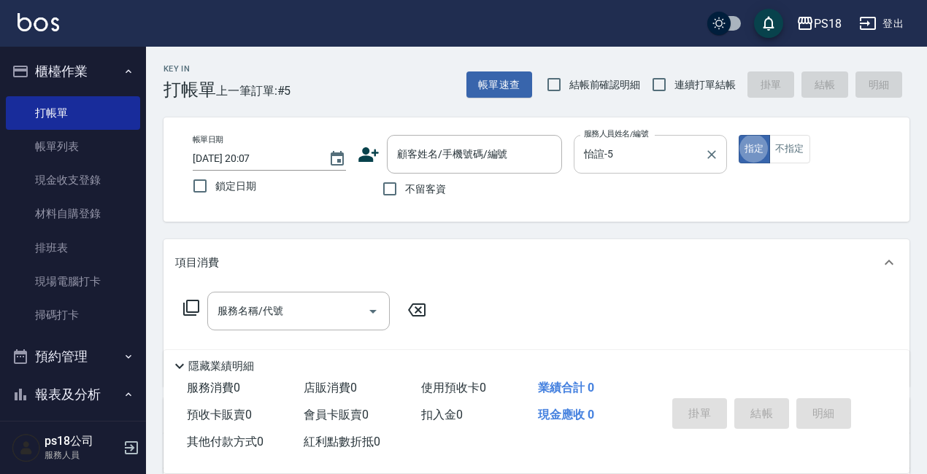
type button "true"
click at [387, 187] on input "不留客資" at bounding box center [389, 189] width 31 height 31
checkbox input "true"
click at [182, 308] on div "服務名稱/代號 服務名稱/代號" at bounding box center [305, 311] width 260 height 39
click at [191, 309] on icon at bounding box center [191, 308] width 18 height 18
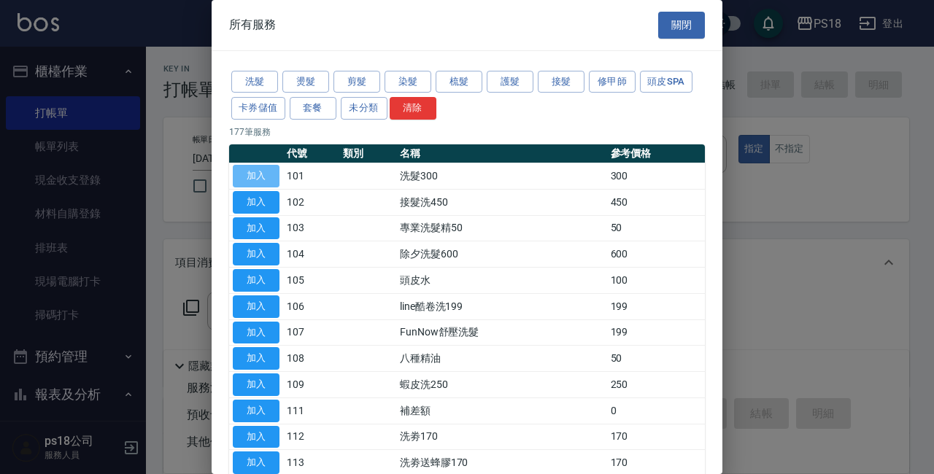
drag, startPoint x: 257, startPoint y: 170, endPoint x: 301, endPoint y: 188, distance: 47.2
click at [258, 170] on button "加入" at bounding box center [256, 176] width 47 height 23
type input "洗髮300(101)"
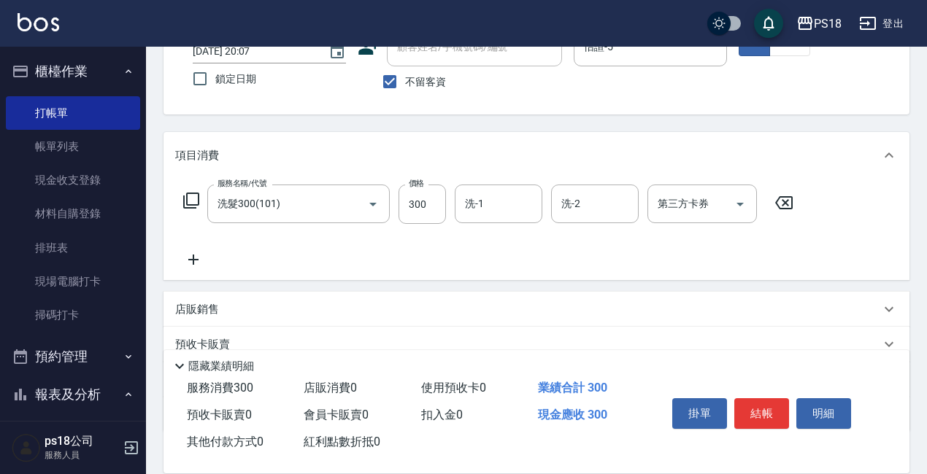
scroll to position [146, 0]
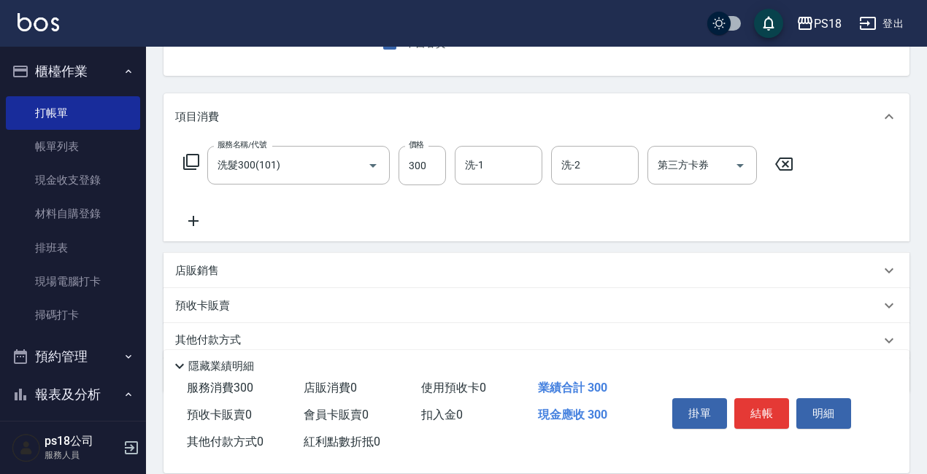
click at [495, 144] on div "服務名稱/代號 洗髮300(101) 服務名稱/代號 價格 300 價格 洗-1 洗-1 洗-2 洗-2 第三方卡券 第三方卡券" at bounding box center [536, 190] width 746 height 101
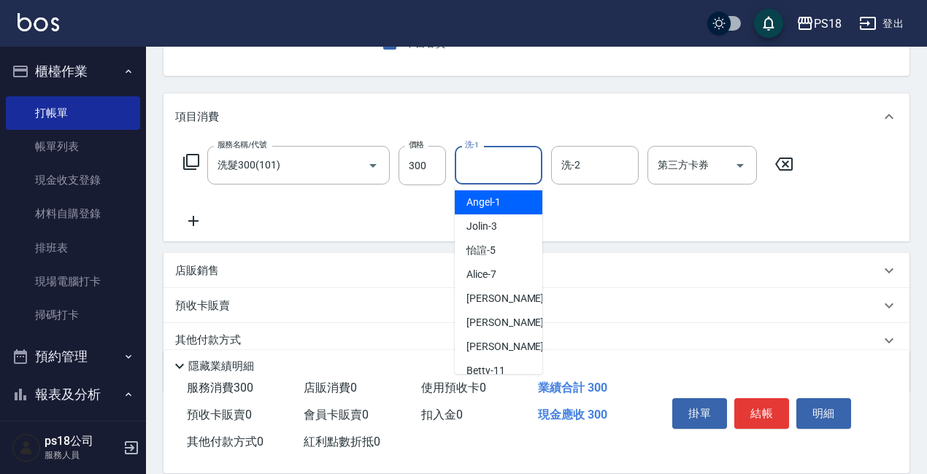
click at [501, 170] on input "洗-1" at bounding box center [498, 166] width 74 height 26
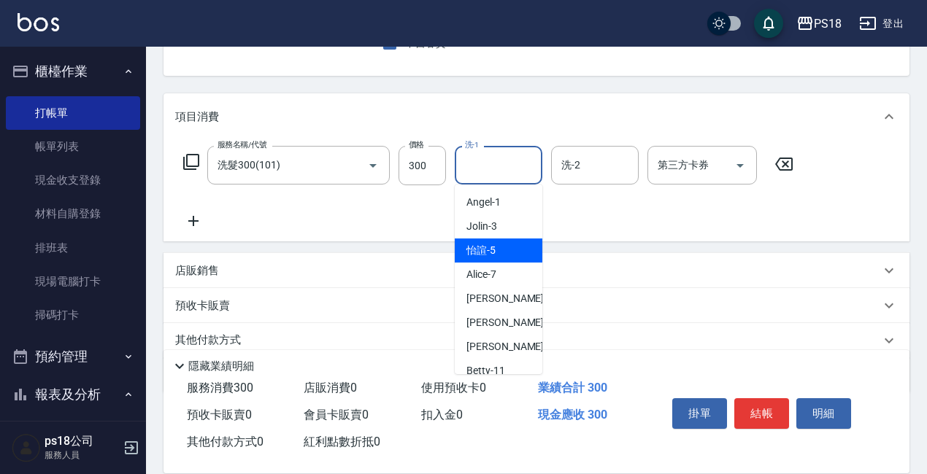
drag, startPoint x: 482, startPoint y: 250, endPoint x: 417, endPoint y: 243, distance: 65.3
click at [479, 250] on span "怡諠 -5" at bounding box center [480, 250] width 29 height 15
type input "怡諠-5"
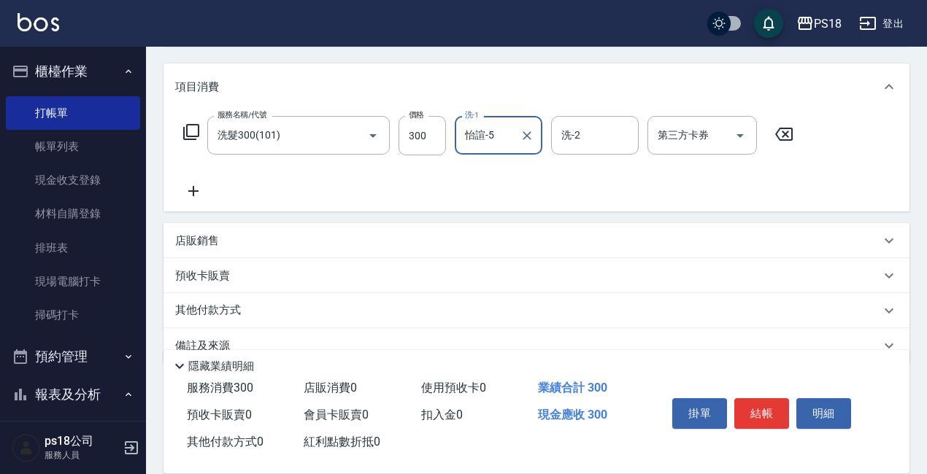
scroll to position [205, 0]
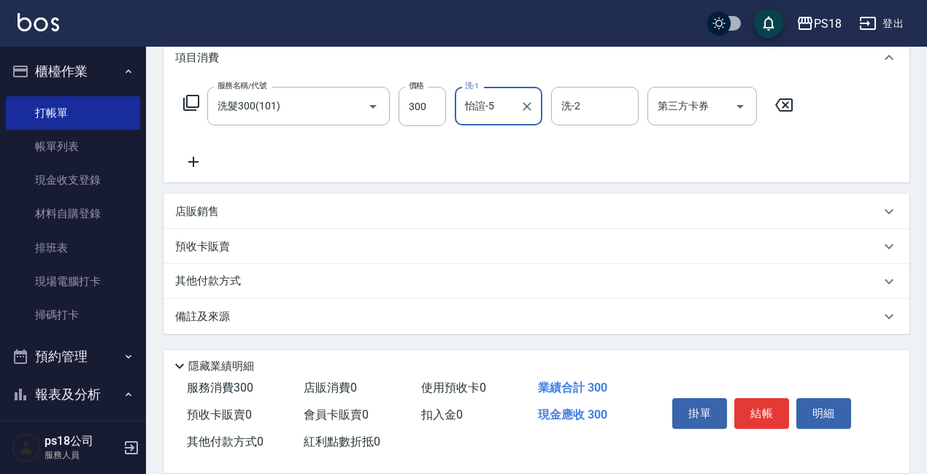
drag, startPoint x: 195, startPoint y: 284, endPoint x: 209, endPoint y: 289, distance: 14.8
click at [196, 284] on p "其他付款方式" at bounding box center [211, 282] width 73 height 16
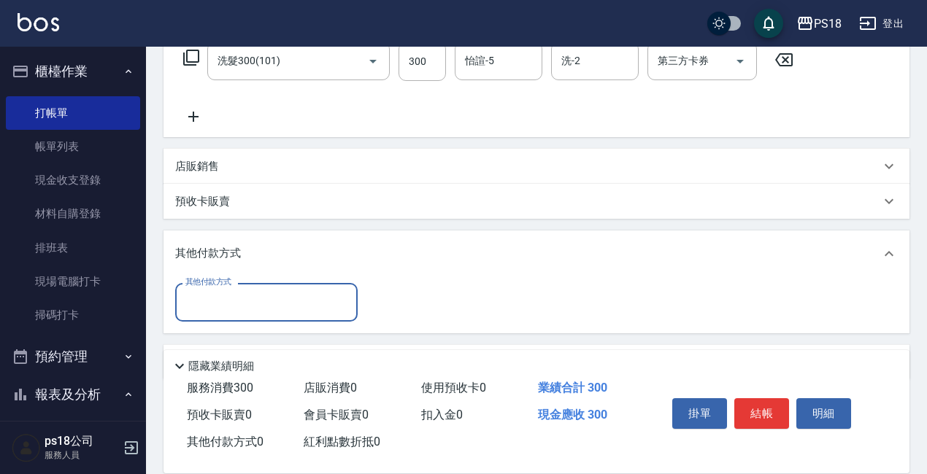
scroll to position [296, 0]
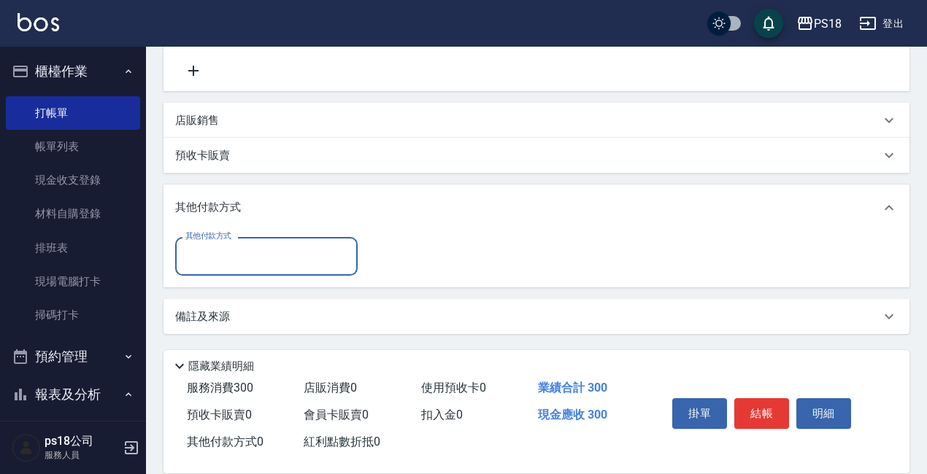
click at [234, 249] on input "其他付款方式" at bounding box center [266, 257] width 169 height 26
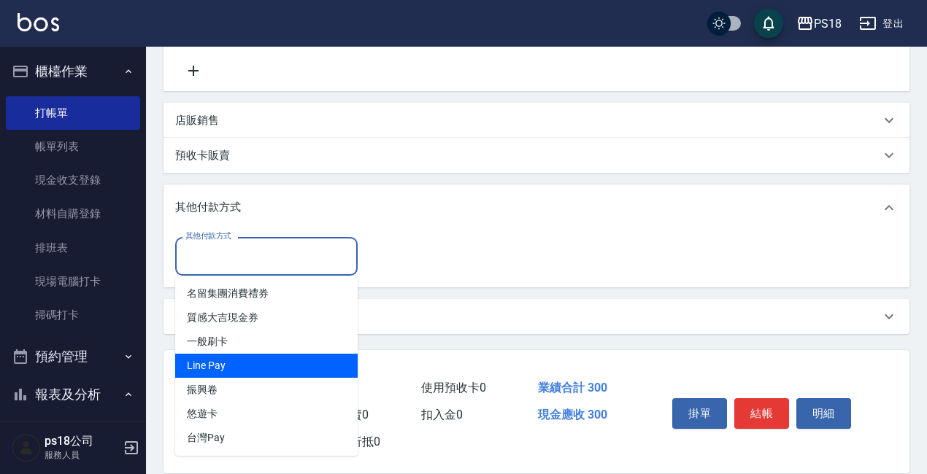
click at [237, 356] on span "Line Pay" at bounding box center [266, 366] width 182 height 24
type input "Line Pay"
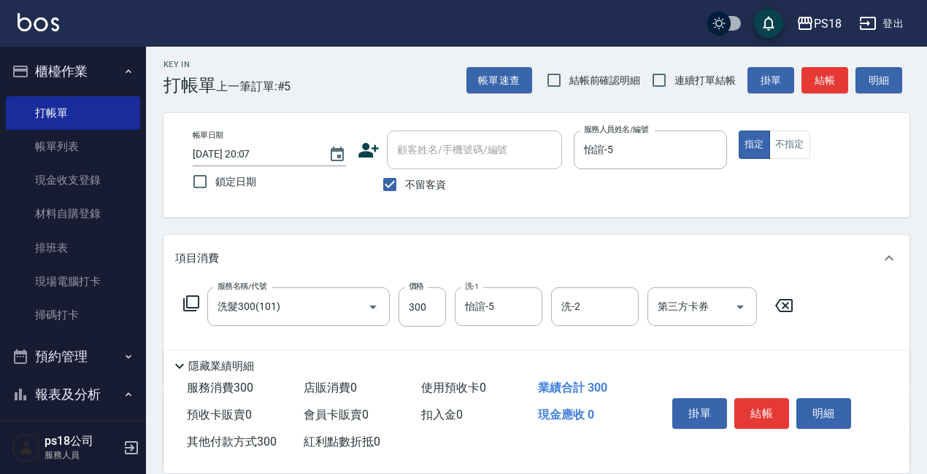
scroll to position [0, 0]
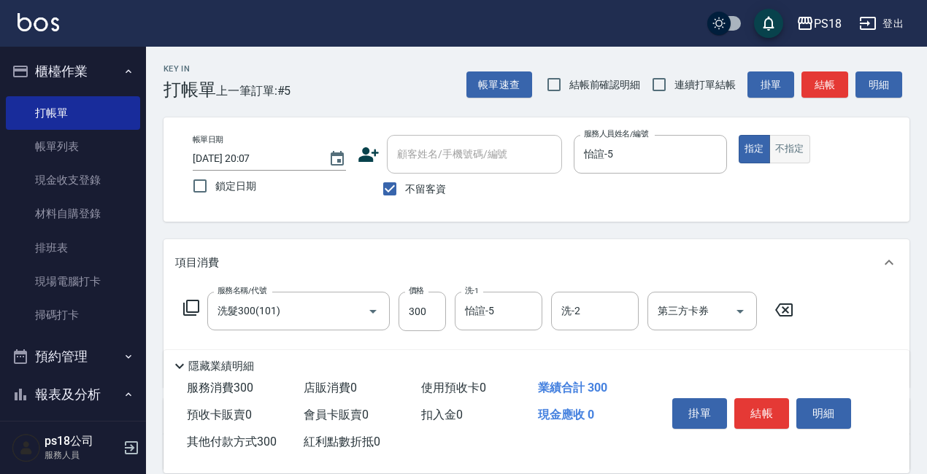
type input "300"
click at [793, 150] on button "不指定" at bounding box center [789, 149] width 41 height 28
click at [770, 402] on button "結帳" at bounding box center [761, 413] width 55 height 31
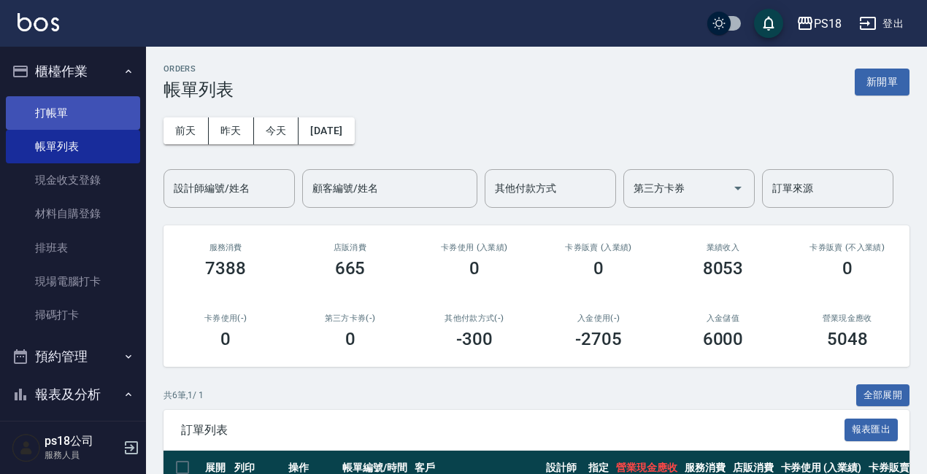
click at [47, 113] on link "打帳單" at bounding box center [73, 113] width 134 height 34
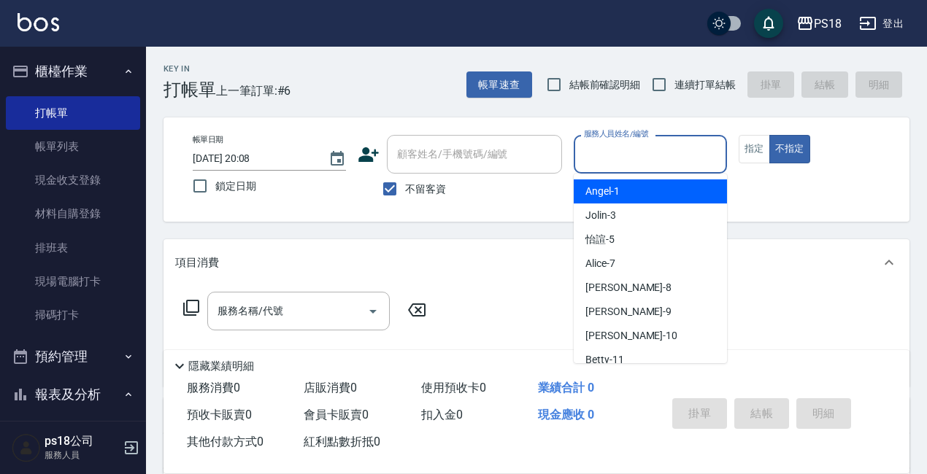
click at [627, 158] on input "服務人員姓名/編號" at bounding box center [650, 155] width 140 height 26
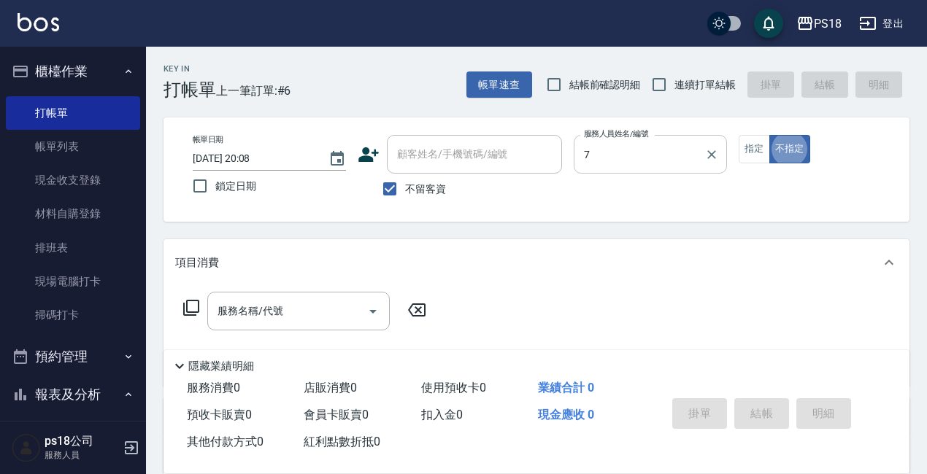
type input "Alice-7"
type button "false"
click at [186, 304] on icon at bounding box center [191, 308] width 18 height 18
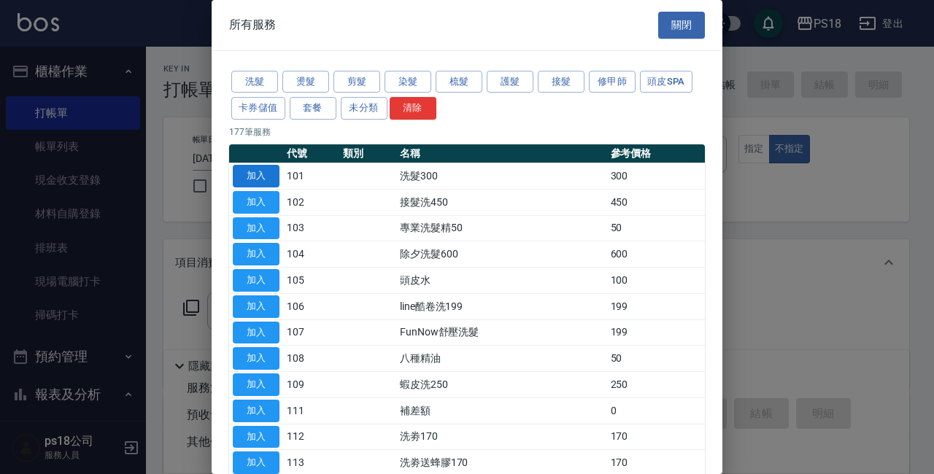
click at [242, 165] on button "加入" at bounding box center [256, 176] width 47 height 23
type input "洗髮300(101)"
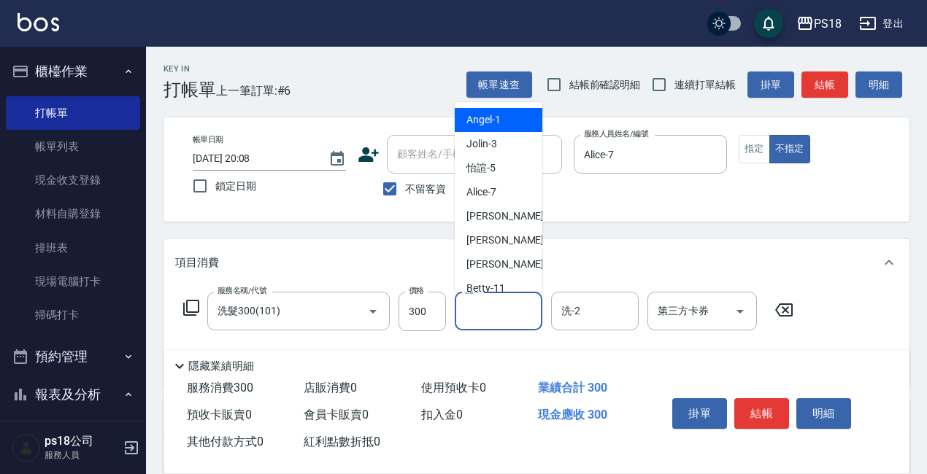
click at [504, 320] on input "洗-1" at bounding box center [498, 311] width 74 height 26
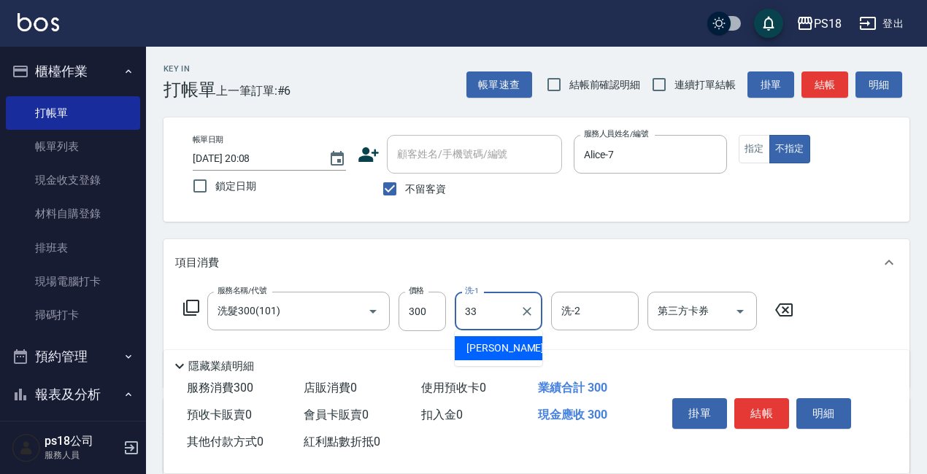
type input "[PERSON_NAME]-33"
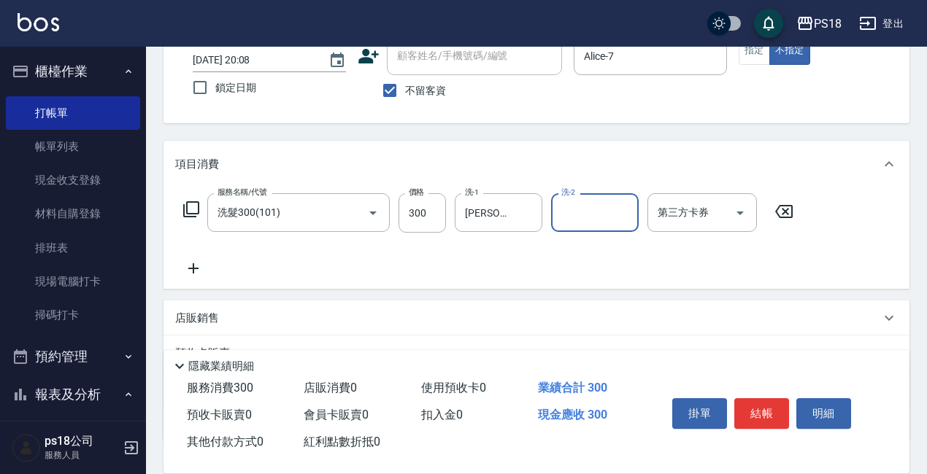
scroll to position [205, 0]
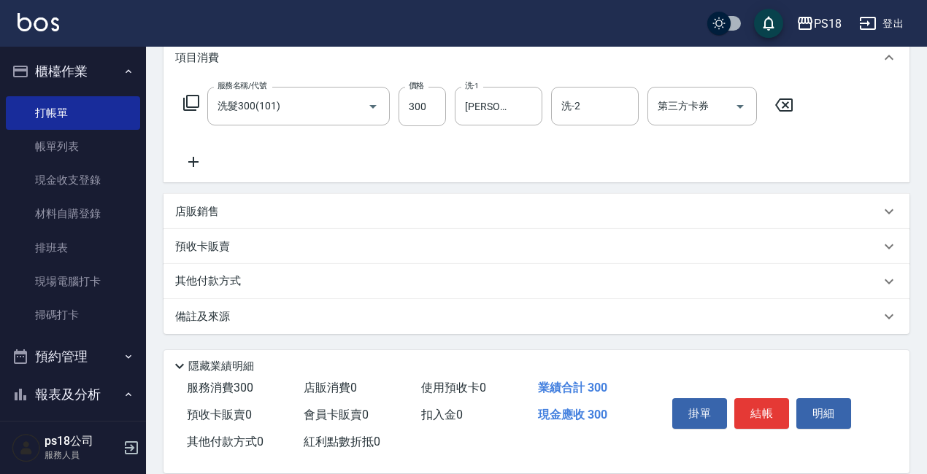
click at [220, 282] on p "其他付款方式" at bounding box center [211, 282] width 73 height 16
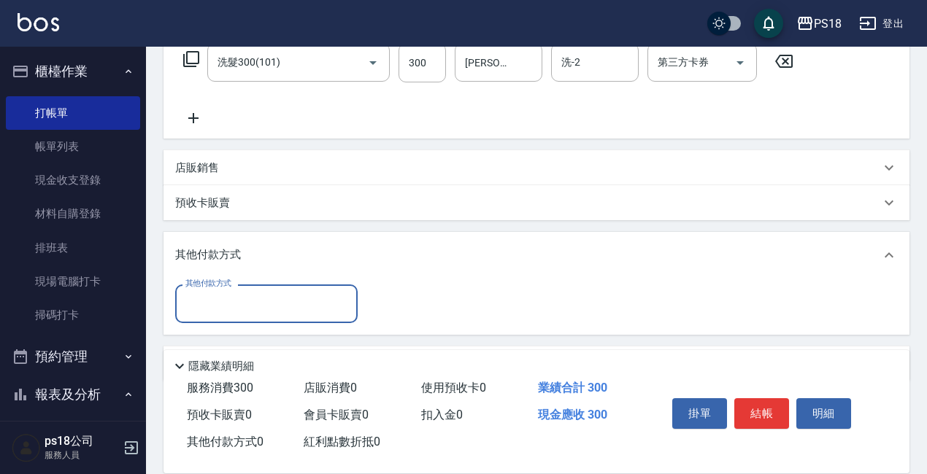
scroll to position [296, 0]
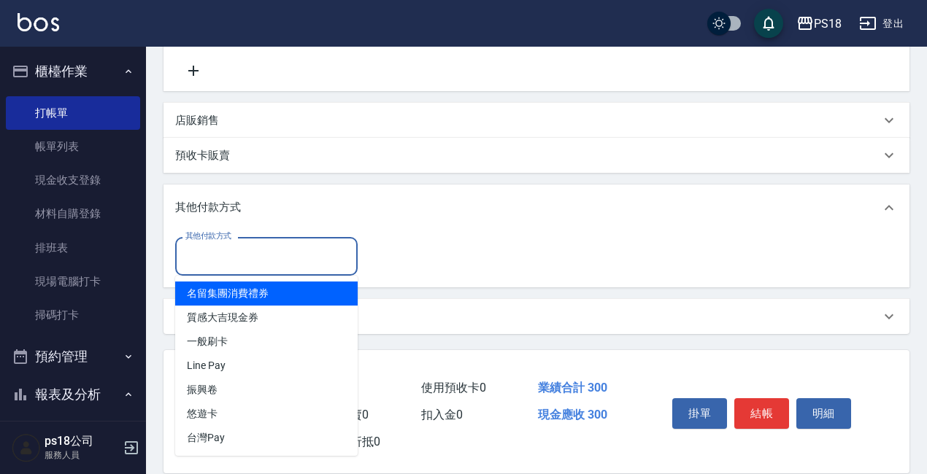
click at [266, 263] on input "其他付款方式" at bounding box center [266, 257] width 169 height 26
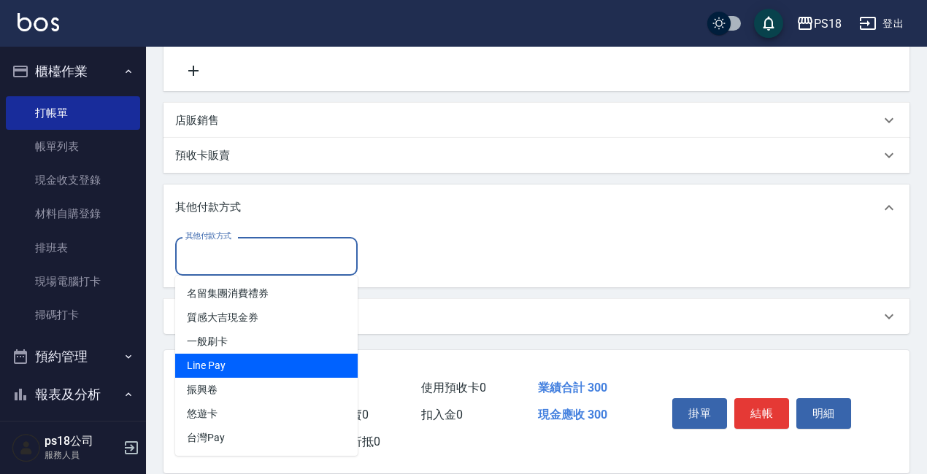
click at [197, 367] on span "Line Pay" at bounding box center [266, 366] width 182 height 24
type input "Line Pay"
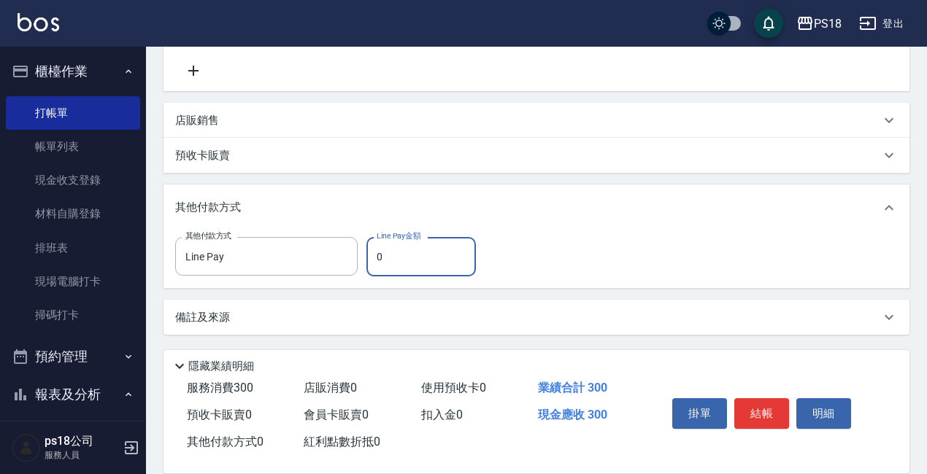
click at [411, 250] on input "0" at bounding box center [420, 256] width 109 height 39
type input "300"
click at [617, 274] on div "其他付款方式 Line Pay 其他付款方式 Line Pay金額 300 Line Pay金額" at bounding box center [536, 256] width 723 height 39
click at [461, 323] on div "備註及來源" at bounding box center [527, 316] width 705 height 15
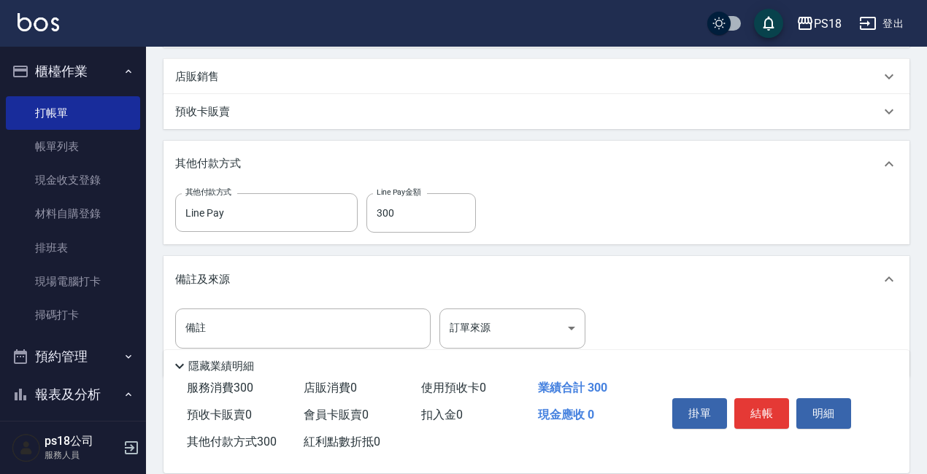
scroll to position [384, 0]
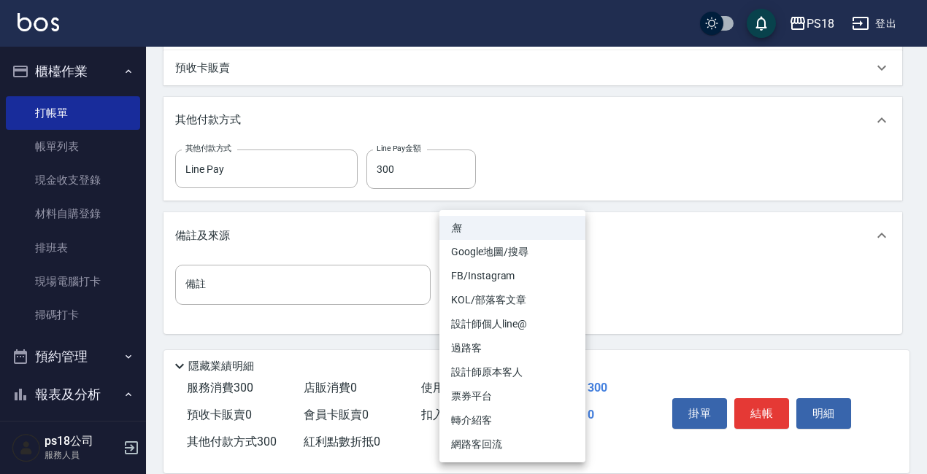
click at [529, 282] on body "PS18 登出 櫃檯作業 打帳單 帳單列表 現金收支登錄 材料自購登錄 排班表 現場電腦打卡 掃碼打卡 預約管理 預約管理 單日預約紀錄 單週預約紀錄 報表及…" at bounding box center [463, 45] width 927 height 858
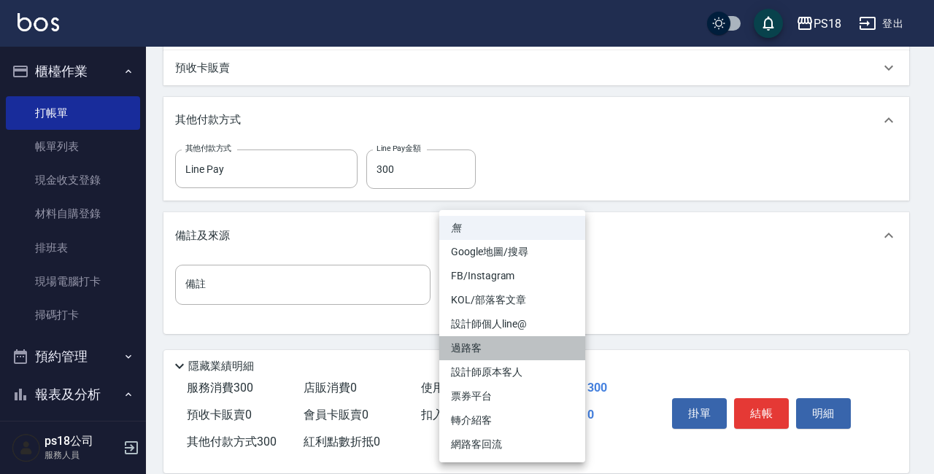
drag, startPoint x: 486, startPoint y: 346, endPoint x: 608, endPoint y: 370, distance: 124.2
click at [488, 346] on li "過路客" at bounding box center [512, 348] width 146 height 24
type input "過路客"
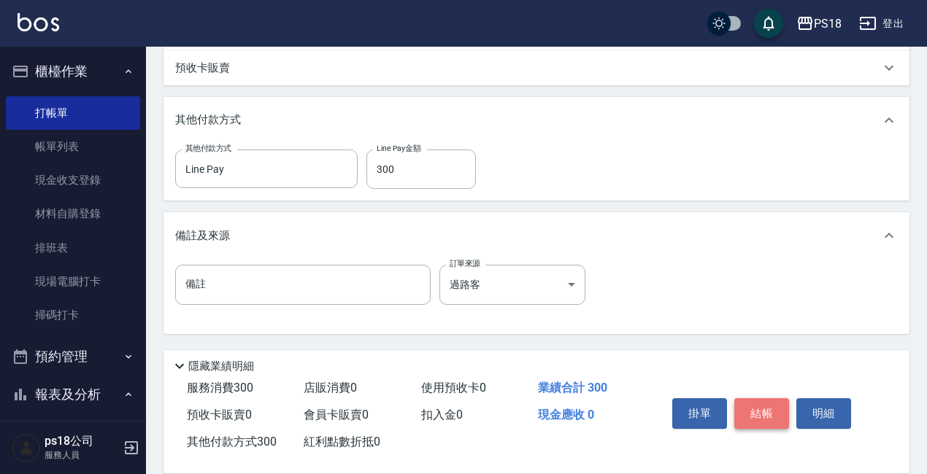
click at [778, 408] on button "結帳" at bounding box center [761, 413] width 55 height 31
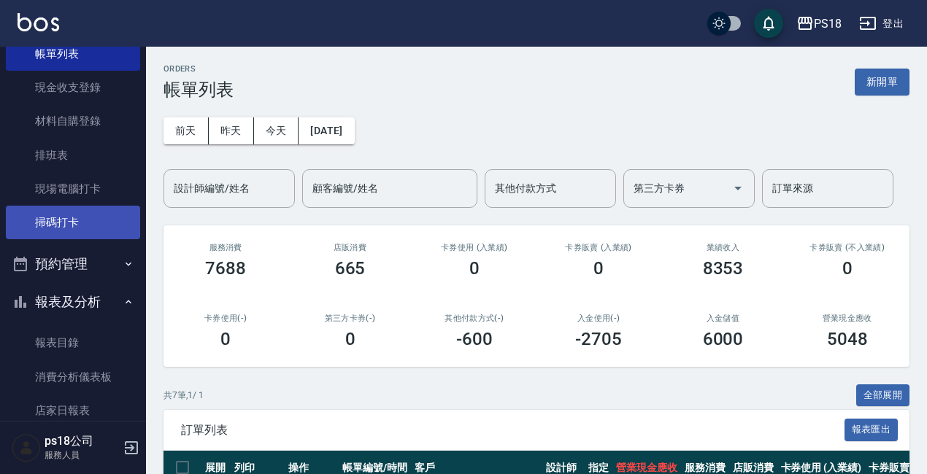
scroll to position [219, 0]
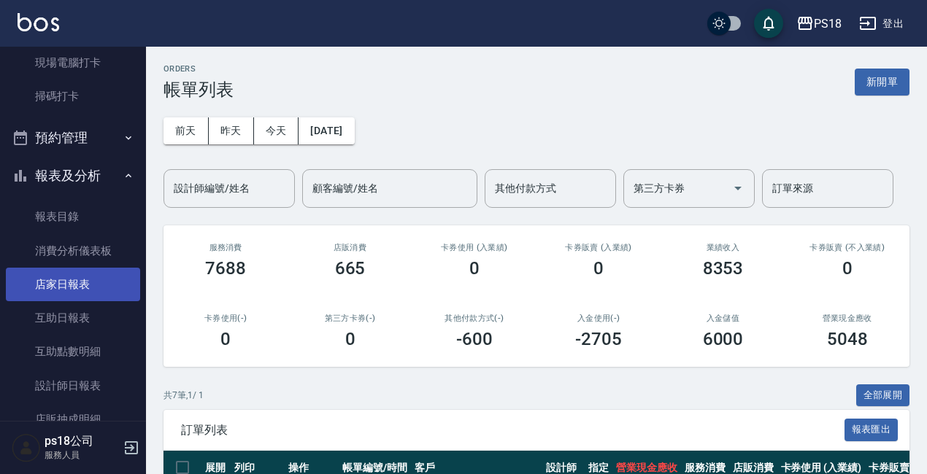
click at [69, 279] on link "店家日報表" at bounding box center [73, 285] width 134 height 34
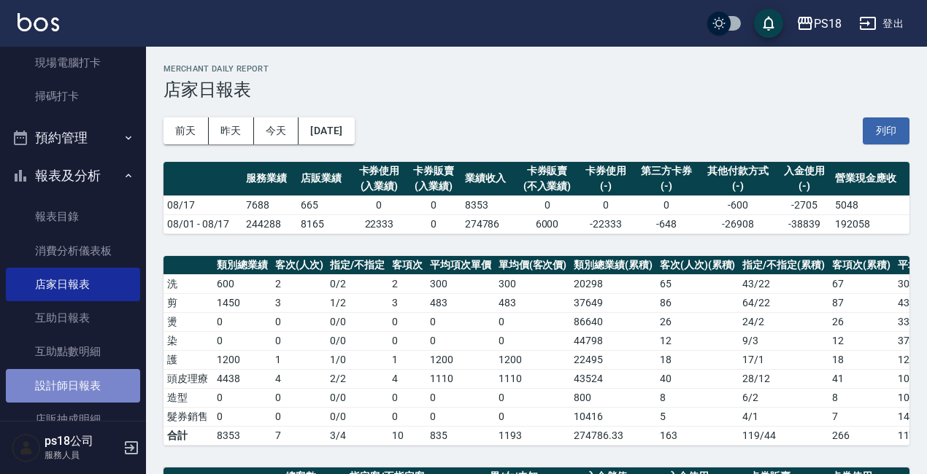
click at [75, 386] on link "設計師日報表" at bounding box center [73, 386] width 134 height 34
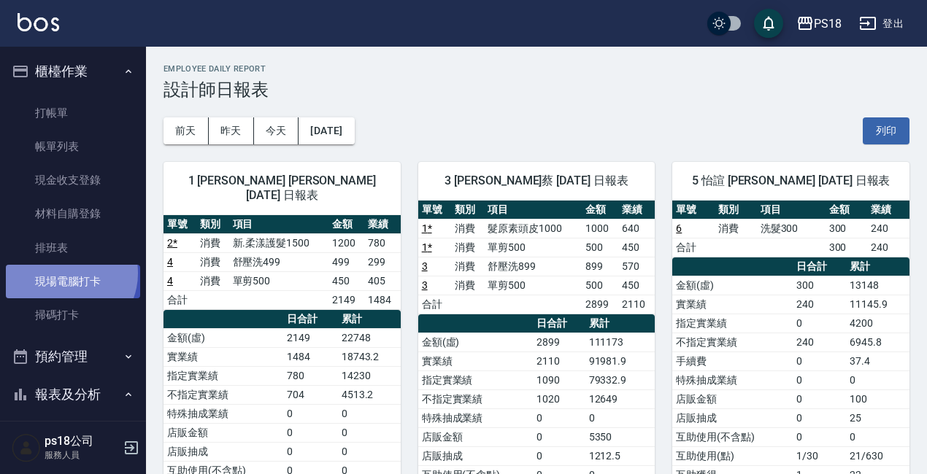
click at [67, 274] on link "現場電腦打卡" at bounding box center [73, 282] width 134 height 34
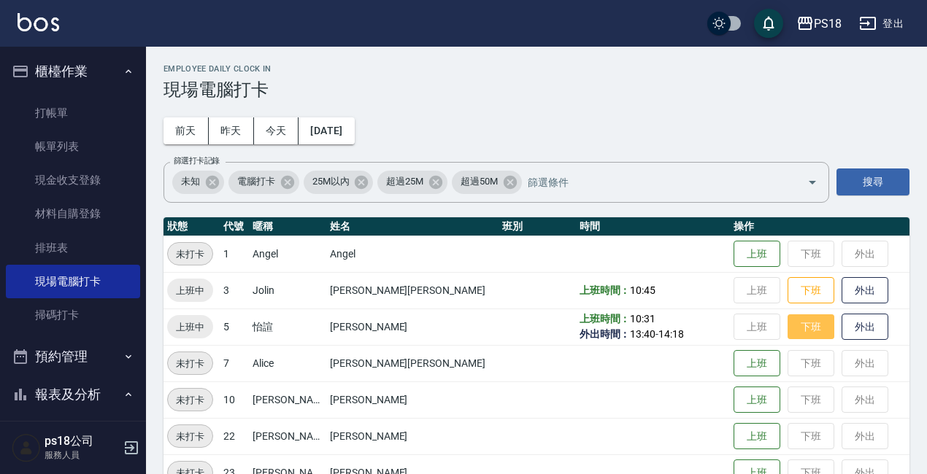
click at [787, 331] on button "下班" at bounding box center [810, 328] width 47 height 26
